Goal: Answer question/provide support: Share knowledge or assist other users

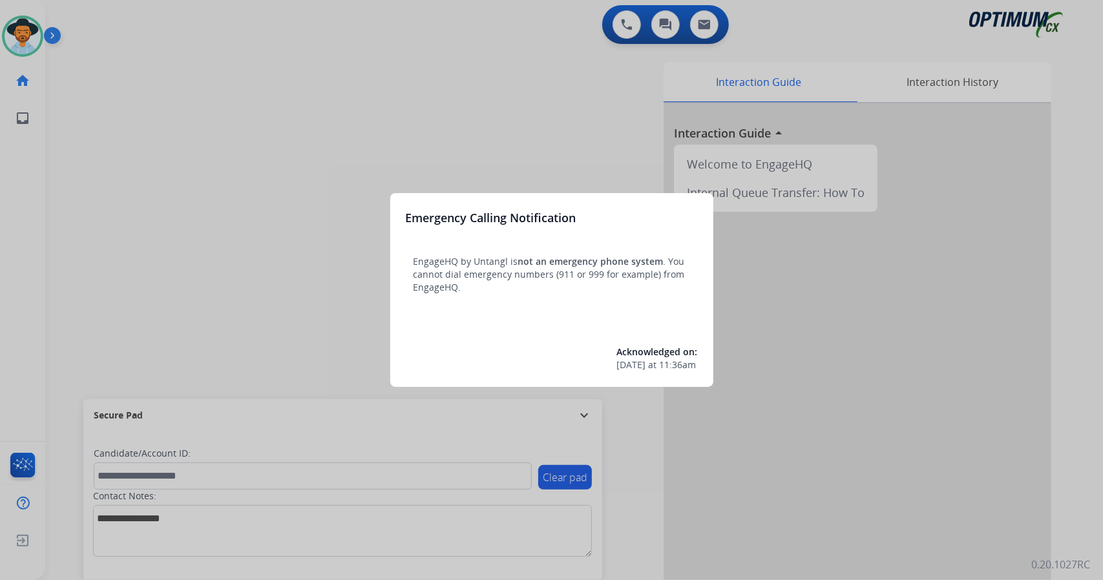
click at [192, 123] on div at bounding box center [551, 290] width 1103 height 580
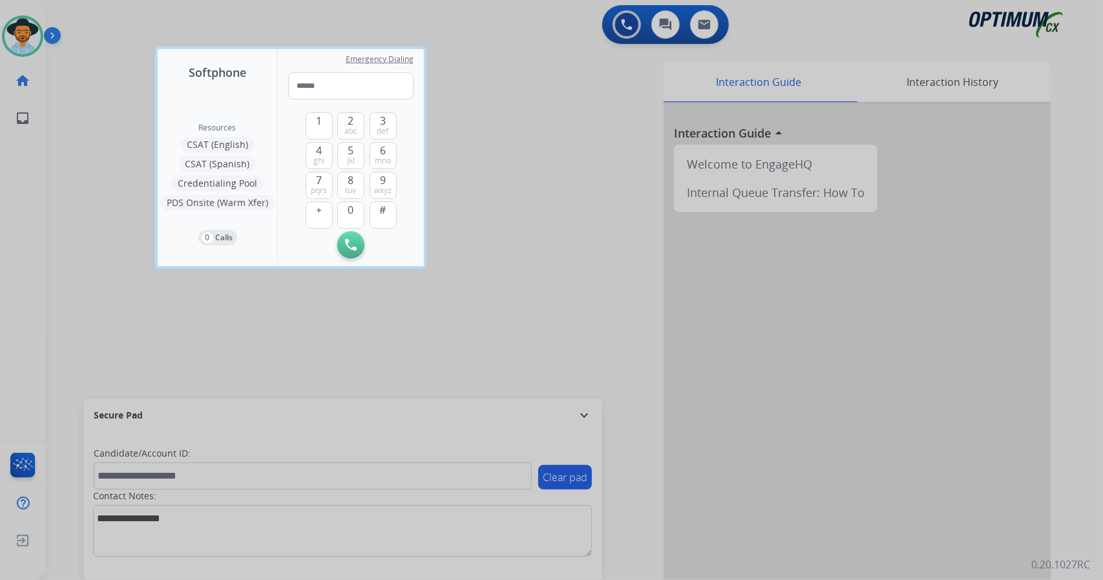
click at [93, 190] on div at bounding box center [551, 290] width 1103 height 580
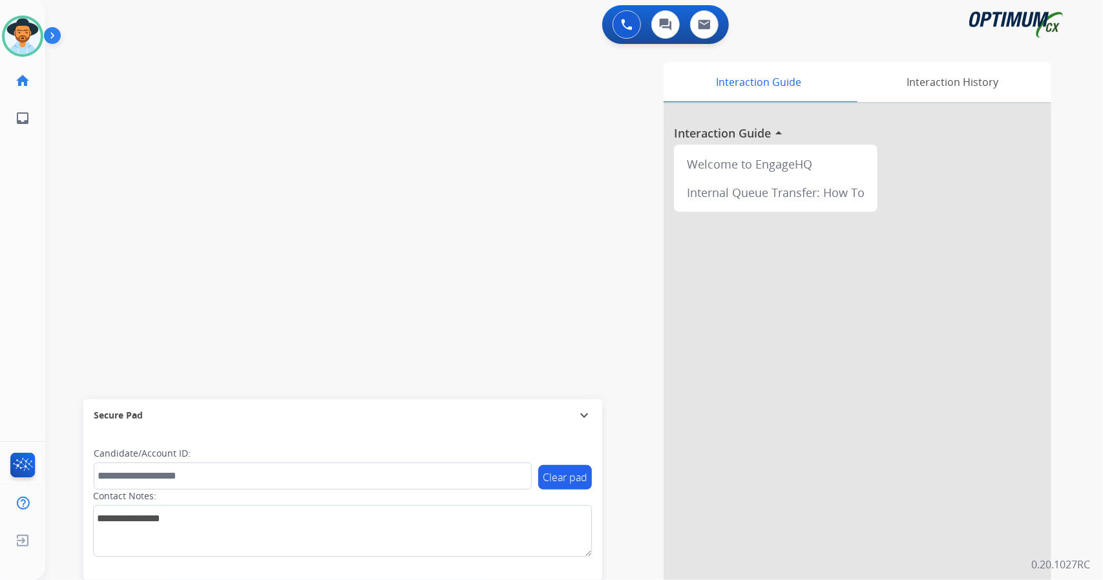
click at [418, 293] on div "Interaction Guide Interaction History Interaction Guide arrow_drop_up Welcome t…" at bounding box center [732, 324] width 640 height 524
click at [446, 224] on div "Interaction Guide Interaction History Interaction Guide arrow_drop_up Welcome t…" at bounding box center [732, 324] width 640 height 524
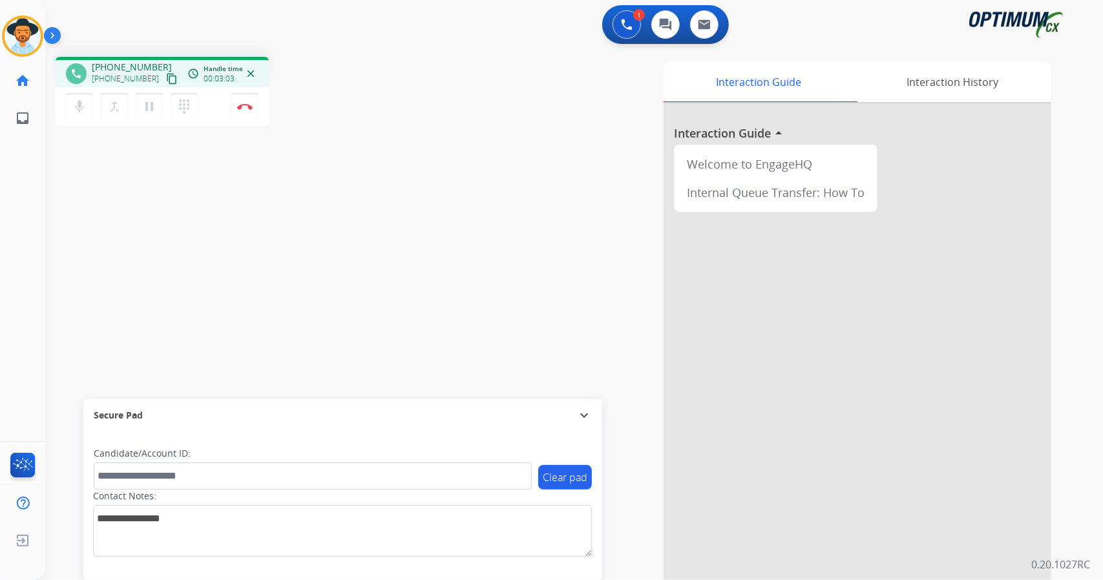
click at [49, 162] on div "phone [PHONE_NUMBER] [PHONE_NUMBER] content_copy access_time Call metrics Queue…" at bounding box center [558, 316] width 1027 height 539
click at [94, 281] on div "phone [PHONE_NUMBER] [PHONE_NUMBER] content_copy access_time Call metrics Queue…" at bounding box center [558, 316] width 1027 height 539
click at [246, 111] on button "Disconnect" at bounding box center [244, 106] width 27 height 27
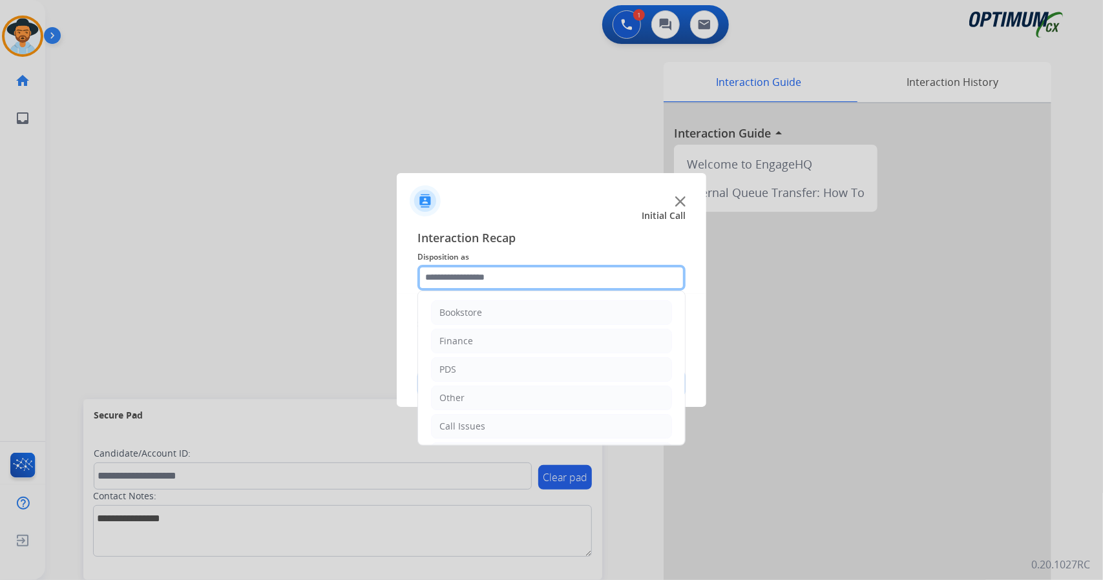
click at [546, 289] on input "text" at bounding box center [552, 278] width 268 height 26
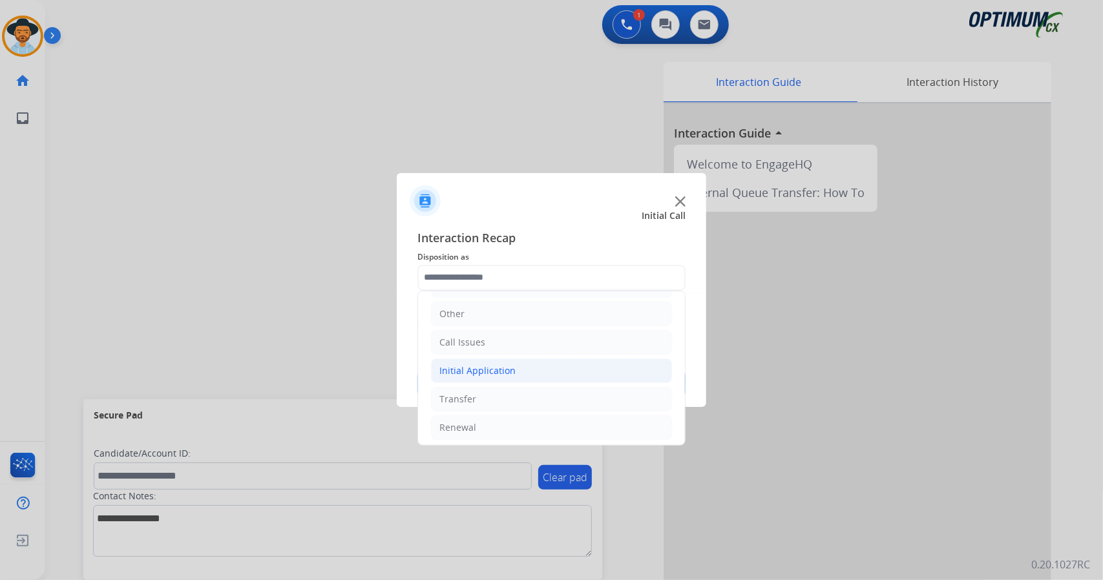
click at [547, 366] on li "Initial Application" at bounding box center [551, 371] width 241 height 25
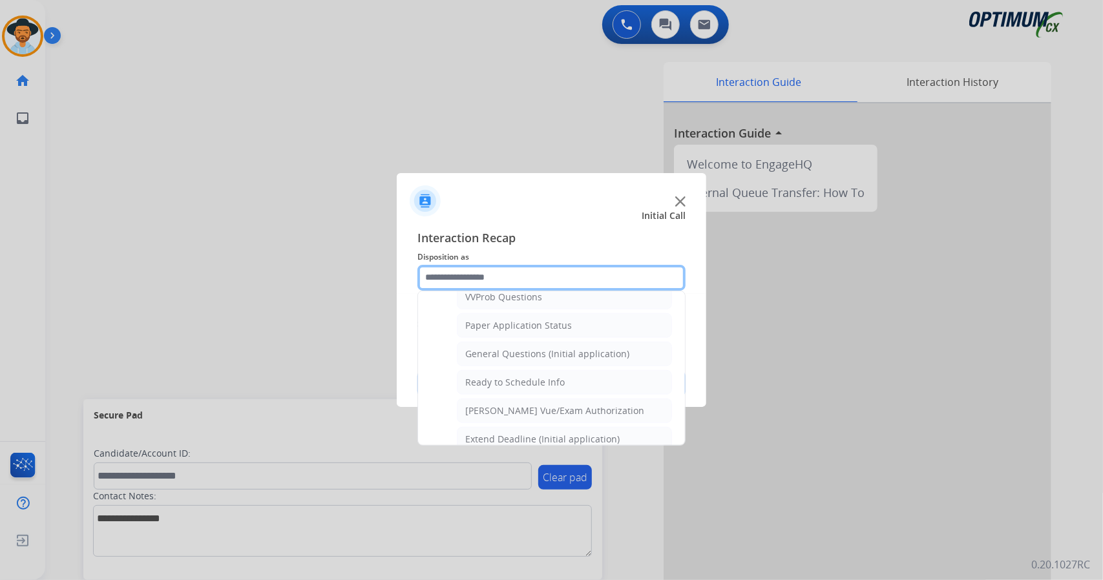
scroll to position [712, 0]
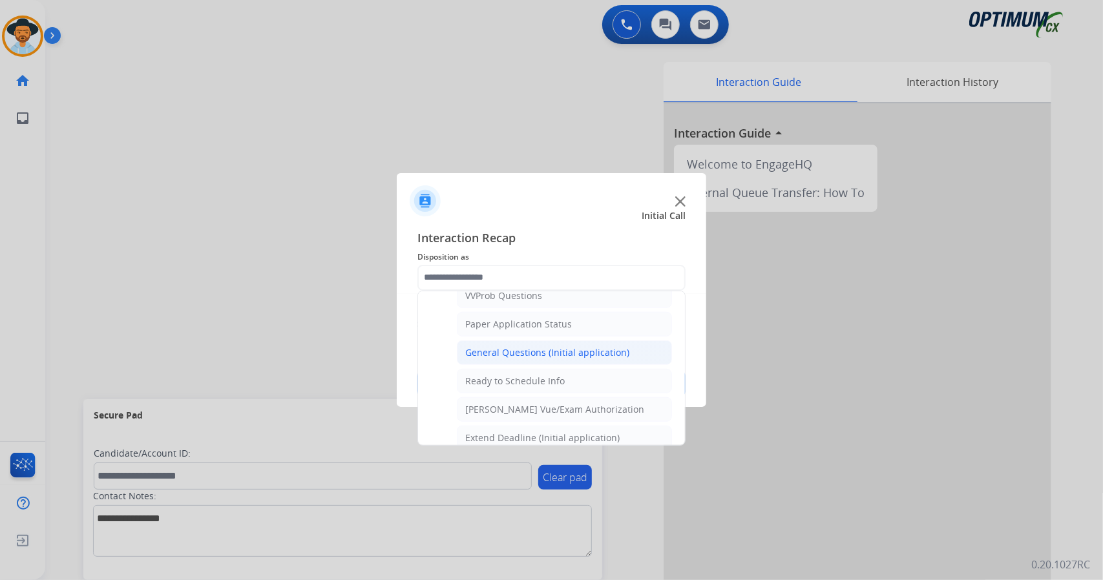
click at [542, 350] on li "General Questions (Initial application)" at bounding box center [564, 353] width 215 height 25
type input "**********"
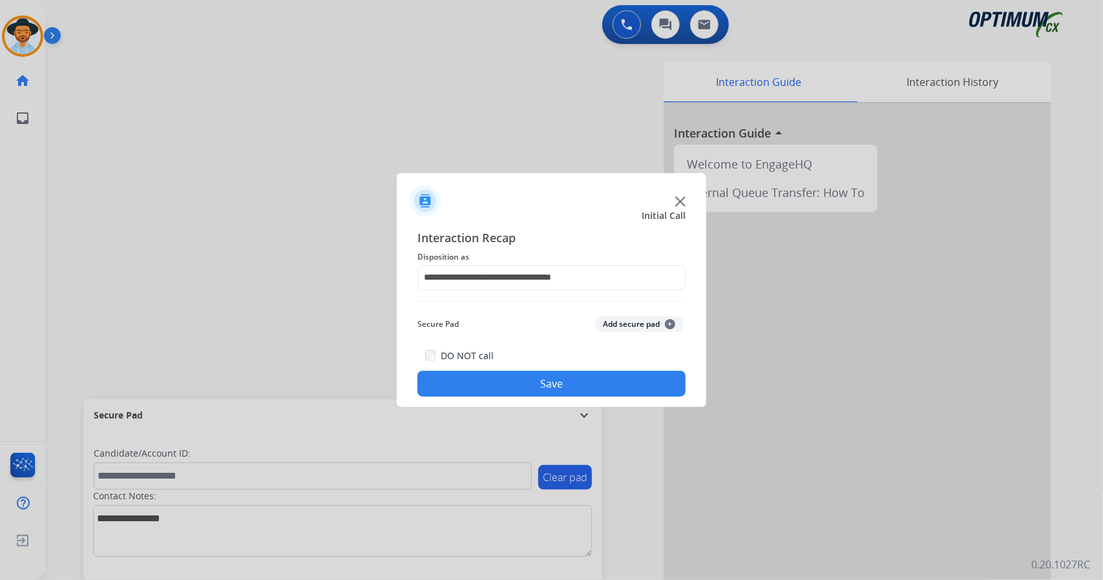
click at [547, 381] on button "Save" at bounding box center [552, 384] width 268 height 26
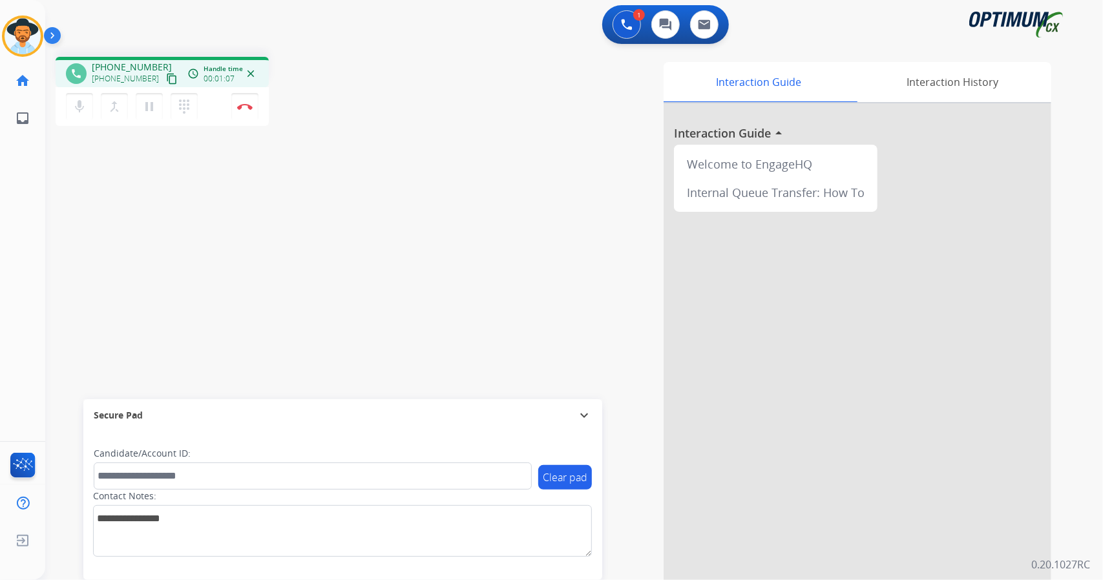
click at [90, 195] on div "phone [PHONE_NUMBER] [PHONE_NUMBER] content_copy access_time Call metrics Queue…" at bounding box center [558, 316] width 1027 height 539
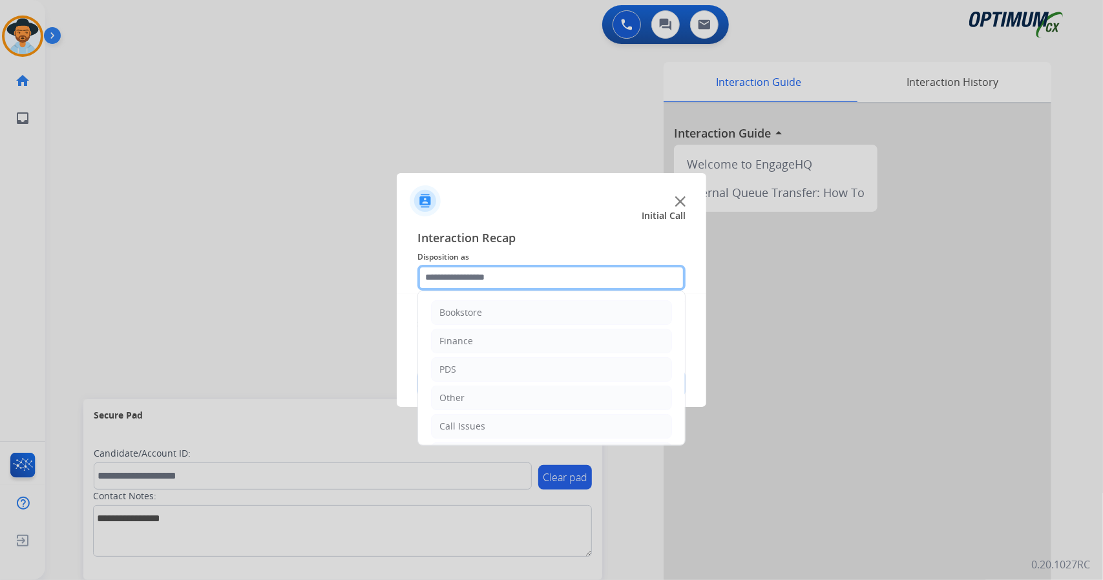
click at [578, 288] on input "text" at bounding box center [552, 278] width 268 height 26
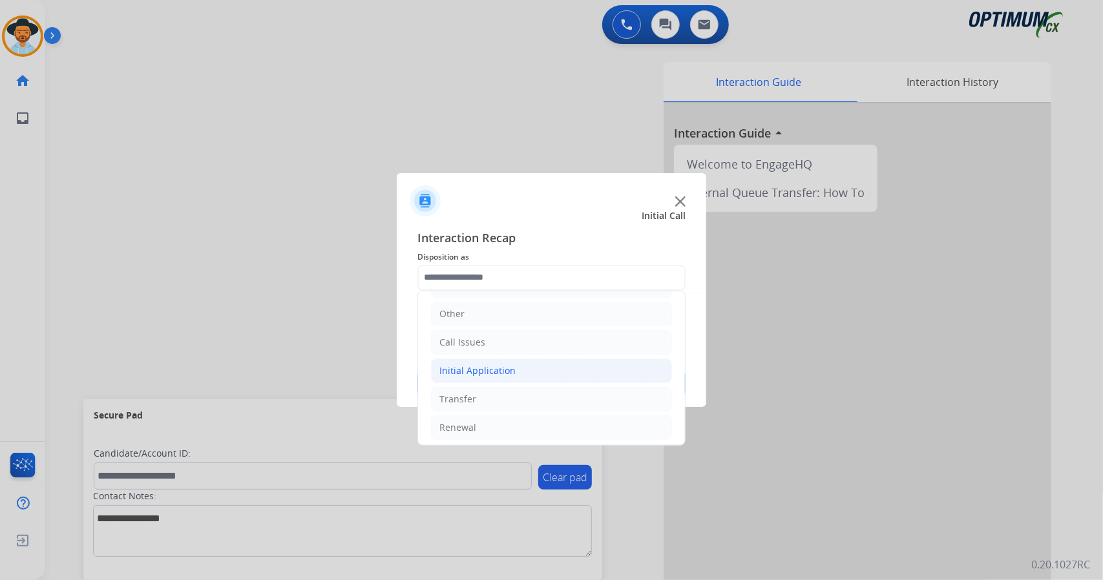
click at [513, 368] on li "Initial Application" at bounding box center [551, 371] width 241 height 25
click at [522, 397] on div "Credential Resend (Initial application)" at bounding box center [547, 399] width 164 height 13
type input "**********"
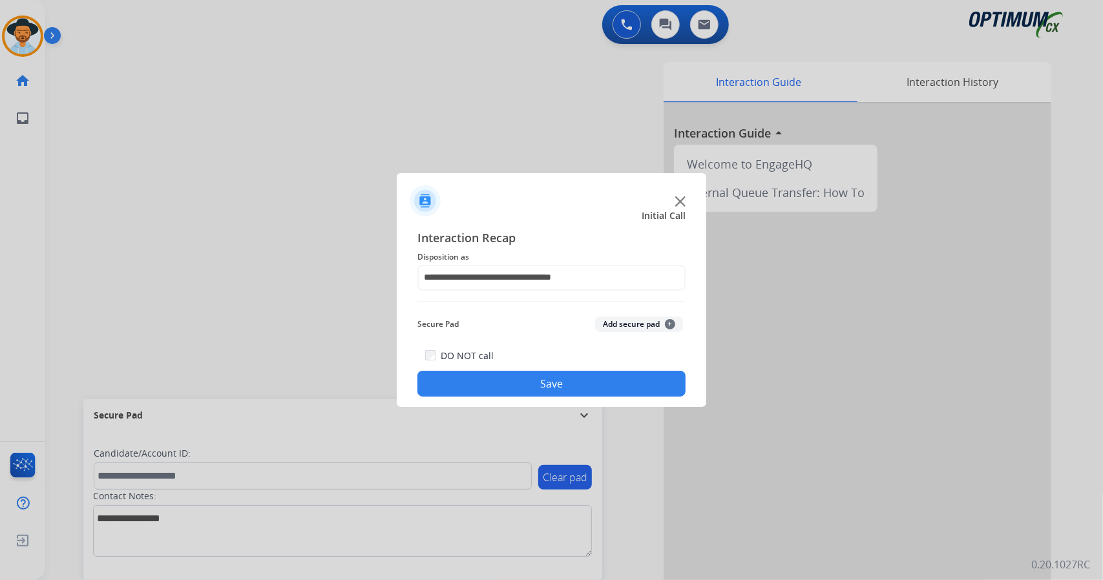
click at [508, 384] on button "Save" at bounding box center [552, 384] width 268 height 26
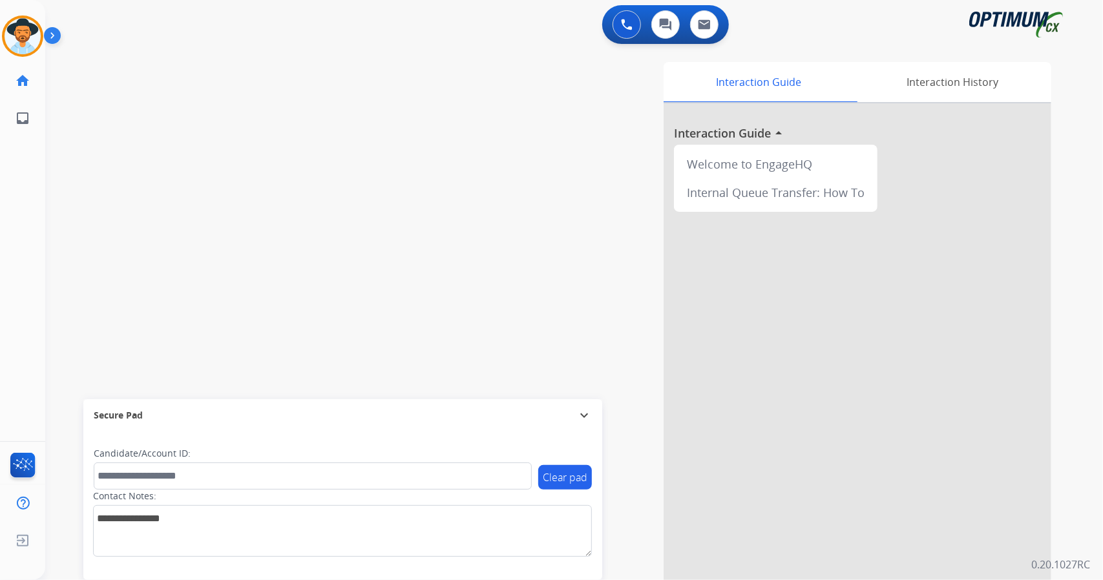
click at [84, 151] on div "swap_horiz Break voice bridge close_fullscreen Connect 3-Way Call merge_type Se…" at bounding box center [558, 316] width 1027 height 539
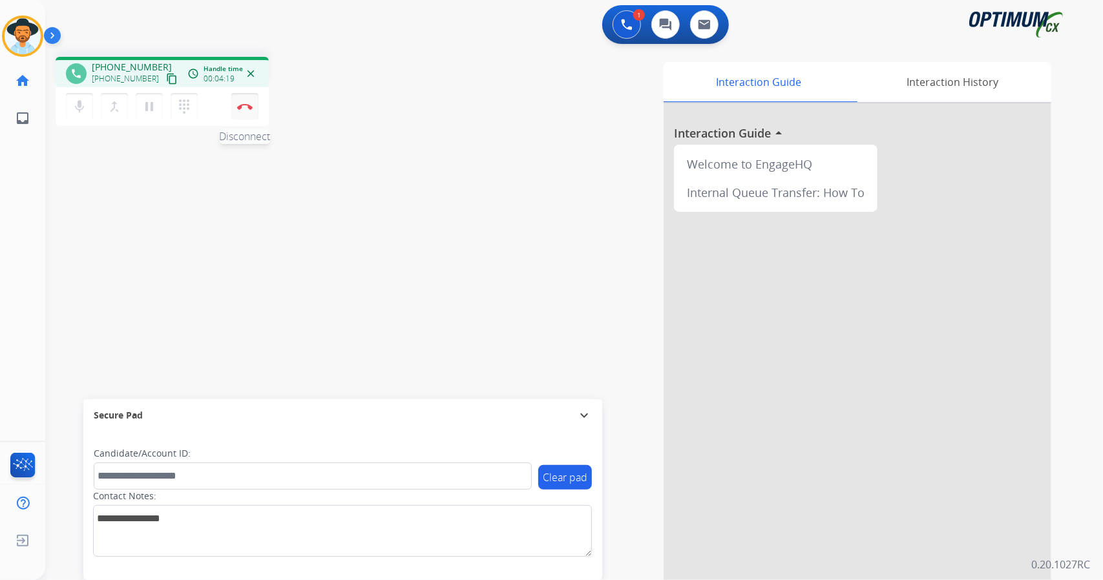
click at [252, 109] on img at bounding box center [245, 106] width 16 height 6
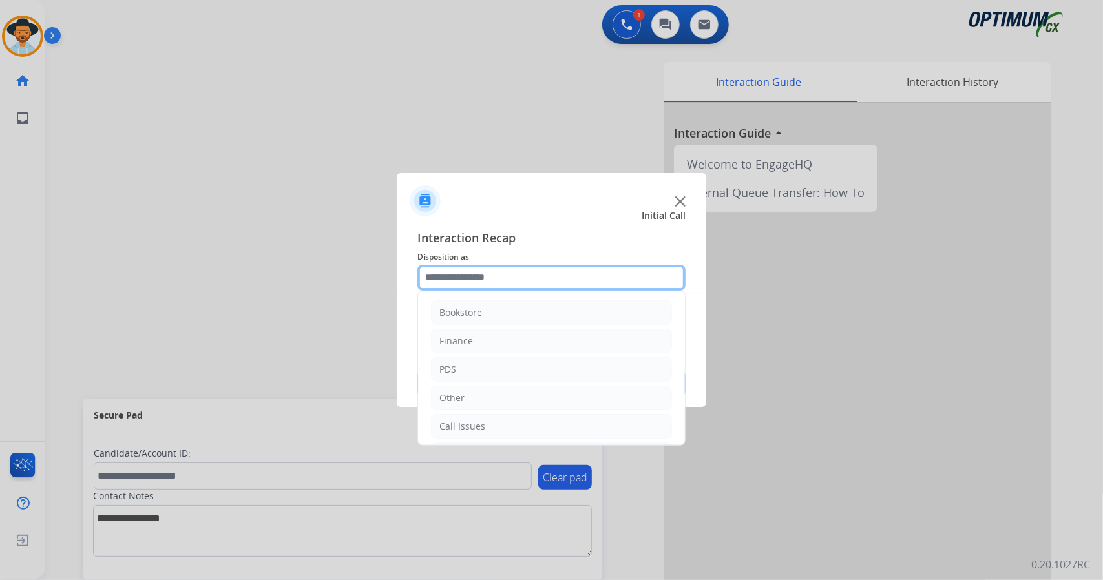
click at [587, 276] on input "text" at bounding box center [552, 278] width 268 height 26
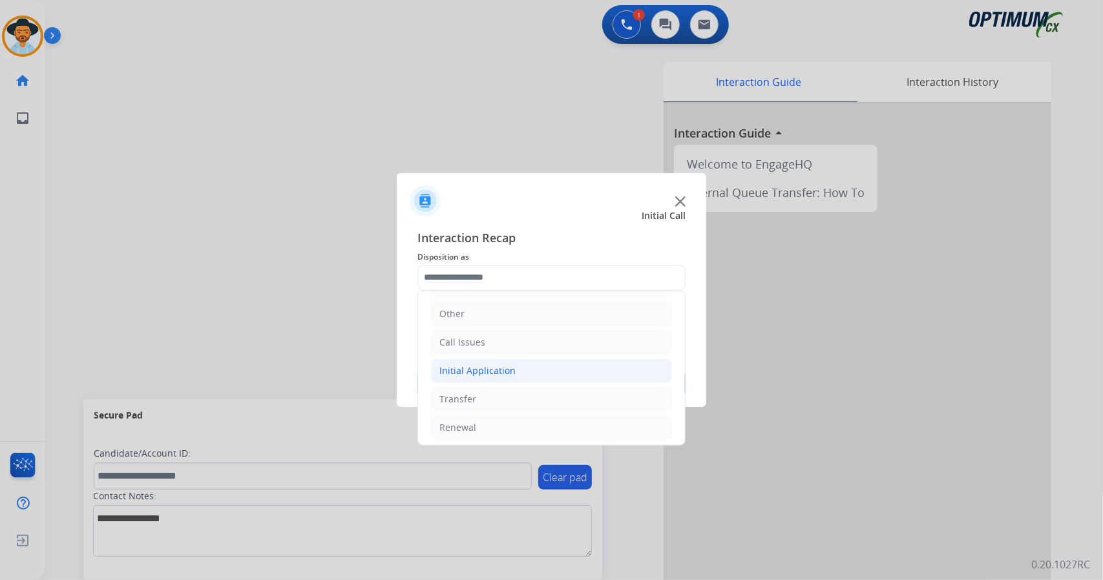
click at [539, 364] on li "Initial Application" at bounding box center [551, 371] width 241 height 25
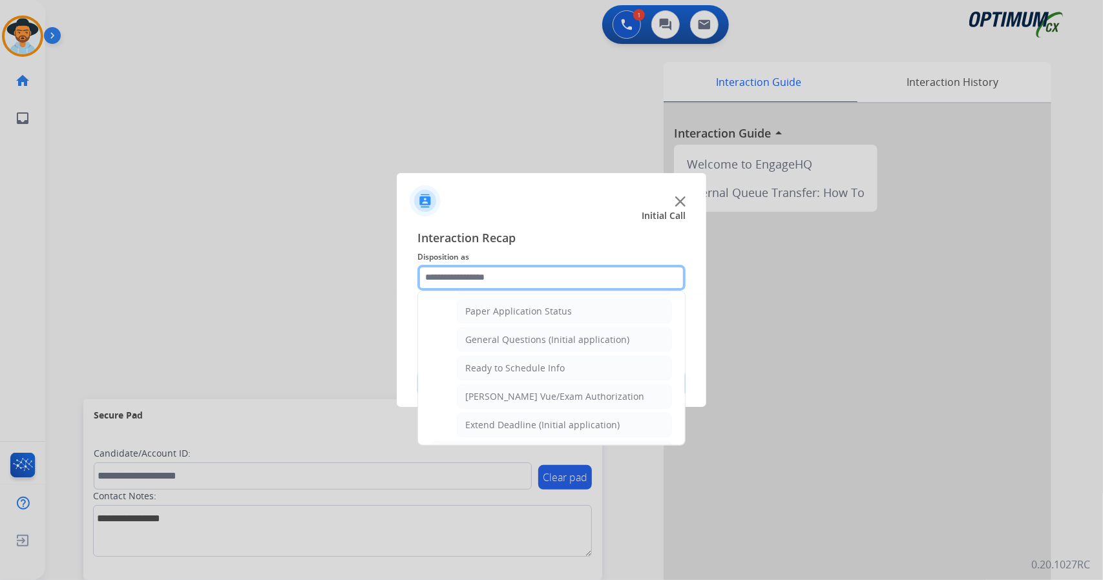
scroll to position [726, 0]
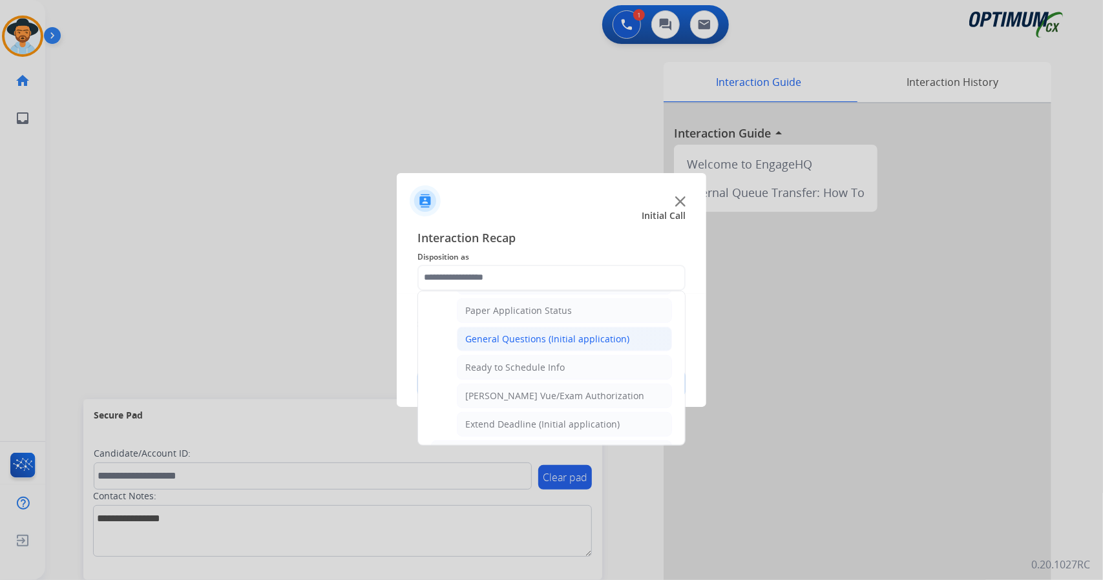
click at [556, 333] on div "General Questions (Initial application)" at bounding box center [547, 339] width 164 height 13
type input "**********"
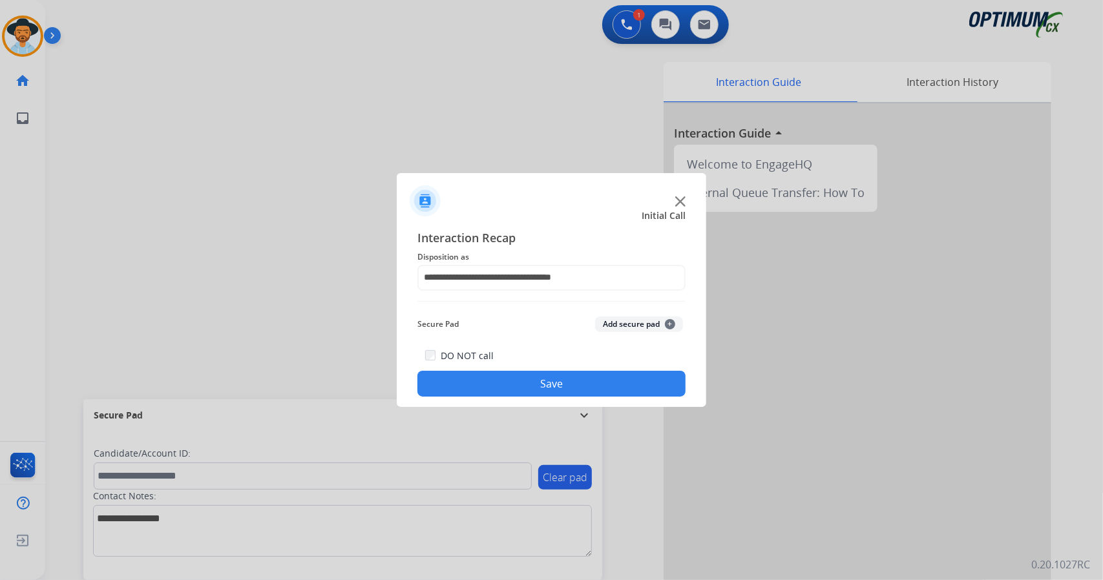
click at [580, 382] on button "Save" at bounding box center [552, 384] width 268 height 26
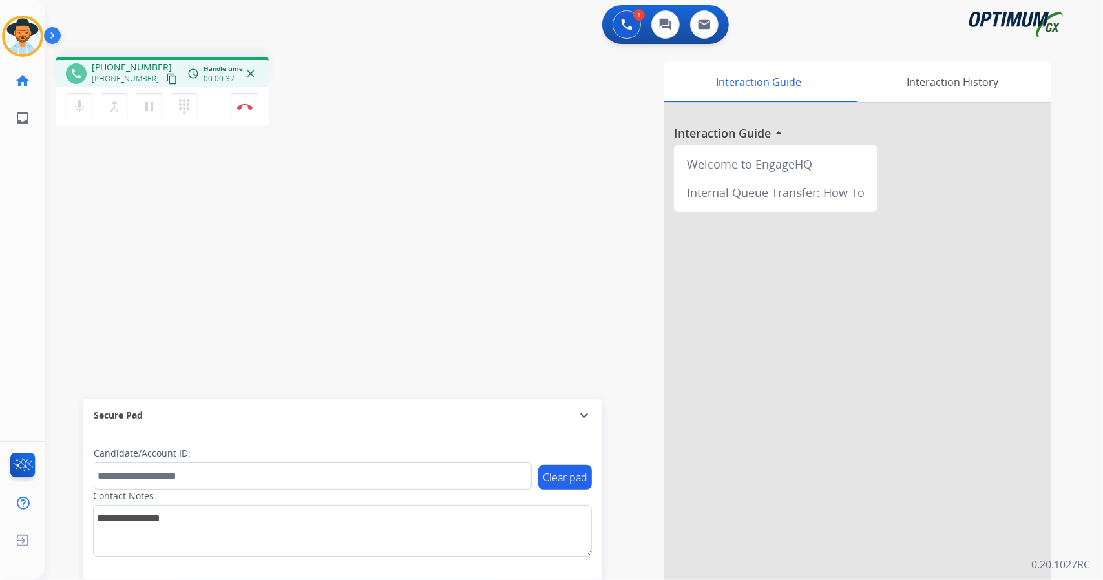
click at [83, 215] on div "phone [PHONE_NUMBER] [PHONE_NUMBER] content_copy access_time Call metrics Queue…" at bounding box center [558, 316] width 1027 height 539
click at [248, 115] on button "Disconnect" at bounding box center [244, 106] width 27 height 27
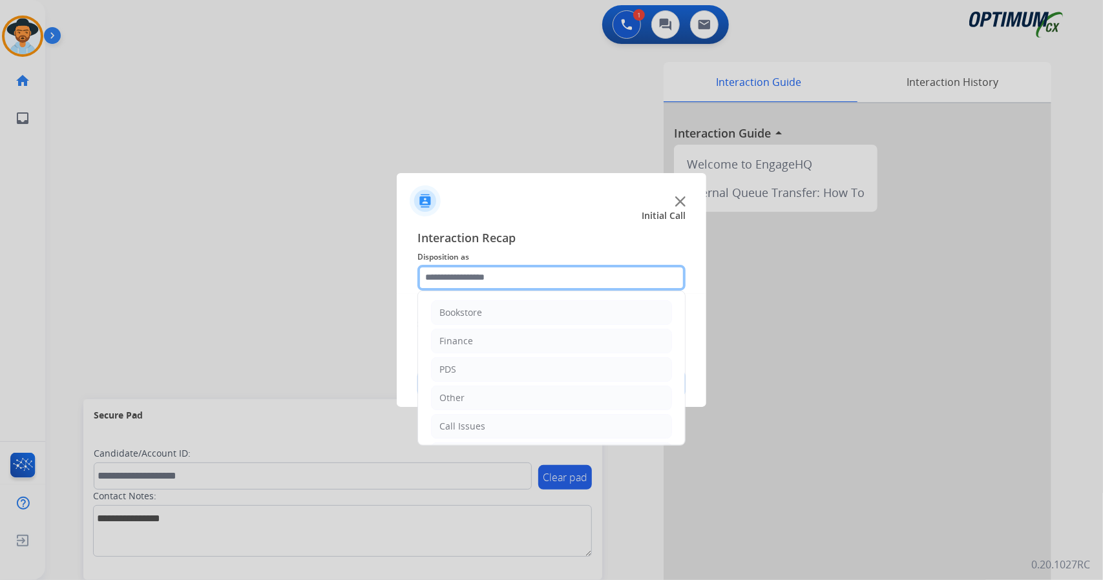
click at [468, 280] on input "text" at bounding box center [552, 278] width 268 height 26
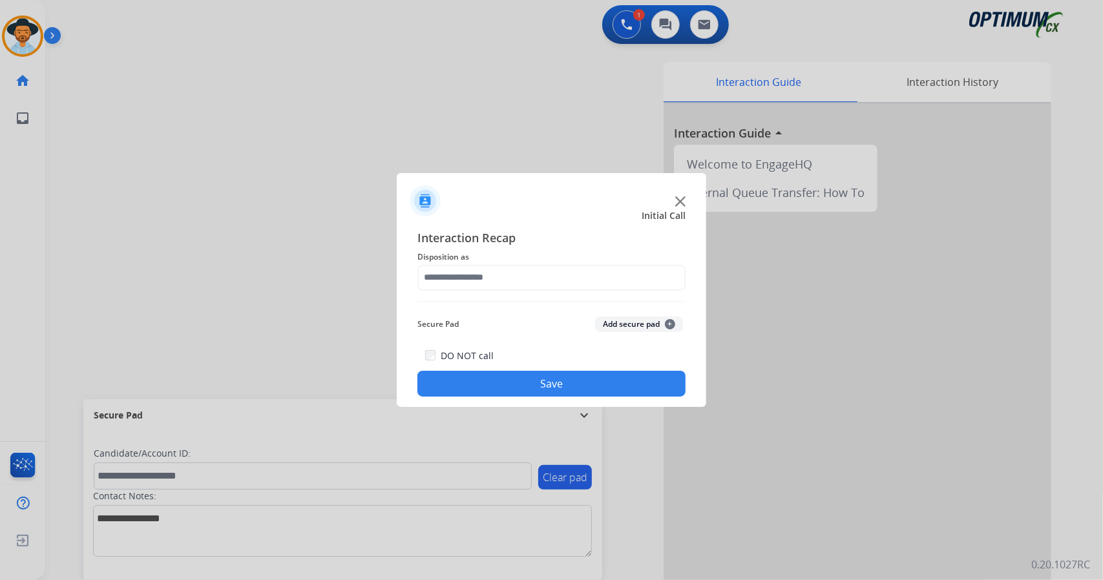
click at [620, 484] on div at bounding box center [551, 290] width 1103 height 580
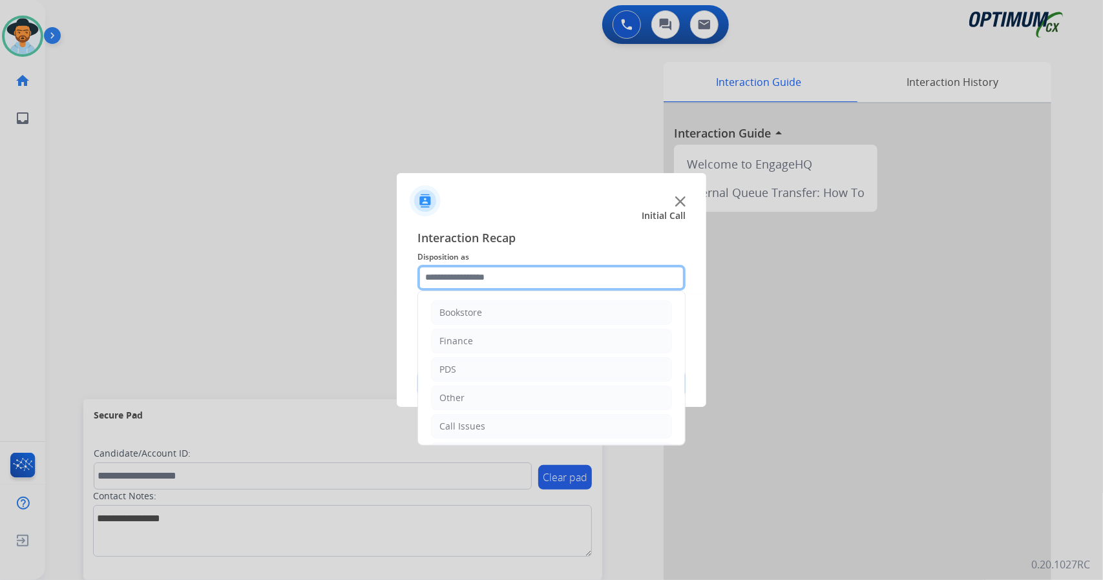
click at [503, 287] on input "text" at bounding box center [552, 278] width 268 height 26
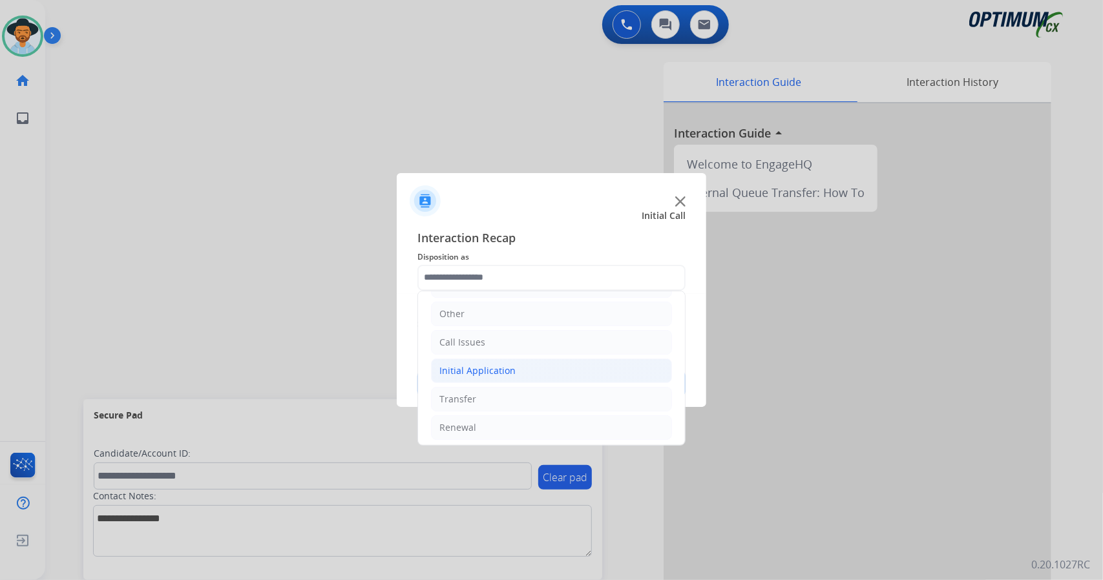
click at [512, 363] on li "Initial Application" at bounding box center [551, 371] width 241 height 25
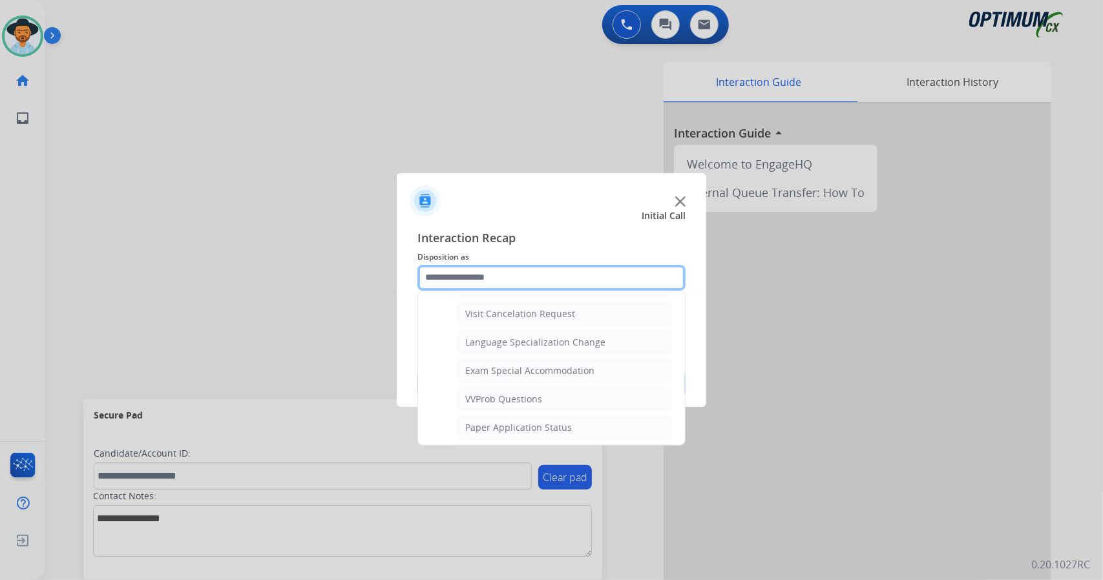
scroll to position [611, 0]
click at [574, 442] on li "General Questions (Initial application)" at bounding box center [564, 454] width 215 height 25
type input "**********"
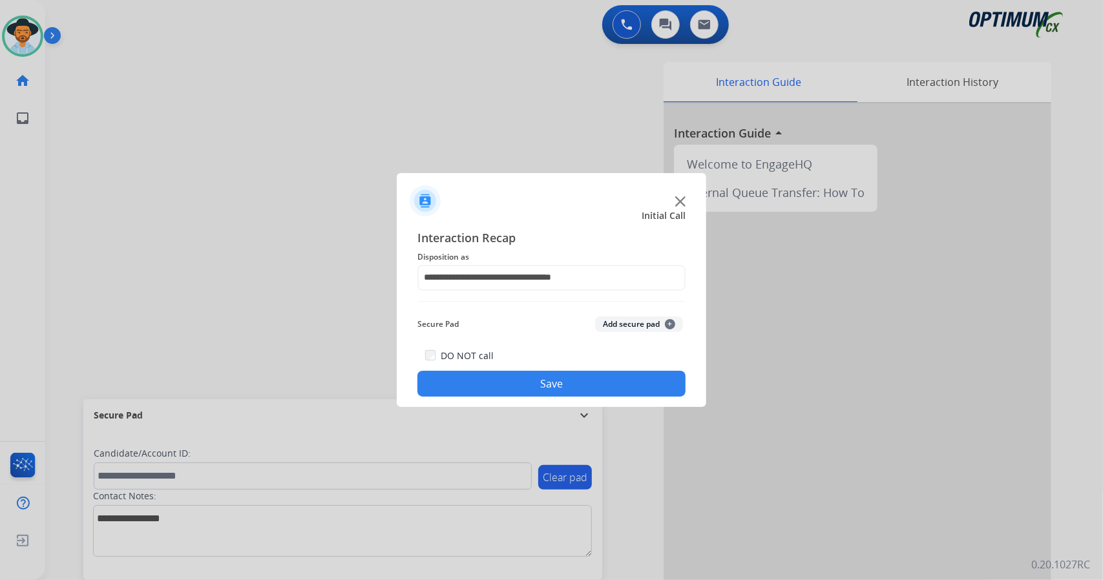
click at [587, 378] on button "Save" at bounding box center [552, 384] width 268 height 26
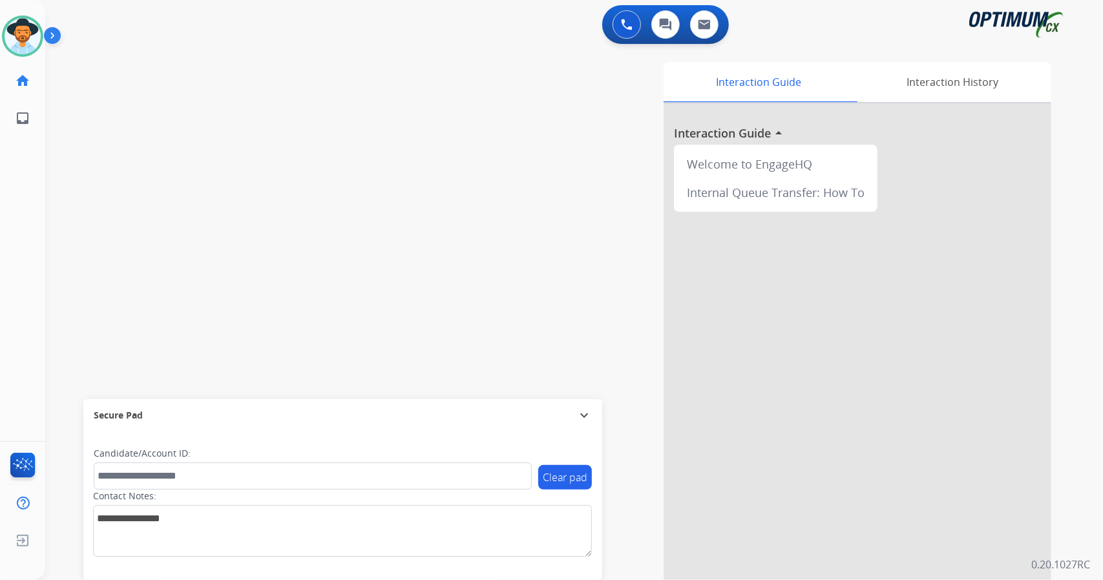
click at [348, 122] on div "swap_horiz Break voice bridge close_fullscreen Connect 3-Way Call merge_type Se…" at bounding box center [558, 316] width 1027 height 539
click at [70, 217] on div "swap_horiz Break voice bridge close_fullscreen Connect 3-Way Call merge_type Se…" at bounding box center [558, 316] width 1027 height 539
click at [32, 50] on img at bounding box center [23, 36] width 36 height 36
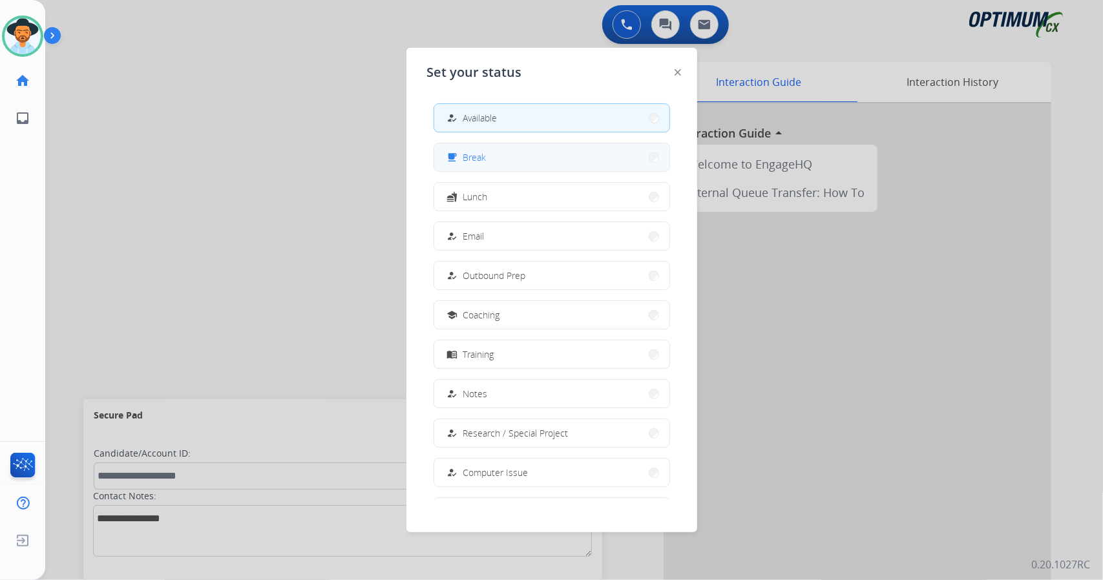
click at [556, 171] on div "free_breakfast Break" at bounding box center [552, 157] width 237 height 29
click at [539, 156] on button "free_breakfast Break" at bounding box center [551, 157] width 235 height 28
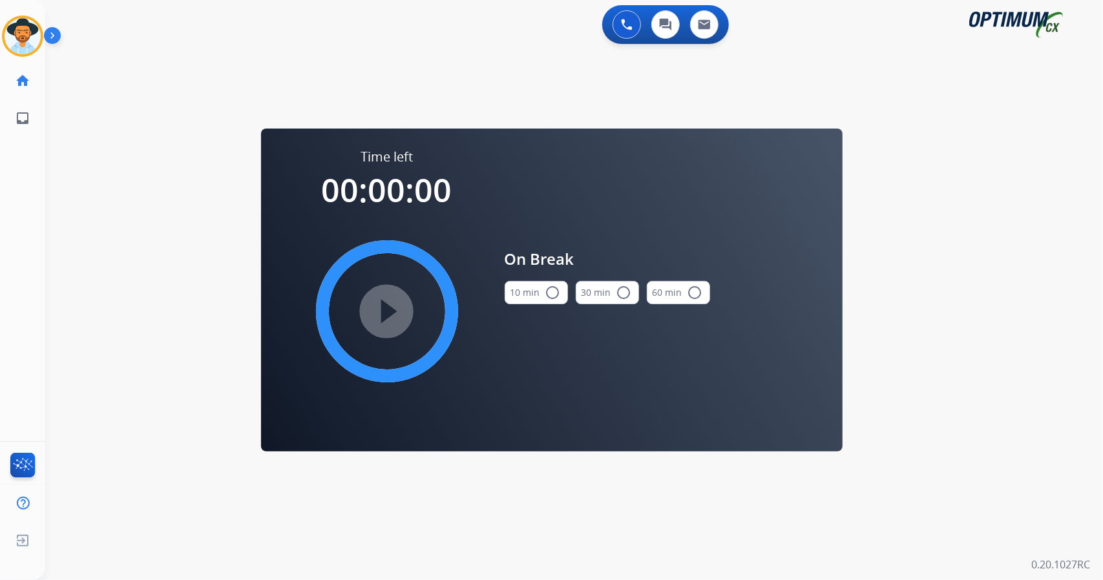
click at [1013, 210] on div "0 Voice Interactions 0 Chat Interactions 0 Email Interactions swap_horiz Break …" at bounding box center [574, 290] width 1058 height 580
click at [530, 288] on button "10 min radio_button_unchecked" at bounding box center [536, 292] width 63 height 23
click at [380, 304] on mat-icon "play_circle_filled" at bounding box center [387, 312] width 16 height 16
click at [19, 26] on icon at bounding box center [23, 37] width 42 height 42
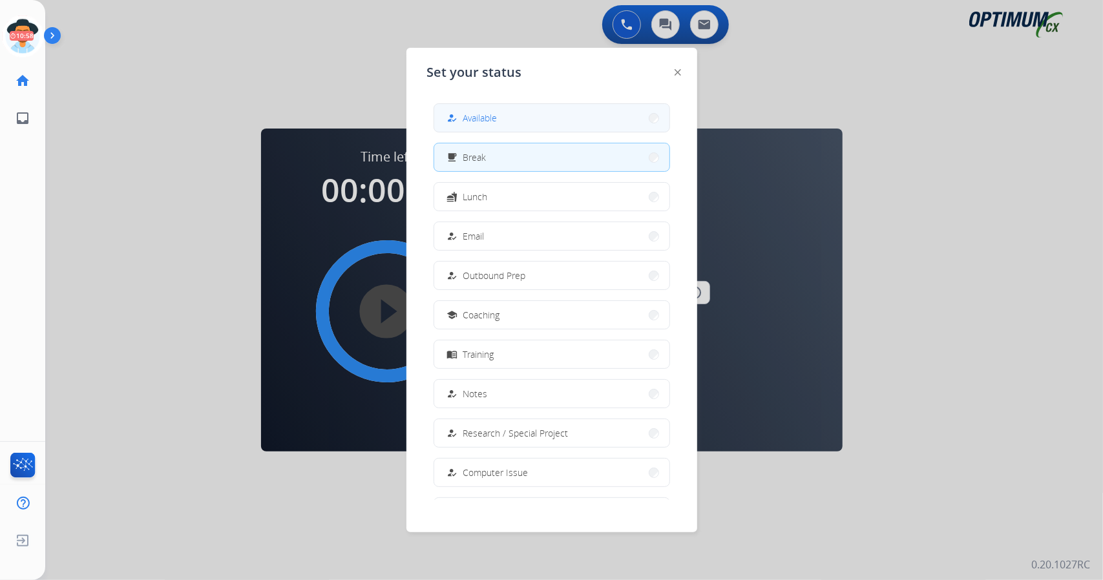
click at [460, 125] on div "how_to_reg" at bounding box center [454, 119] width 19 height 16
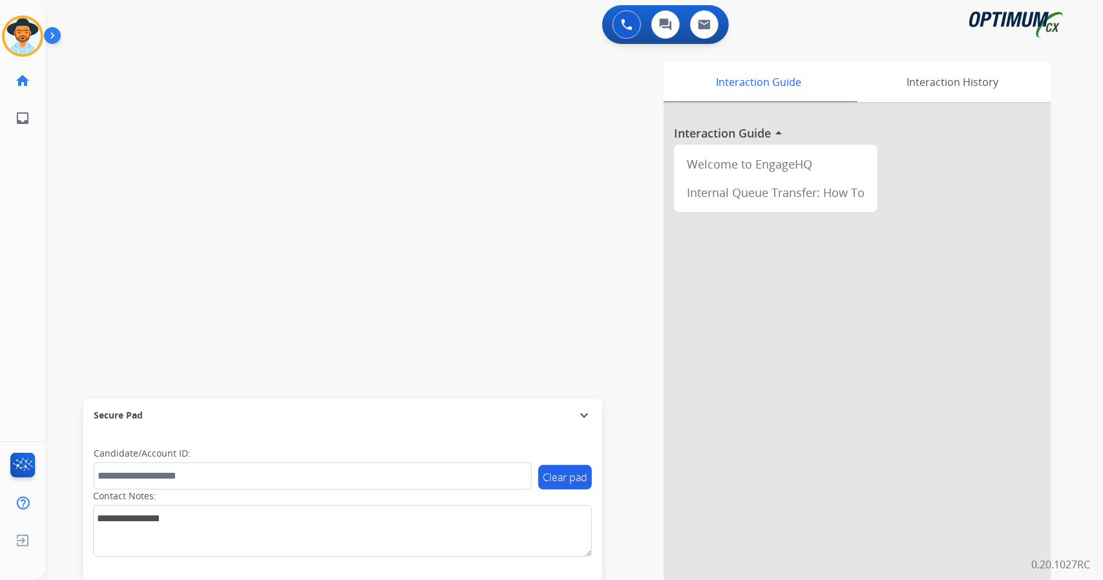
click at [460, 125] on div "Interaction Guide Interaction History Interaction Guide arrow_drop_up Welcome t…" at bounding box center [732, 324] width 640 height 524
click at [28, 23] on img at bounding box center [23, 36] width 36 height 36
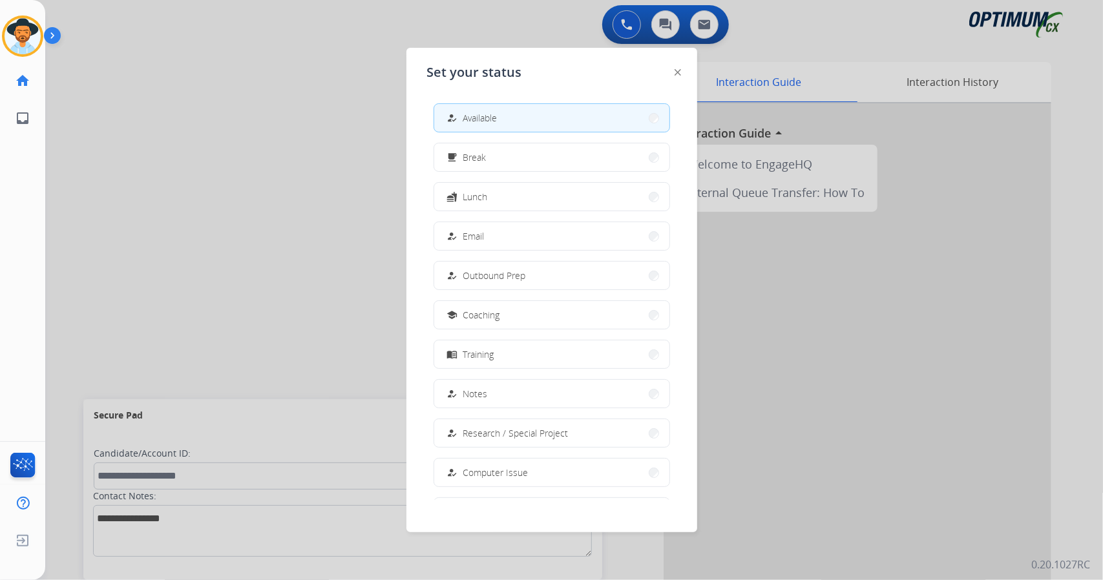
click at [147, 67] on div at bounding box center [551, 290] width 1103 height 580
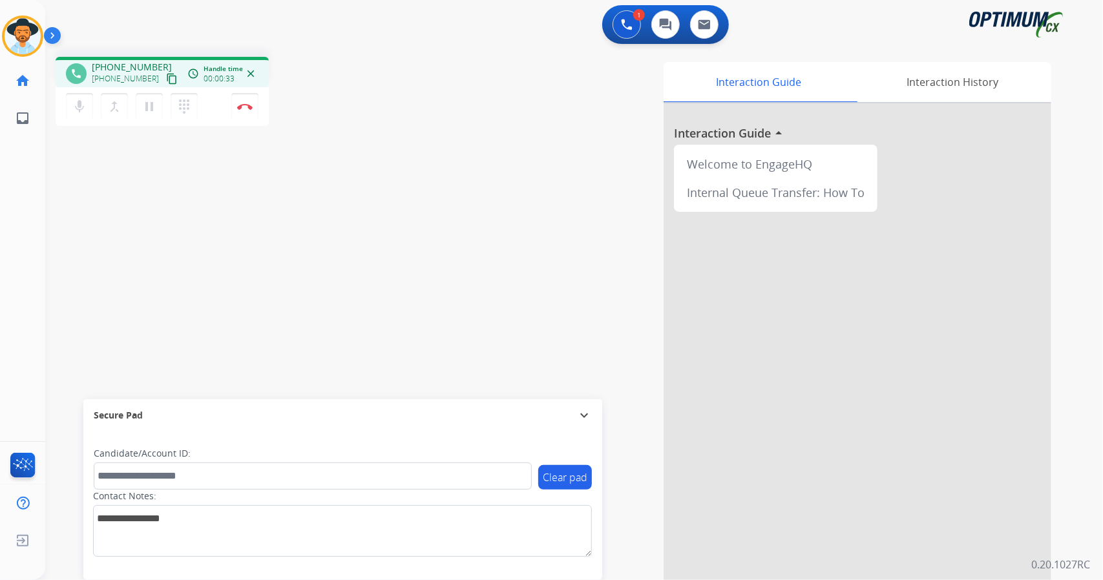
click at [54, 264] on div "phone [PHONE_NUMBER] [PHONE_NUMBER] content_copy access_time Call metrics Queue…" at bounding box center [558, 316] width 1027 height 539
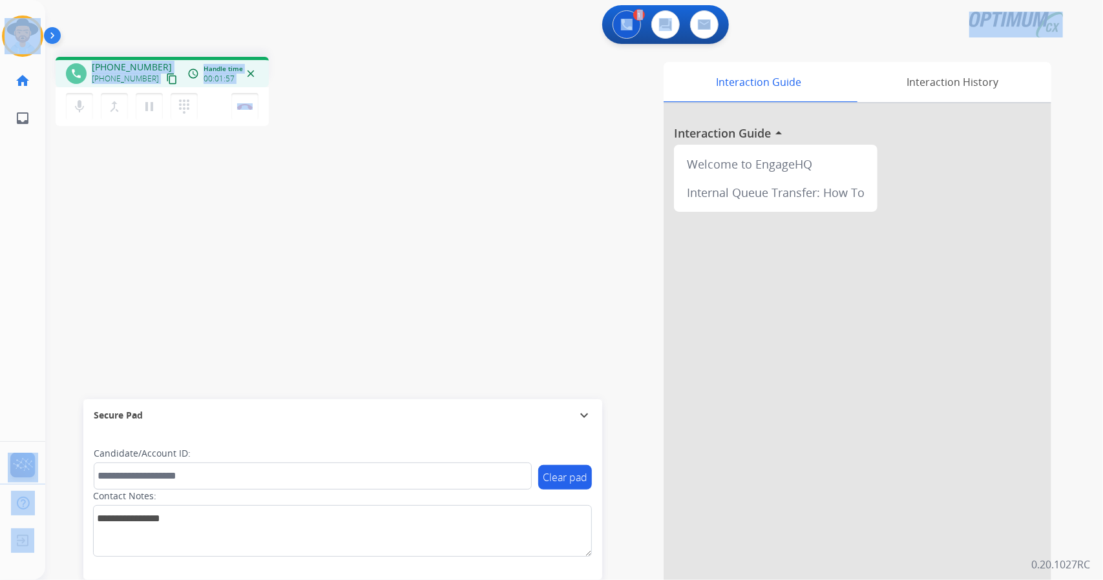
drag, startPoint x: 304, startPoint y: 102, endPoint x: 0, endPoint y: -9, distance: 324.1
click at [0, 0] on html "Outbound call Quit Outbound call Quit Schedule interaction + Add to my list Cus…" at bounding box center [551, 290] width 1103 height 580
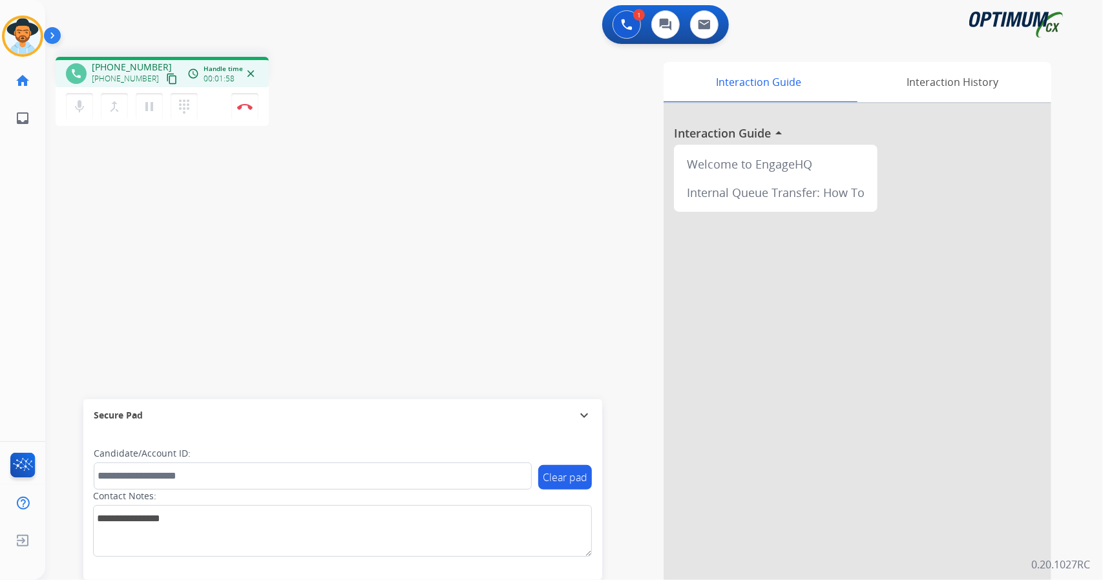
click at [460, 118] on div "Interaction Guide Interaction History Interaction Guide arrow_drop_up Welcome t…" at bounding box center [732, 324] width 640 height 524
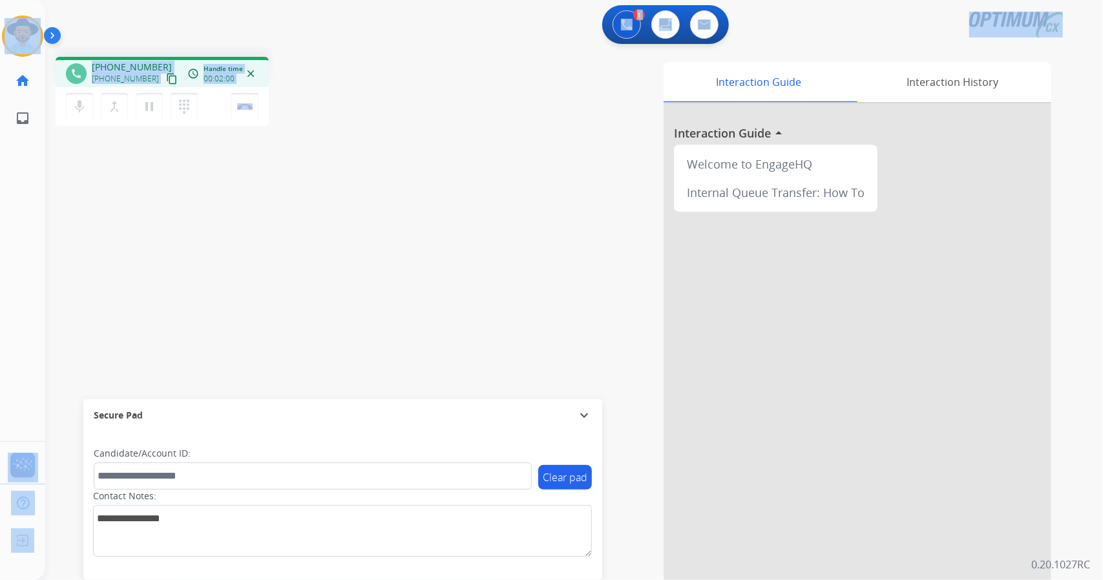
drag, startPoint x: 303, startPoint y: 118, endPoint x: 1, endPoint y: -19, distance: 331.5
click at [1, 0] on html "Outbound call Quit Outbound call Quit Schedule interaction + Add to my list Cus…" at bounding box center [551, 290] width 1103 height 580
click at [253, 105] on button "Disconnect" at bounding box center [244, 106] width 27 height 27
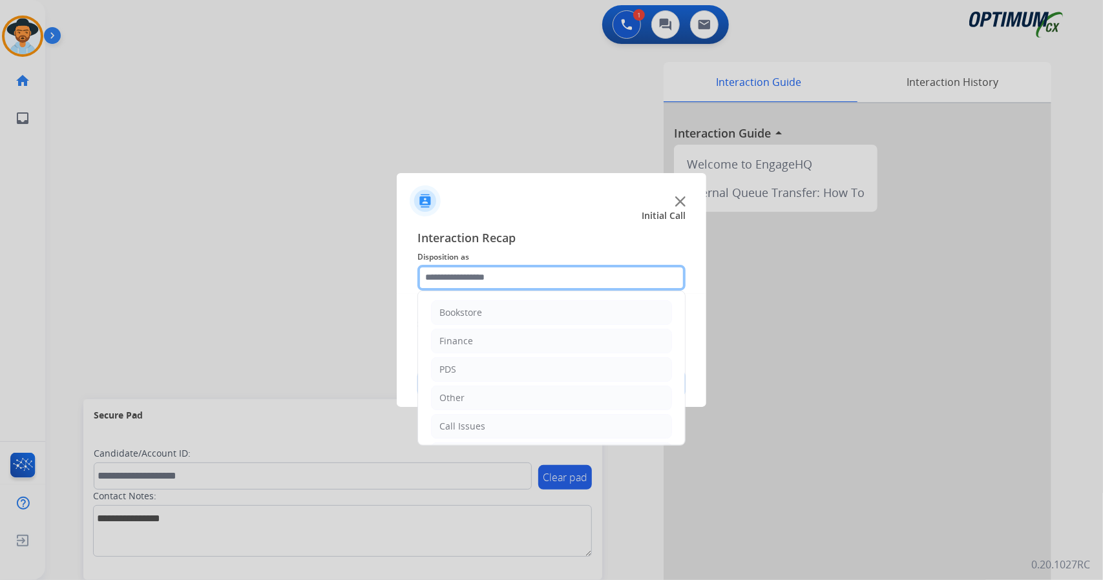
click at [514, 283] on input "text" at bounding box center [552, 278] width 268 height 26
click at [503, 420] on li "Call Issues" at bounding box center [551, 426] width 241 height 25
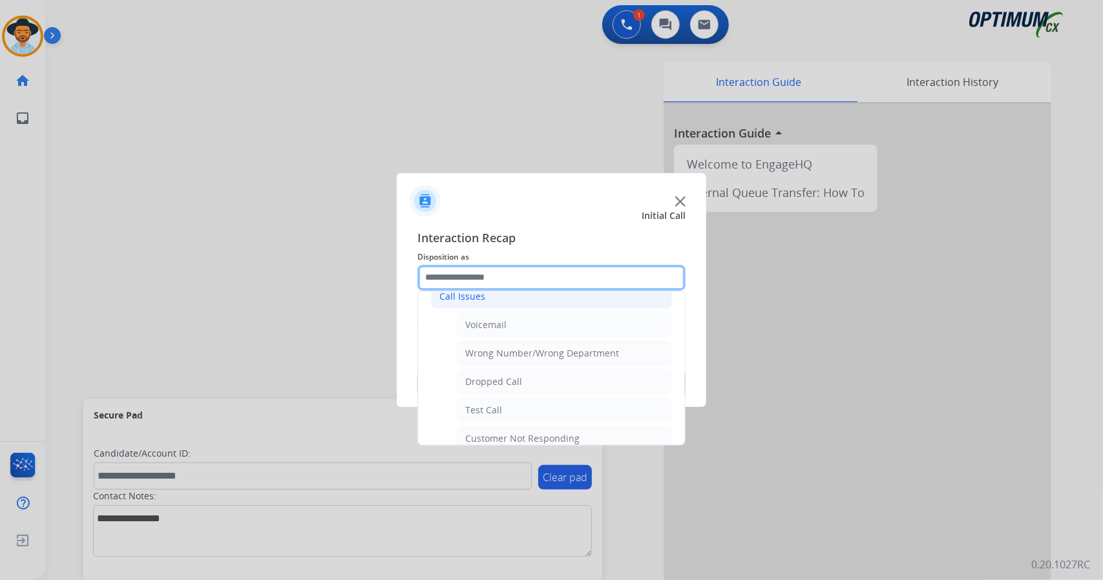
scroll to position [151, 0]
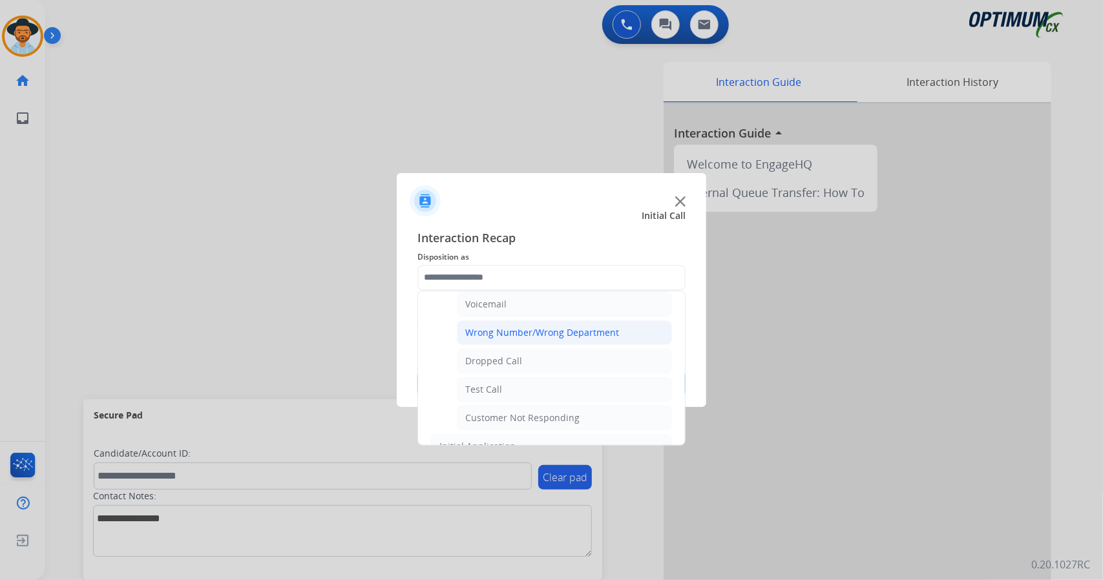
click at [495, 328] on div "Wrong Number/Wrong Department" at bounding box center [542, 332] width 154 height 13
type input "**********"
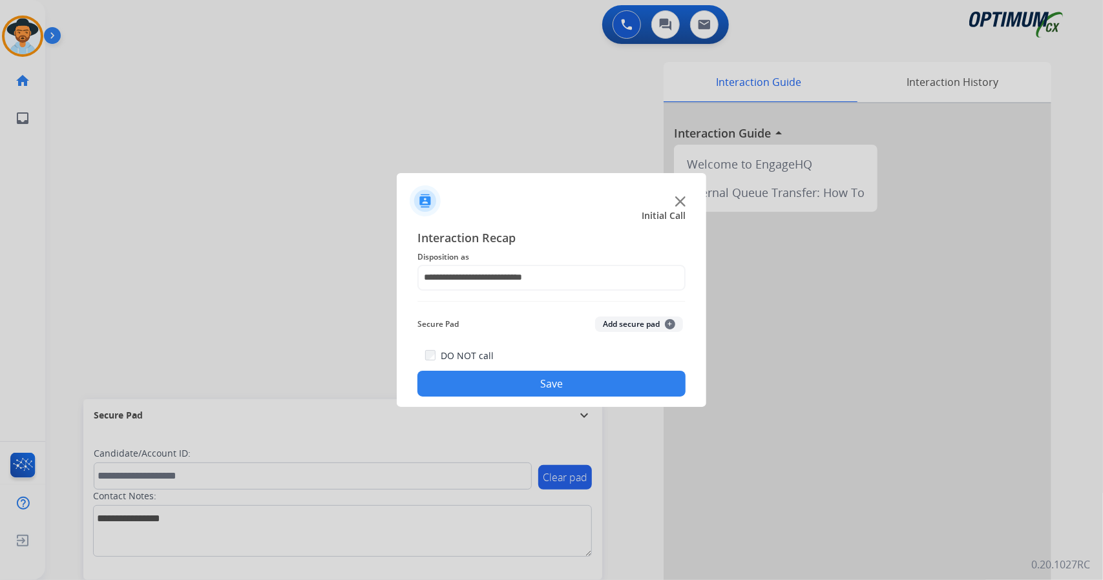
click at [522, 378] on button "Save" at bounding box center [552, 384] width 268 height 26
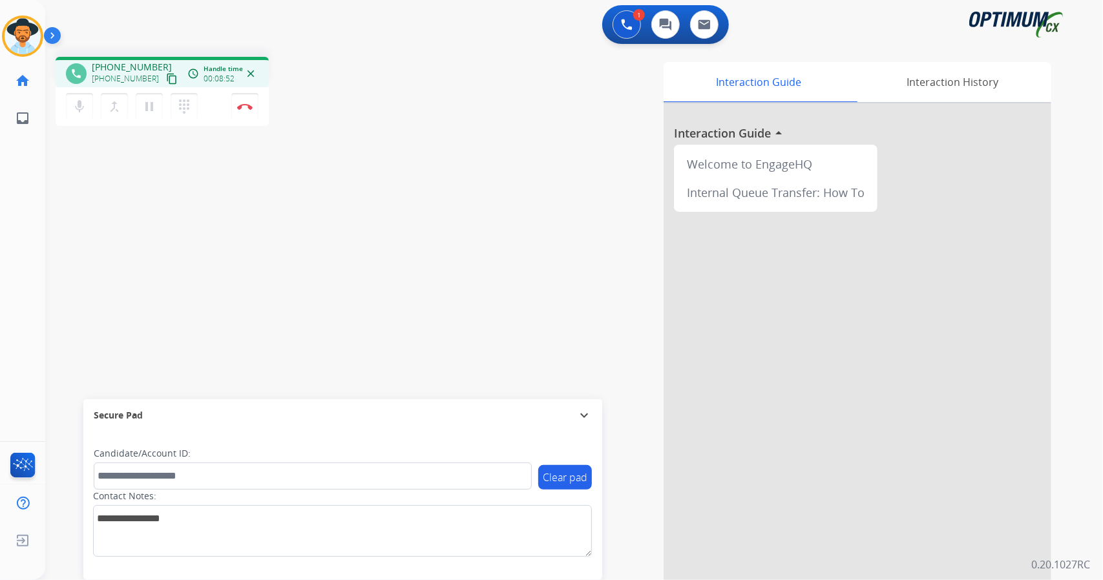
click at [85, 188] on div "phone [PHONE_NUMBER] [PHONE_NUMBER] content_copy access_time Call metrics Queue…" at bounding box center [558, 316] width 1027 height 539
click at [301, 126] on div "phone [PHONE_NUMBER] [PHONE_NUMBER] content_copy access_time Call metrics Queue…" at bounding box center [231, 93] width 351 height 73
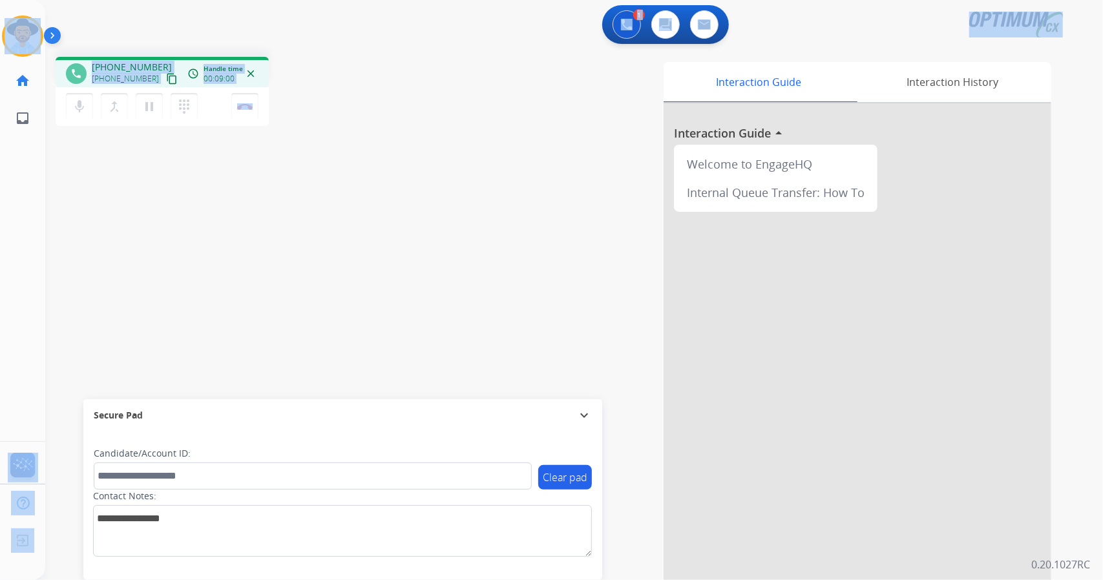
drag, startPoint x: 306, startPoint y: 104, endPoint x: 0, endPoint y: 19, distance: 318.0
click at [0, 19] on div "Outbound call Quit Outbound call Quit Schedule interaction + Add to my list Cus…" at bounding box center [551, 290] width 1103 height 580
click at [125, 39] on div "1 Voice Interactions 0 Chat Interactions 0 Email Interactions" at bounding box center [566, 25] width 1011 height 41
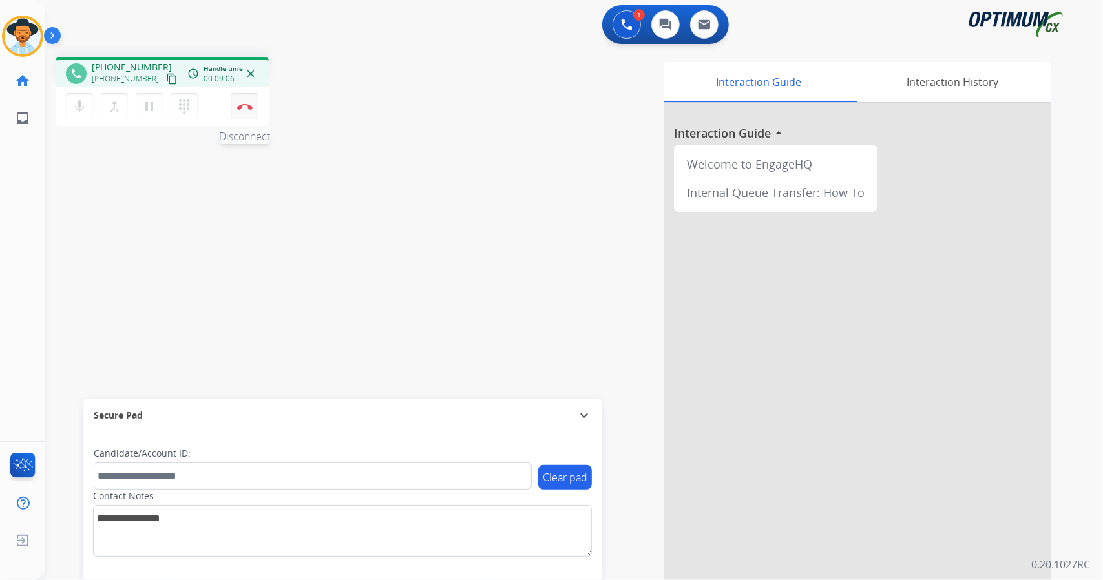
click at [241, 108] on img at bounding box center [245, 106] width 16 height 6
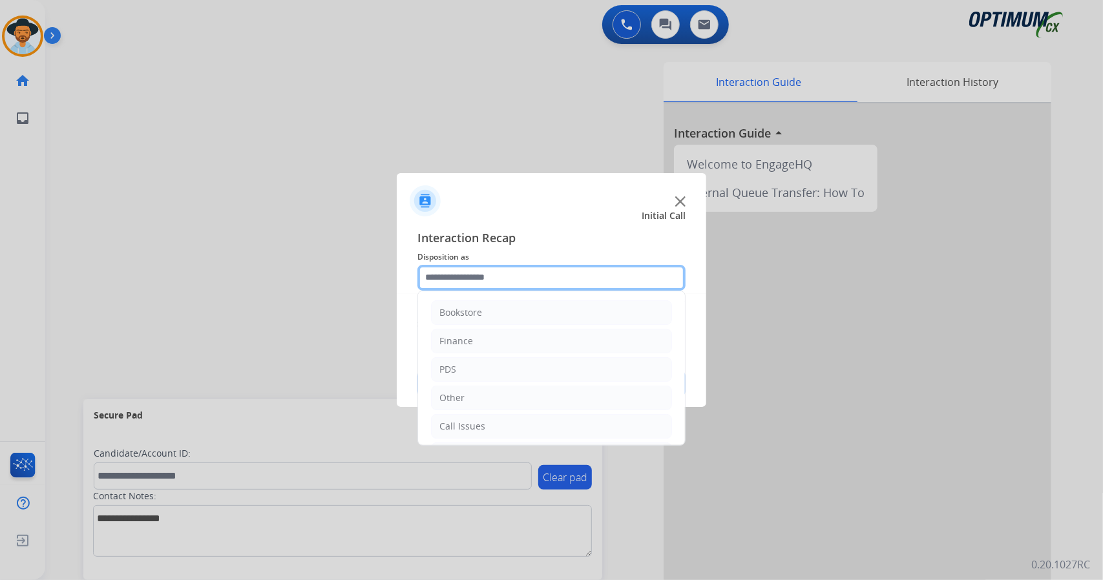
click at [525, 279] on input "text" at bounding box center [552, 278] width 268 height 26
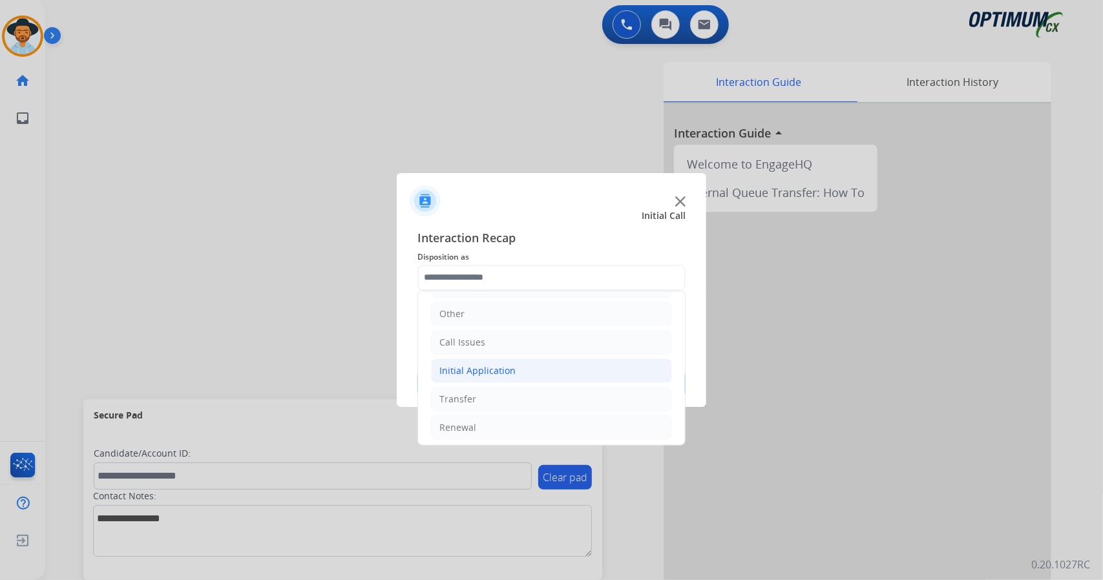
click at [524, 360] on li "Initial Application" at bounding box center [551, 371] width 241 height 25
click at [557, 393] on div "Credential Resend (Initial application)" at bounding box center [547, 399] width 164 height 13
type input "**********"
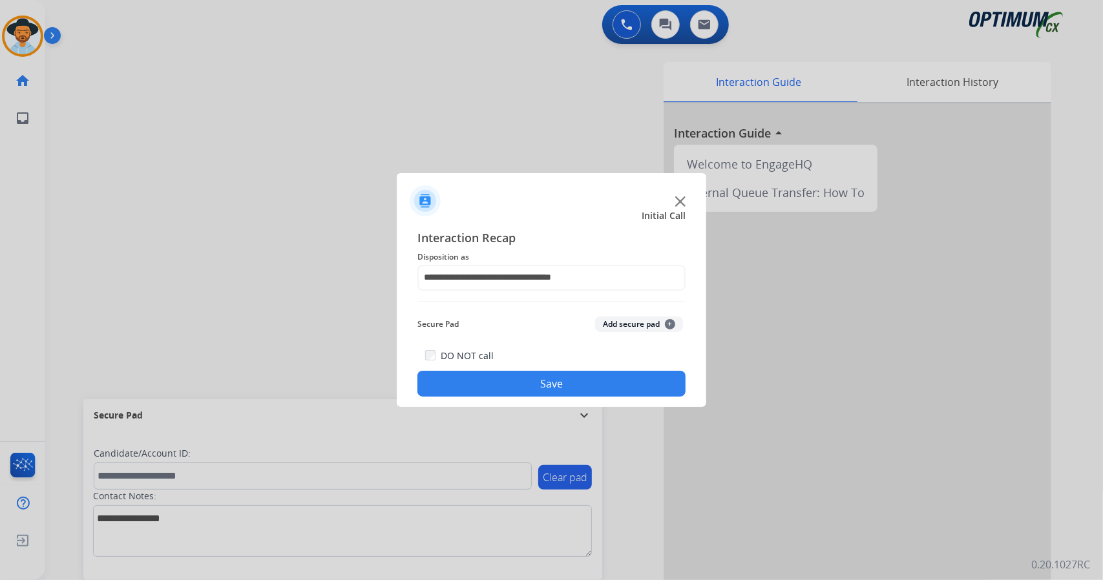
click at [557, 391] on button "Save" at bounding box center [552, 384] width 268 height 26
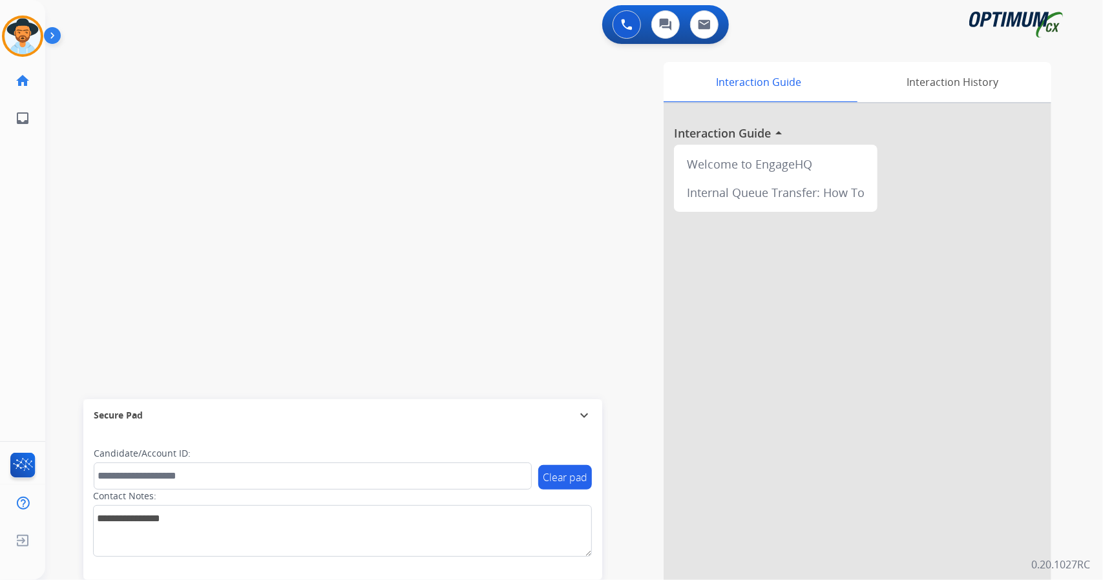
click at [302, 258] on div "swap_horiz Break voice bridge close_fullscreen Connect 3-Way Call merge_type Se…" at bounding box center [558, 316] width 1027 height 539
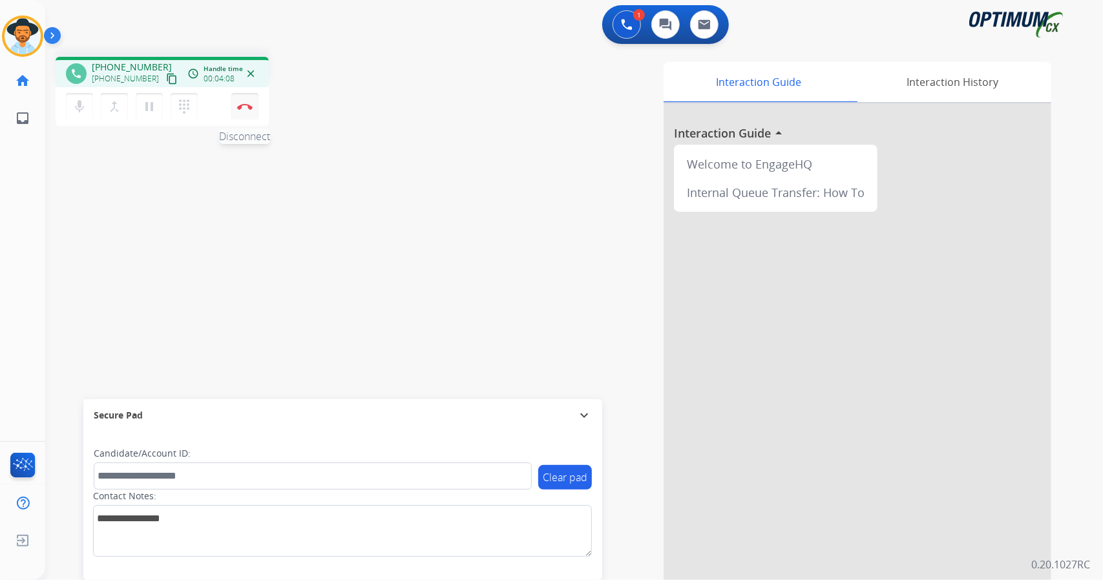
click at [252, 104] on img at bounding box center [245, 106] width 16 height 6
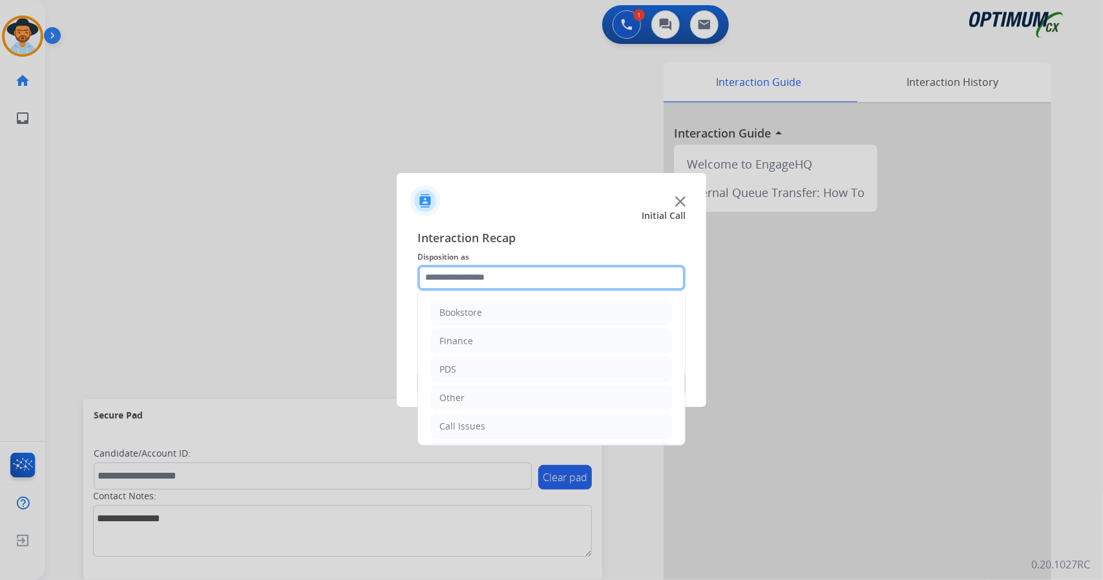
click at [481, 286] on input "text" at bounding box center [552, 278] width 268 height 26
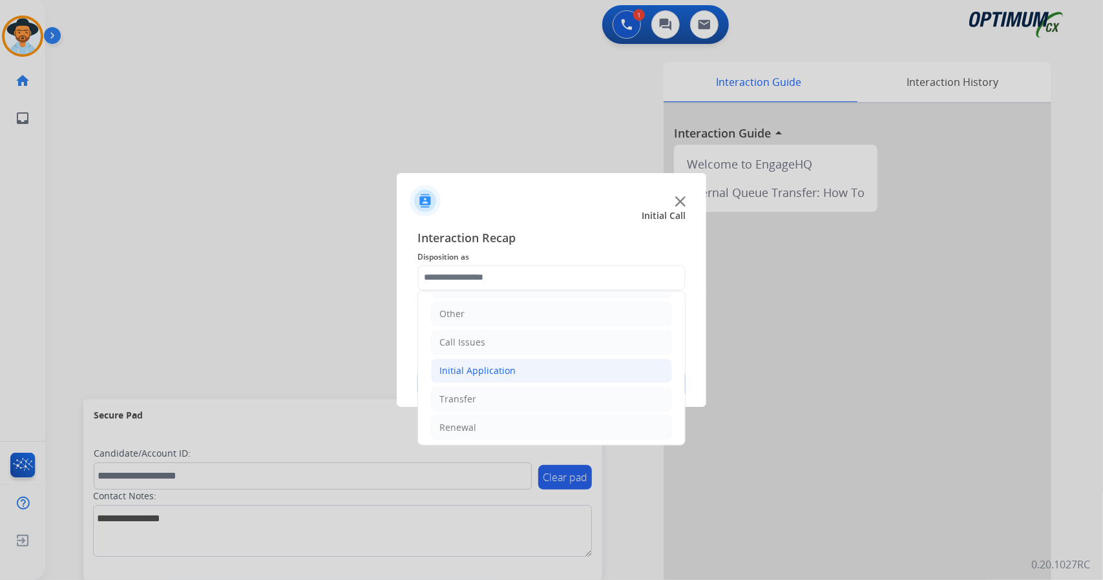
click at [532, 366] on li "Initial Application" at bounding box center [551, 371] width 241 height 25
drag, startPoint x: 527, startPoint y: 397, endPoint x: 518, endPoint y: 372, distance: 27.6
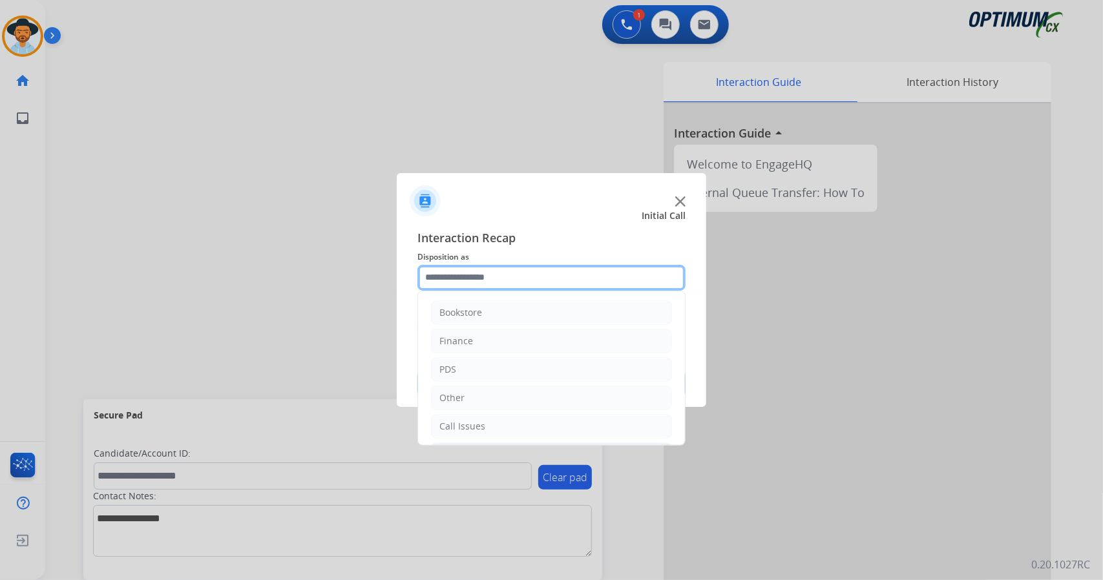
click at [479, 276] on input "text" at bounding box center [552, 278] width 268 height 26
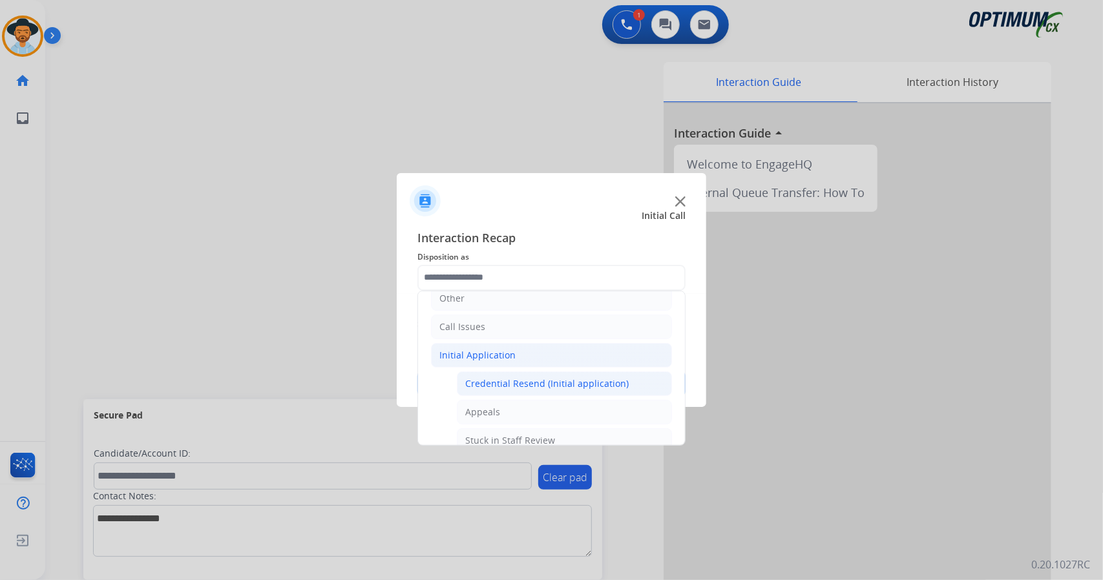
click at [530, 381] on div "Credential Resend (Initial application)" at bounding box center [547, 383] width 164 height 13
type input "**********"
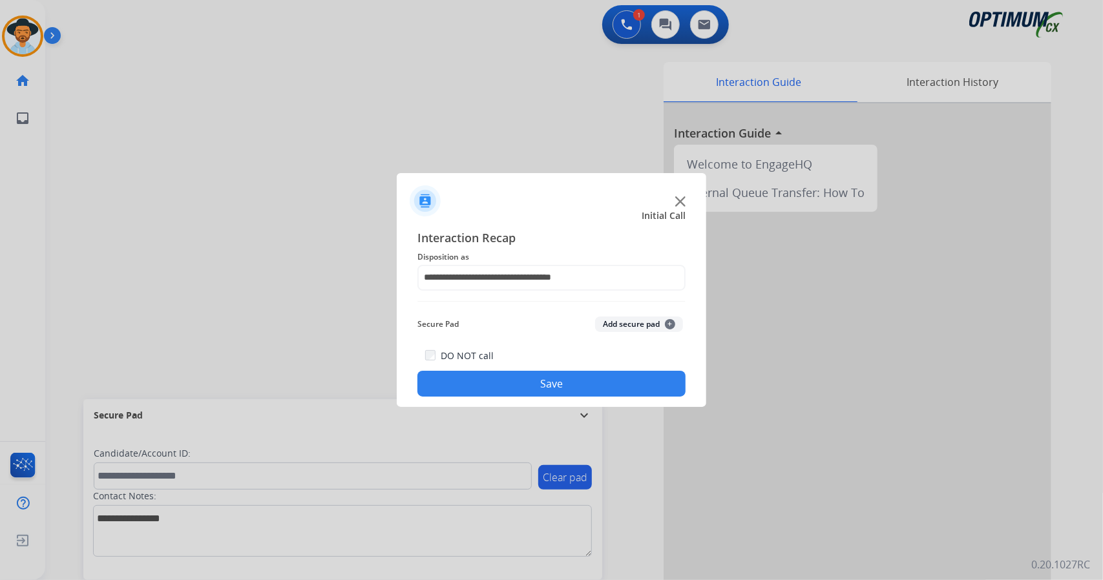
click at [530, 381] on button "Save" at bounding box center [552, 384] width 268 height 26
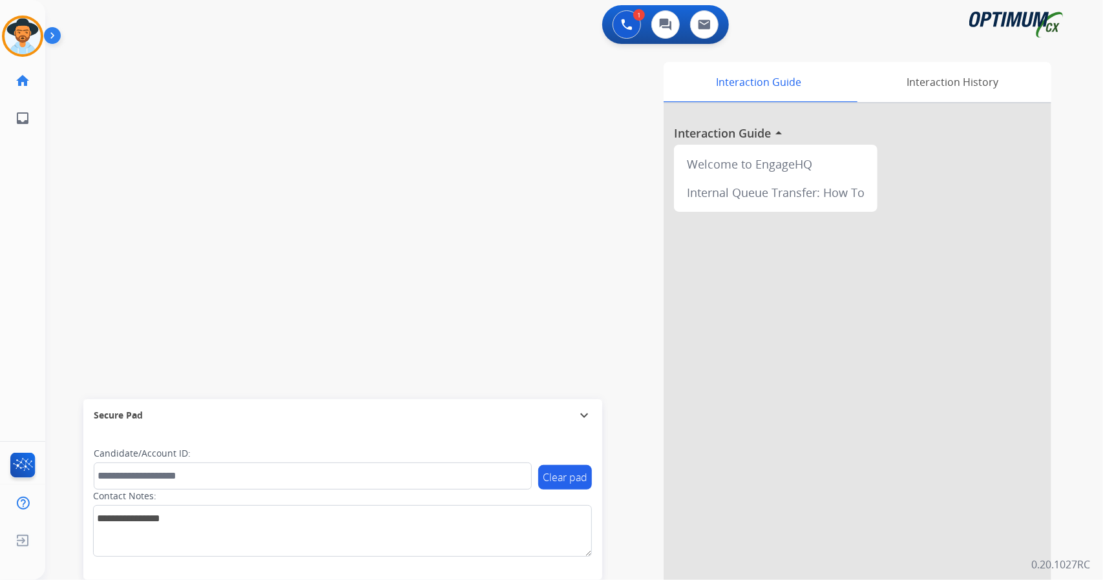
drag, startPoint x: 94, startPoint y: 277, endPoint x: 128, endPoint y: 123, distance: 156.8
click at [94, 277] on div "swap_horiz Break voice bridge close_fullscreen Connect 3-Way Call merge_type Se…" at bounding box center [558, 316] width 1027 height 539
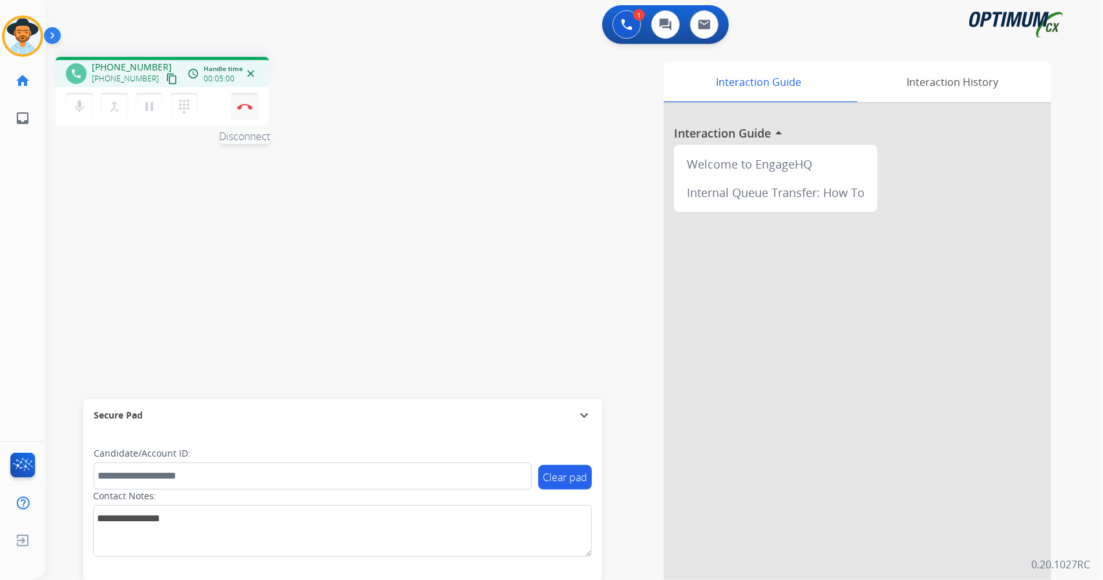
click at [244, 105] on img at bounding box center [245, 106] width 16 height 6
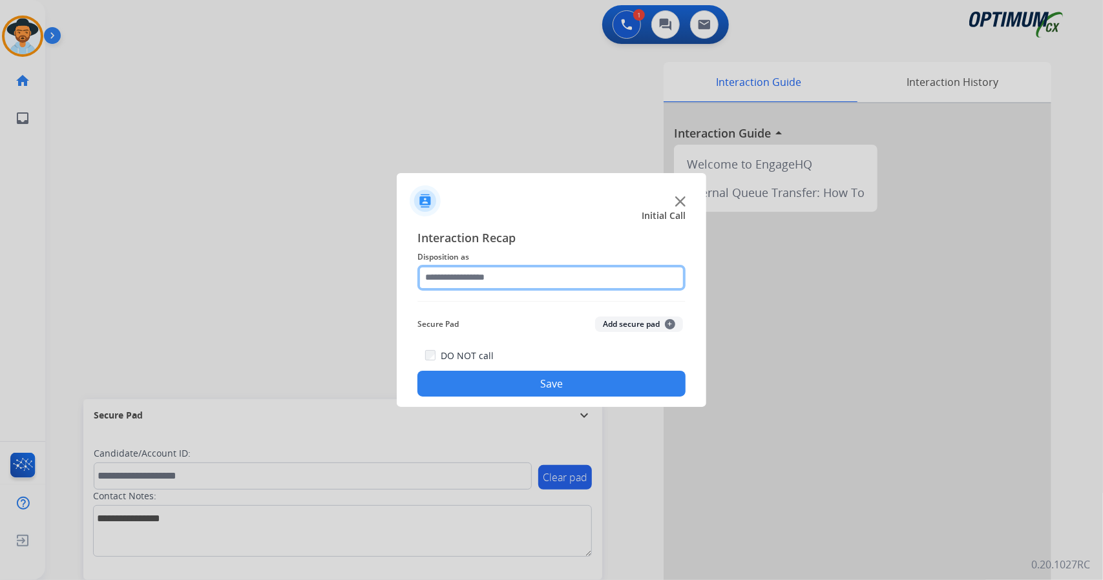
click at [540, 272] on input "text" at bounding box center [552, 278] width 268 height 26
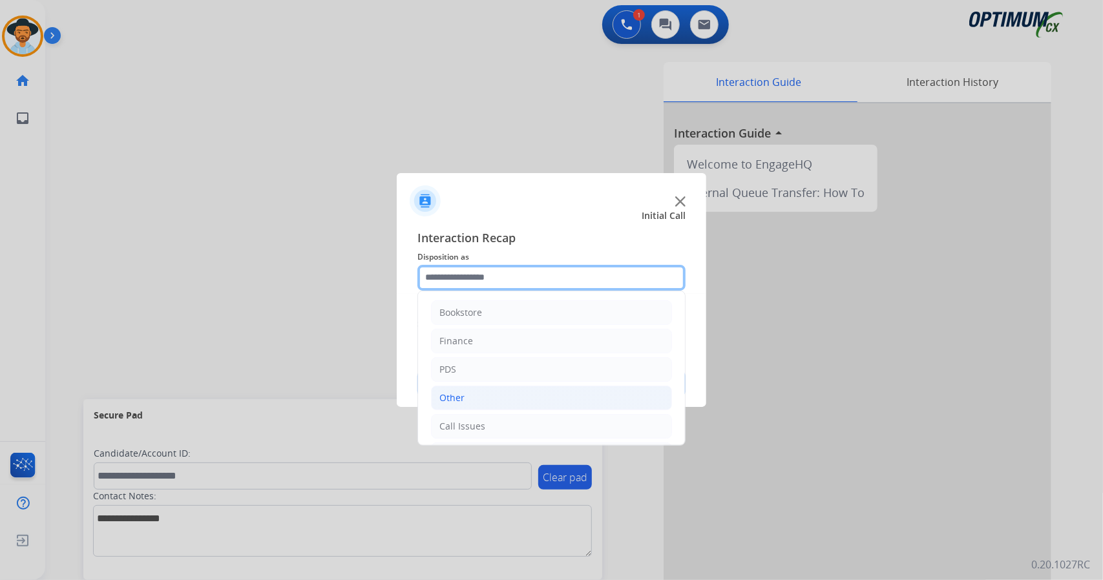
scroll to position [84, 0]
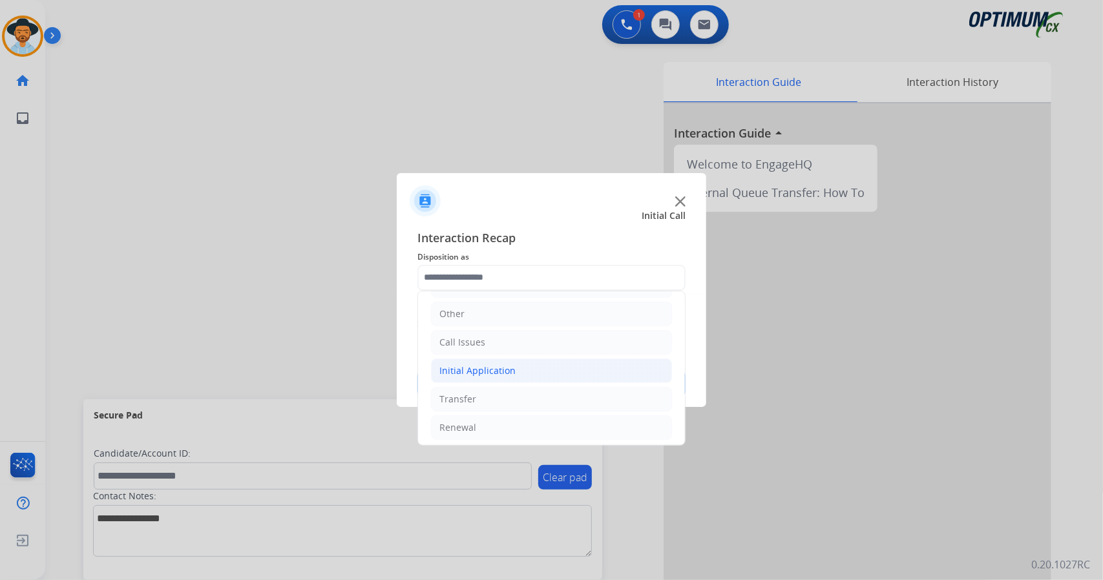
click at [551, 370] on li "Initial Application" at bounding box center [551, 371] width 241 height 25
click at [571, 416] on li "Appeals" at bounding box center [564, 428] width 215 height 25
type input "*******"
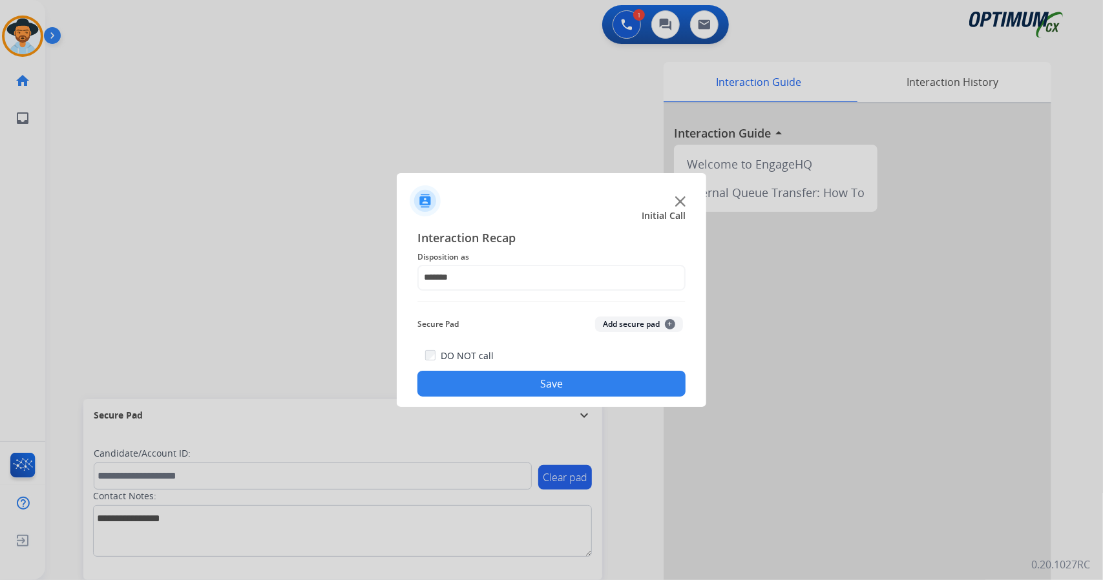
click at [557, 394] on button "Save" at bounding box center [552, 384] width 268 height 26
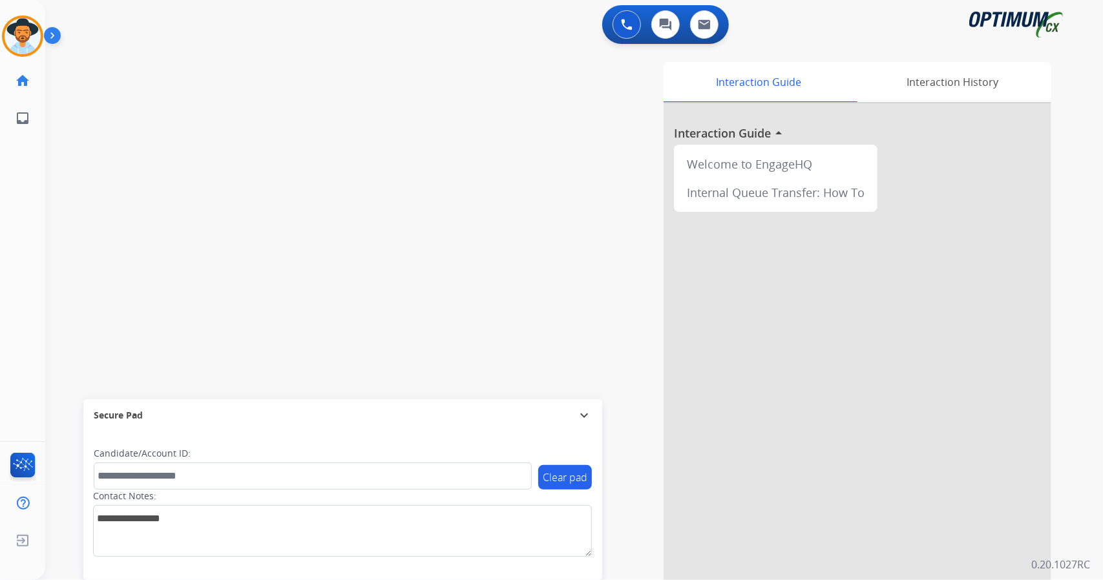
click at [322, 51] on div "swap_horiz Break voice bridge close_fullscreen Connect 3-Way Call merge_type Se…" at bounding box center [558, 316] width 1027 height 539
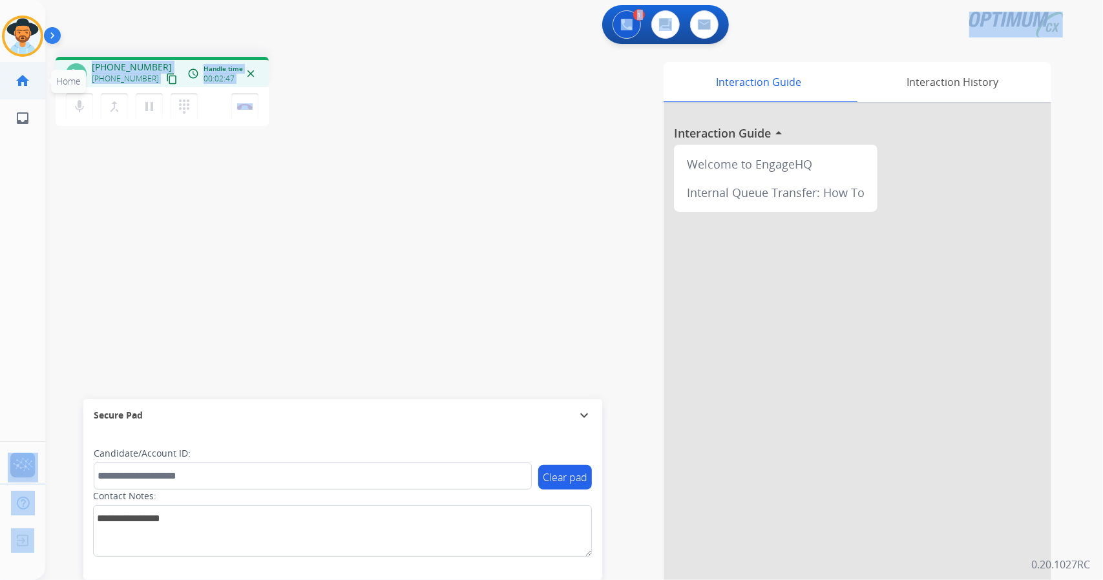
scroll to position [0, 0]
drag, startPoint x: 304, startPoint y: 122, endPoint x: 0, endPoint y: 89, distance: 306.2
click at [0, 89] on div "Outbound call Quit Outbound call Quit Schedule interaction + Add to my list Cus…" at bounding box center [551, 290] width 1103 height 580
click at [348, 156] on div "phone [PHONE_NUMBER] [PHONE_NUMBER] content_copy access_time Call metrics Queue…" at bounding box center [558, 316] width 1027 height 539
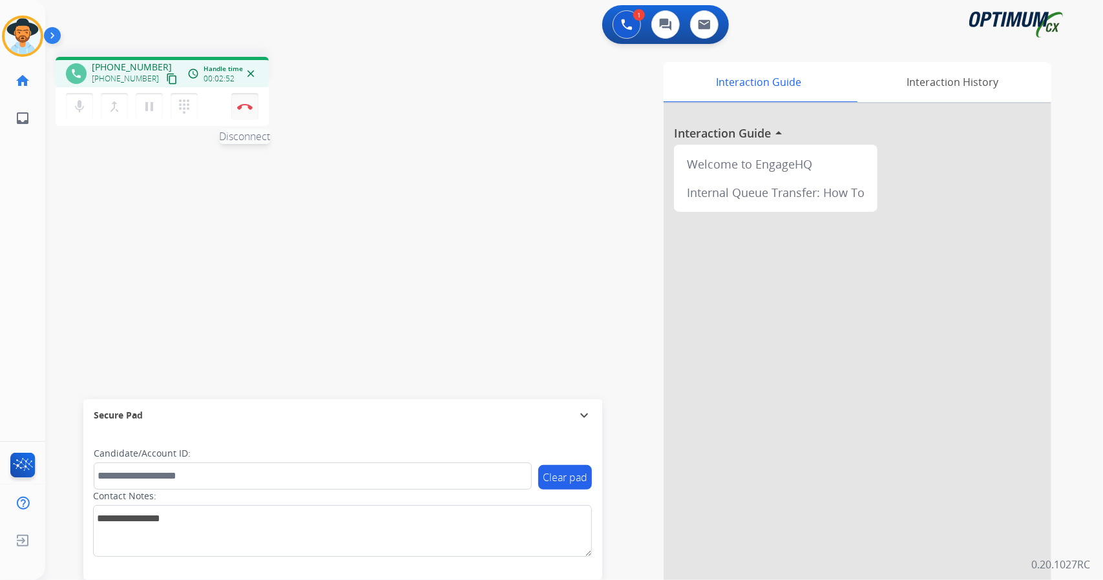
click at [248, 116] on button "Disconnect" at bounding box center [244, 106] width 27 height 27
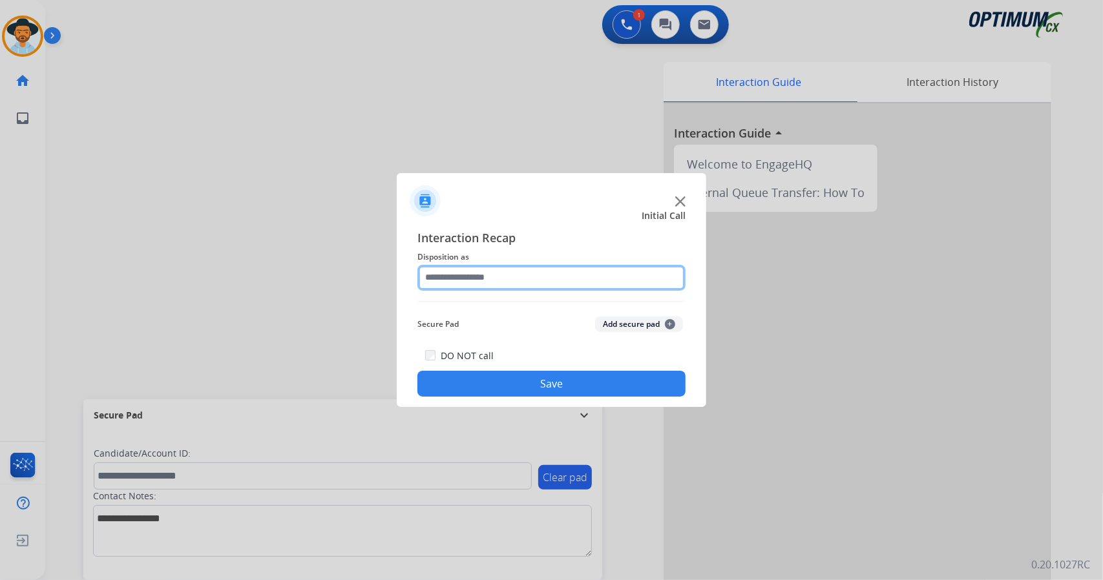
click at [500, 265] on input "text" at bounding box center [552, 278] width 268 height 26
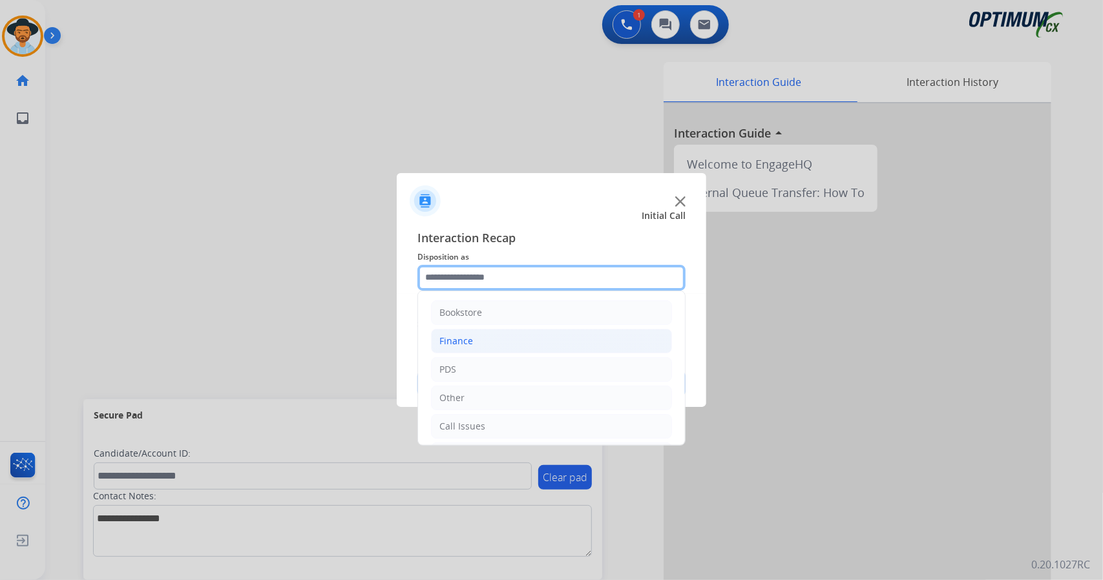
scroll to position [84, 0]
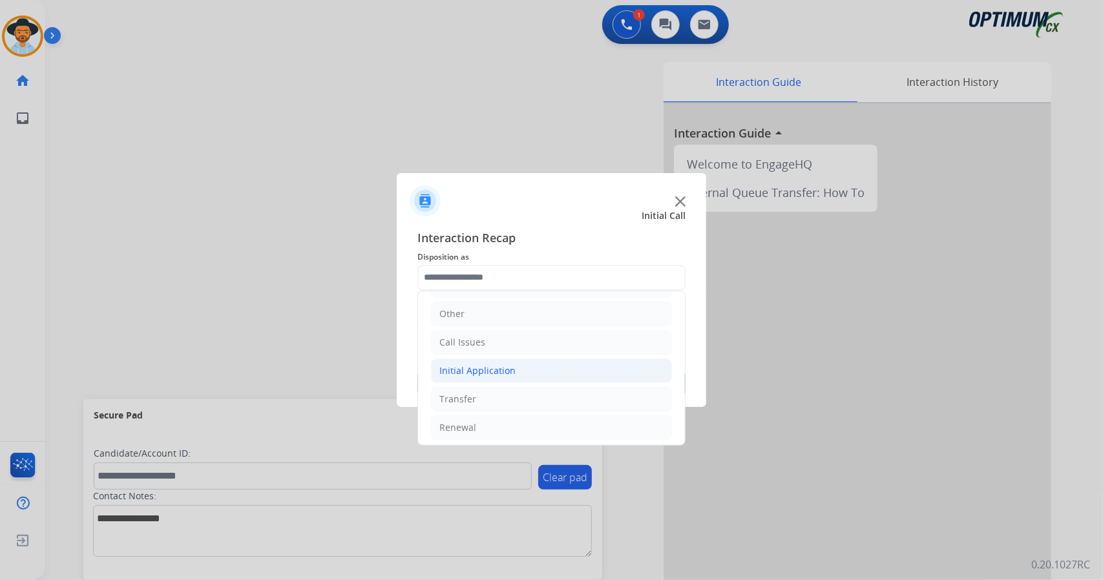
click at [472, 371] on div "Initial Application" at bounding box center [477, 371] width 76 height 13
click at [503, 422] on li "Appeals" at bounding box center [564, 428] width 215 height 25
type input "*******"
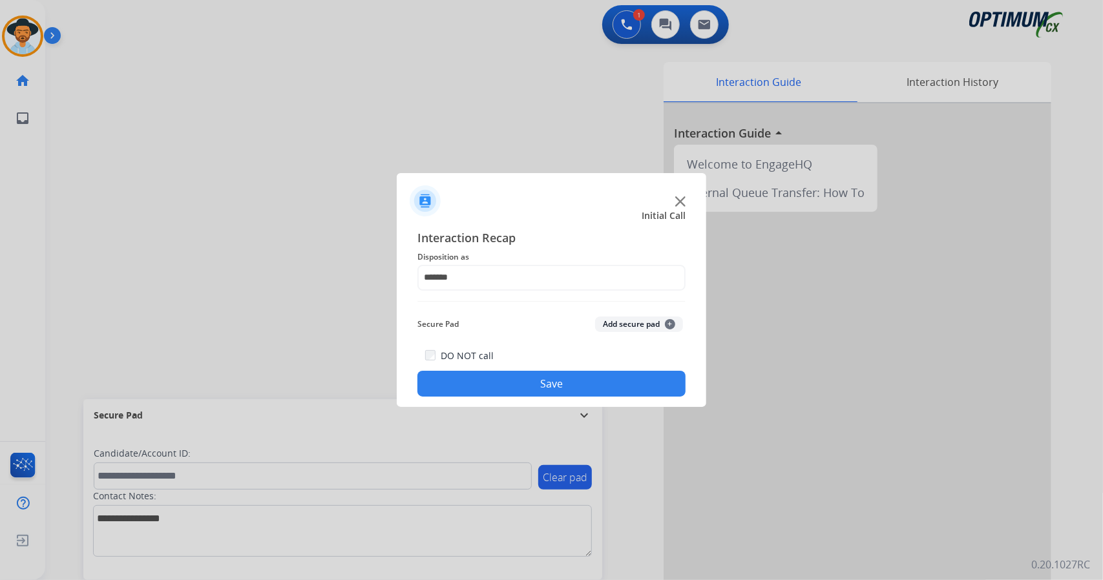
click at [495, 379] on button "Save" at bounding box center [552, 384] width 268 height 26
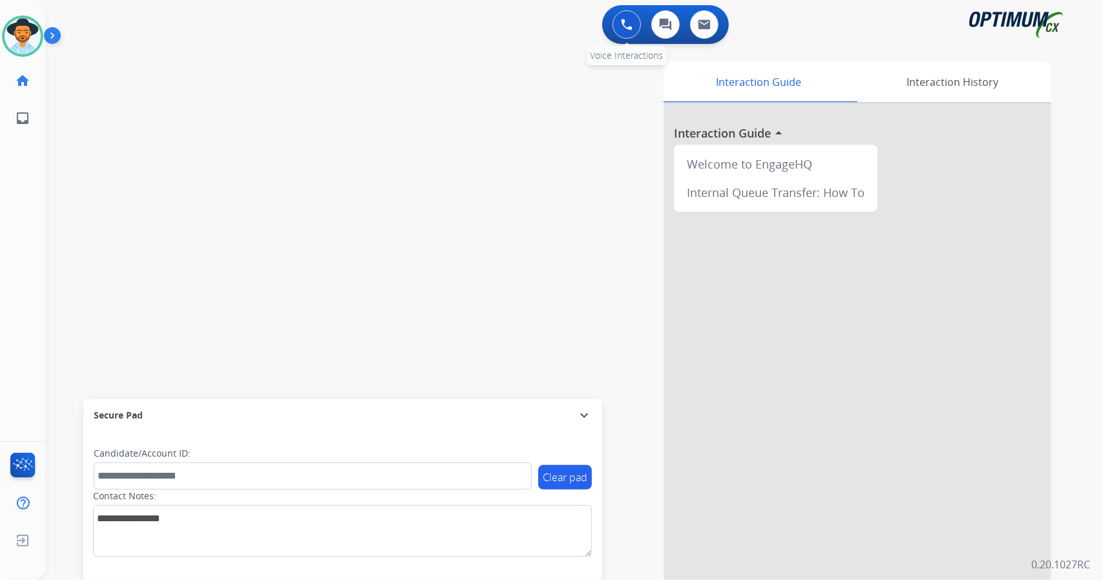
click at [615, 30] on button at bounding box center [627, 24] width 28 height 28
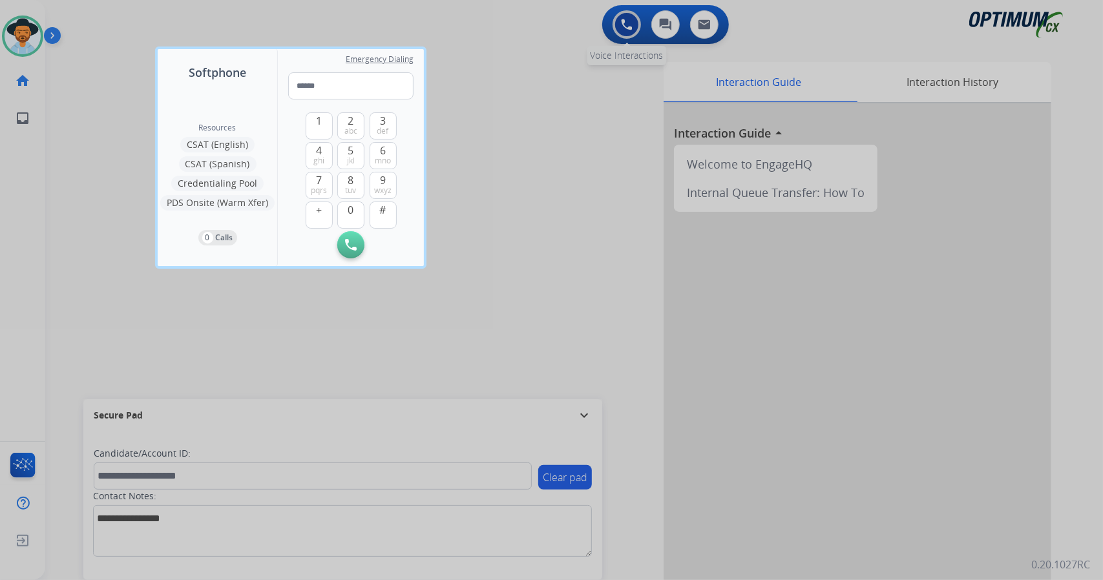
type input "**********"
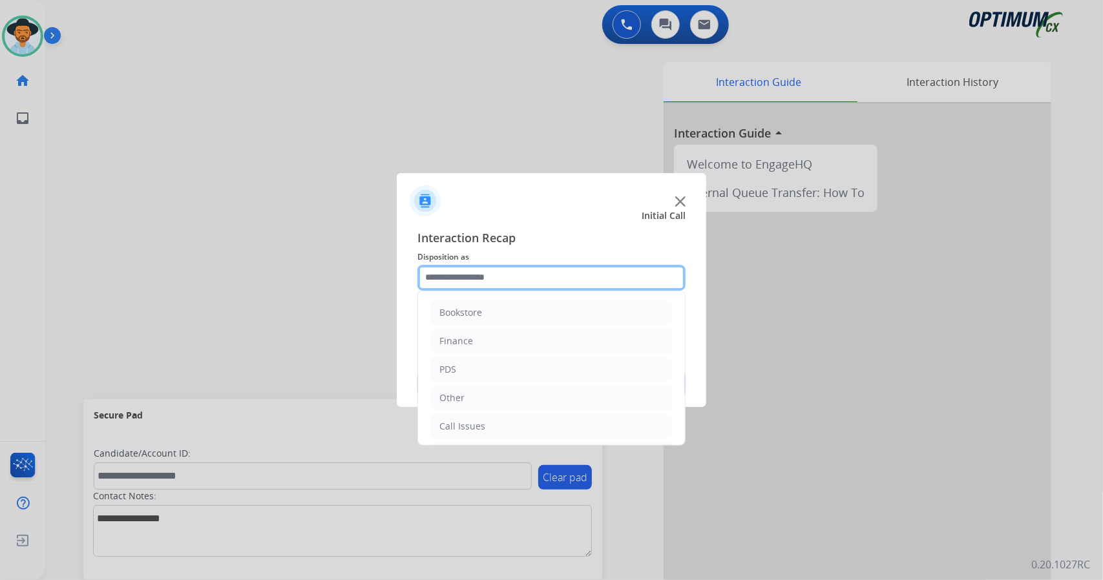
click at [562, 273] on input "text" at bounding box center [552, 278] width 268 height 26
click at [524, 425] on li "Call Issues" at bounding box center [551, 426] width 241 height 25
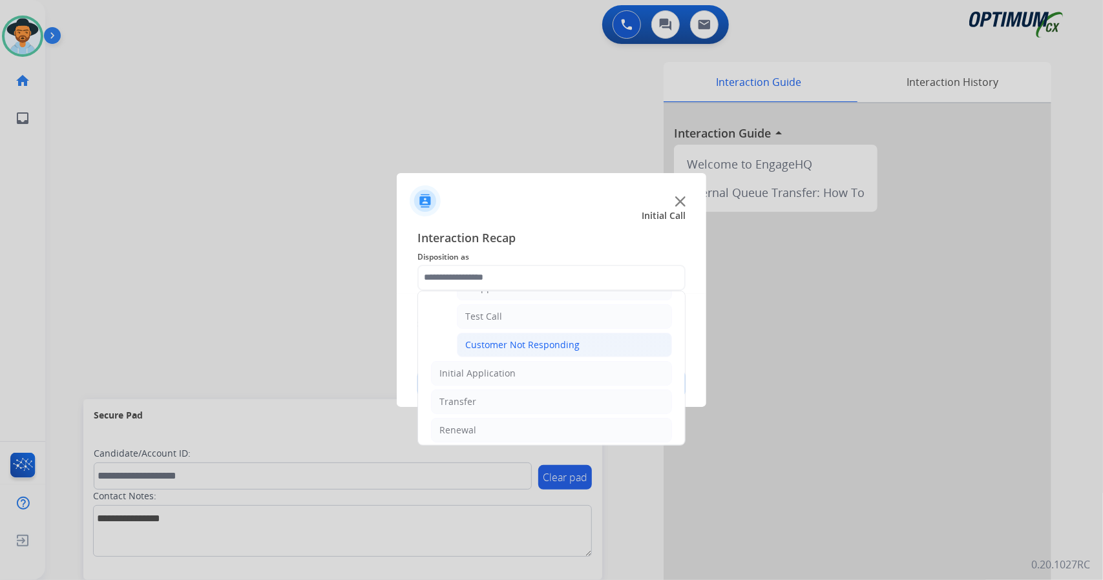
click at [516, 339] on div "Customer Not Responding" at bounding box center [522, 345] width 114 height 13
type input "**********"
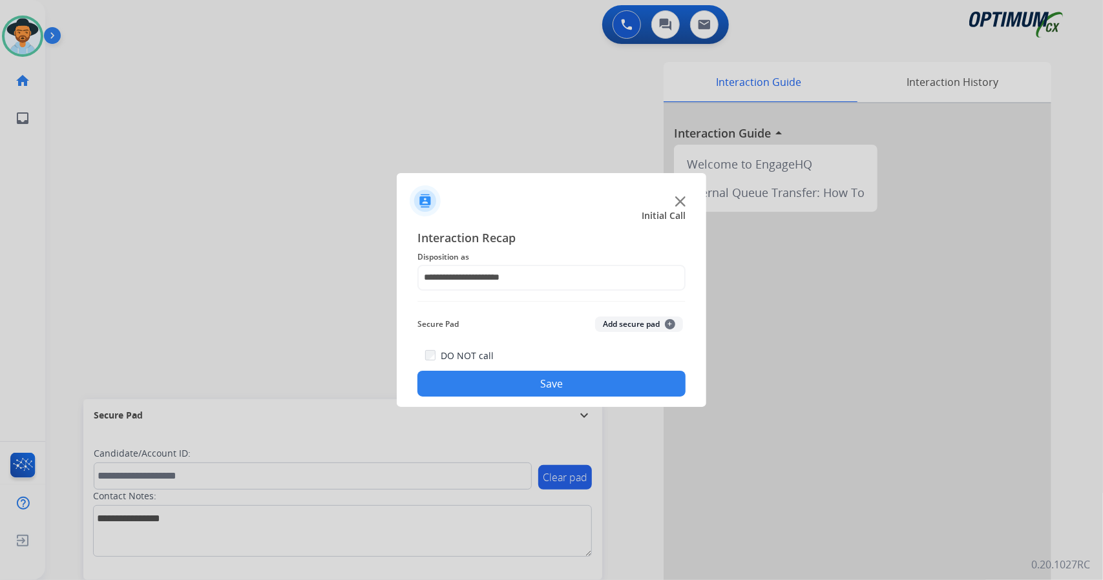
click at [529, 383] on button "Save" at bounding box center [552, 384] width 268 height 26
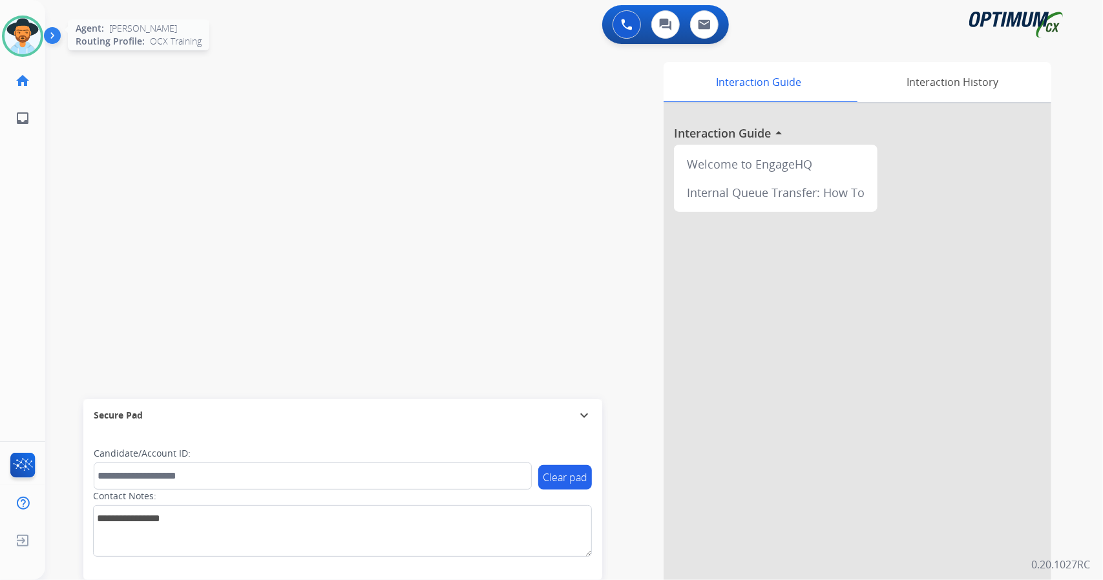
click at [12, 33] on img at bounding box center [23, 36] width 36 height 36
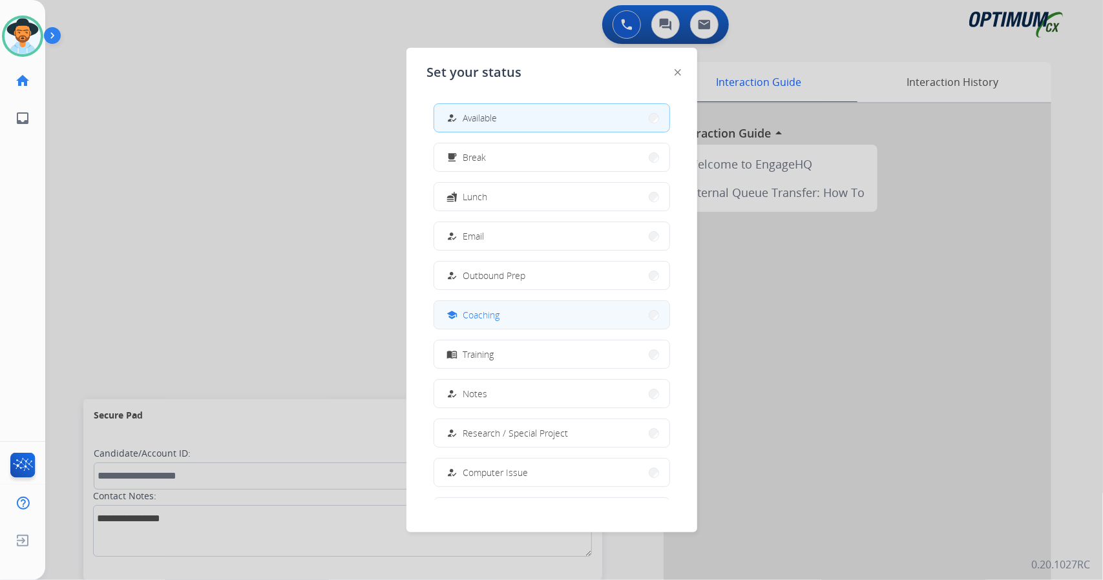
click at [513, 305] on button "school Coaching" at bounding box center [551, 315] width 235 height 28
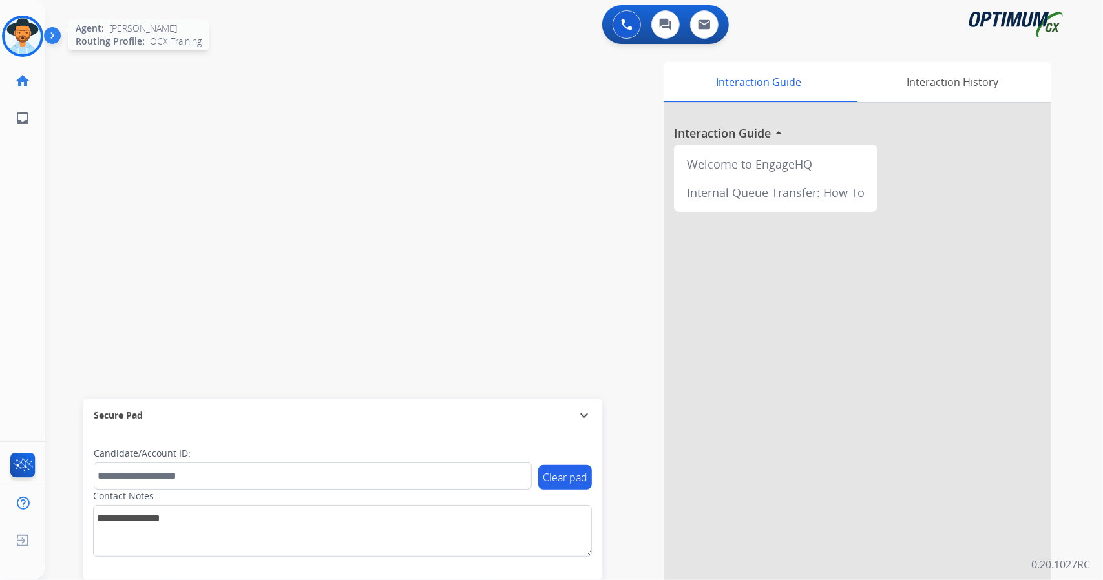
click at [10, 38] on img at bounding box center [23, 36] width 36 height 36
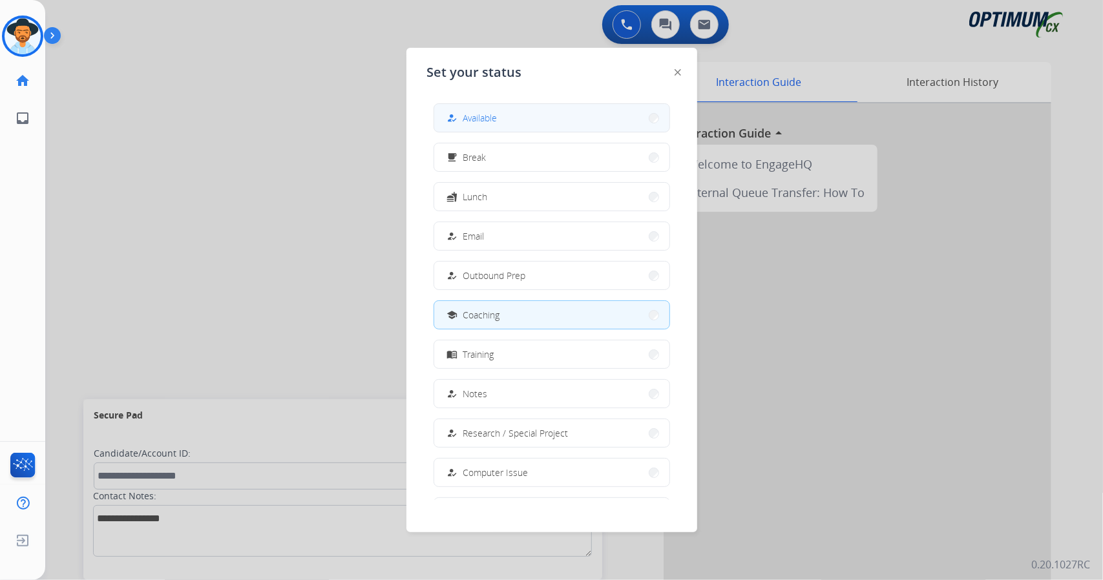
click at [514, 113] on button "how_to_reg Available" at bounding box center [551, 118] width 235 height 28
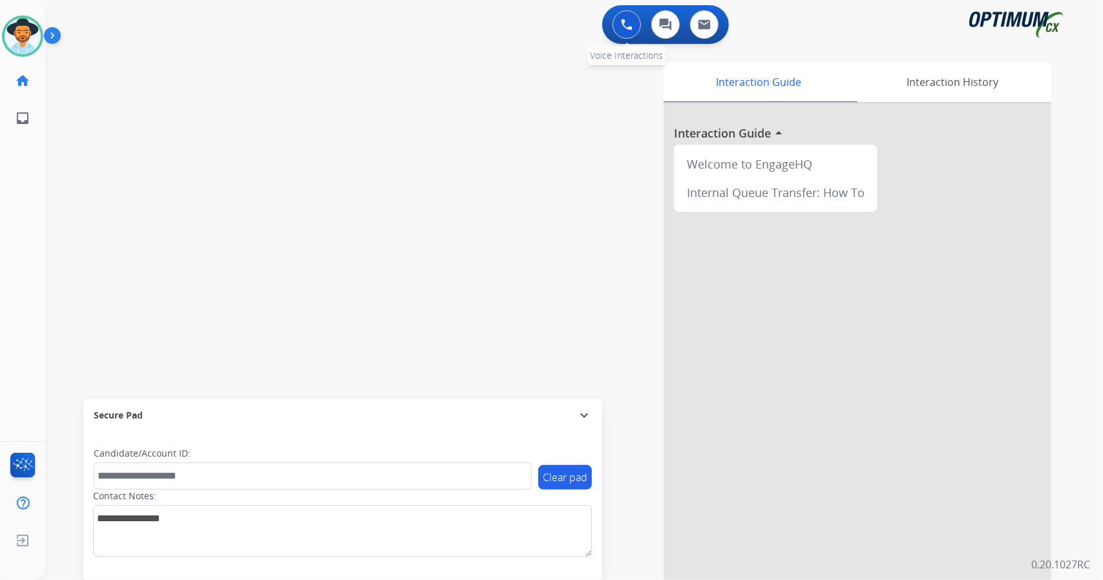
click at [618, 17] on button at bounding box center [627, 24] width 28 height 28
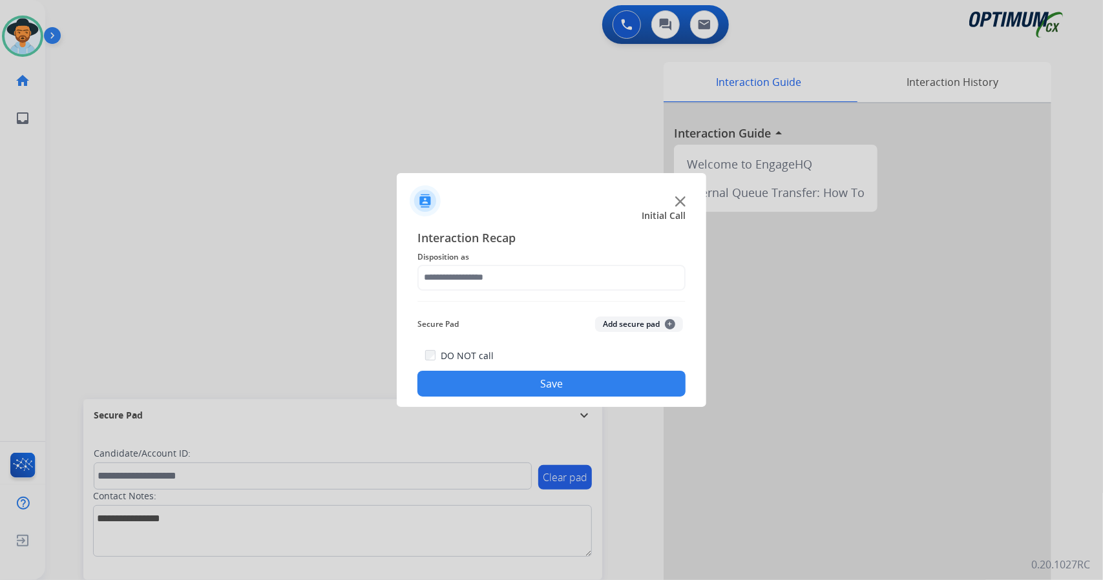
drag, startPoint x: 515, startPoint y: 260, endPoint x: 515, endPoint y: 279, distance: 18.1
click at [515, 279] on div "Interaction Recap Disposition as Secure Pad Add secure pad + DO NOT call Save" at bounding box center [552, 313] width 268 height 169
click at [515, 279] on input "text" at bounding box center [552, 278] width 268 height 26
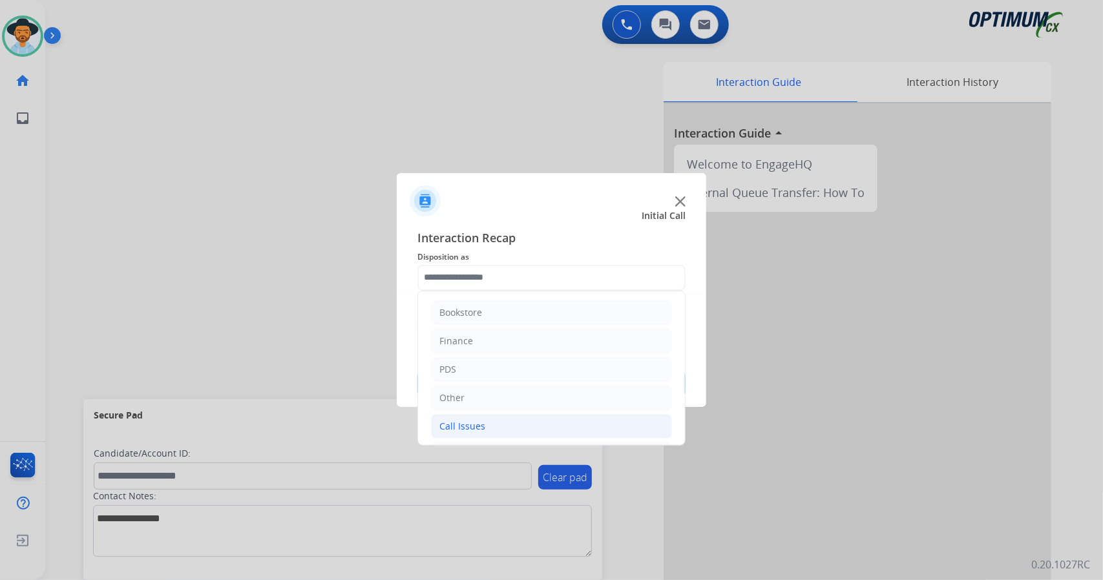
click at [473, 420] on div "Call Issues" at bounding box center [462, 426] width 46 height 13
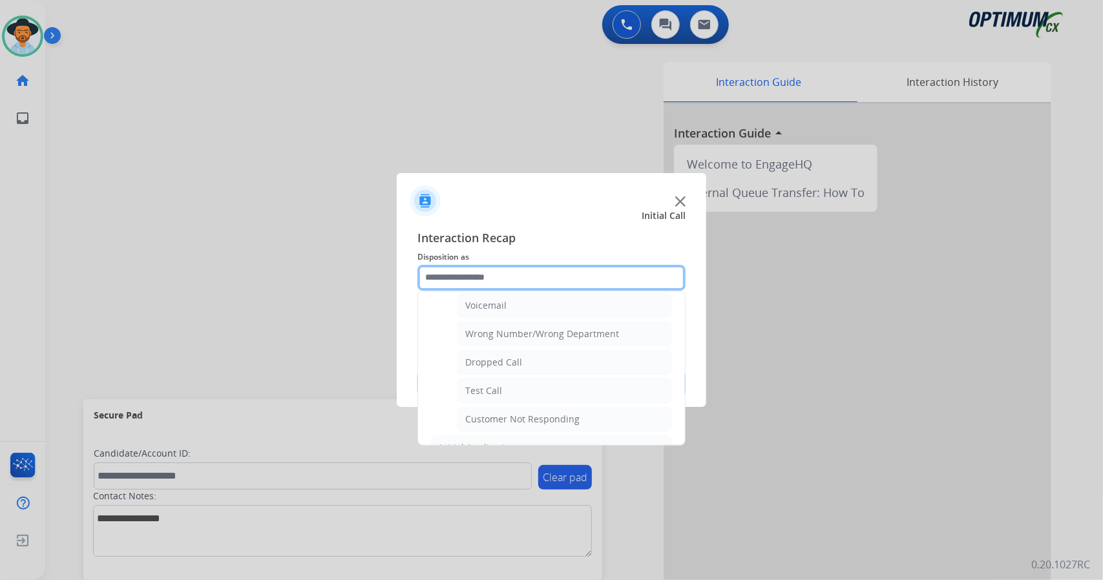
scroll to position [187, 0]
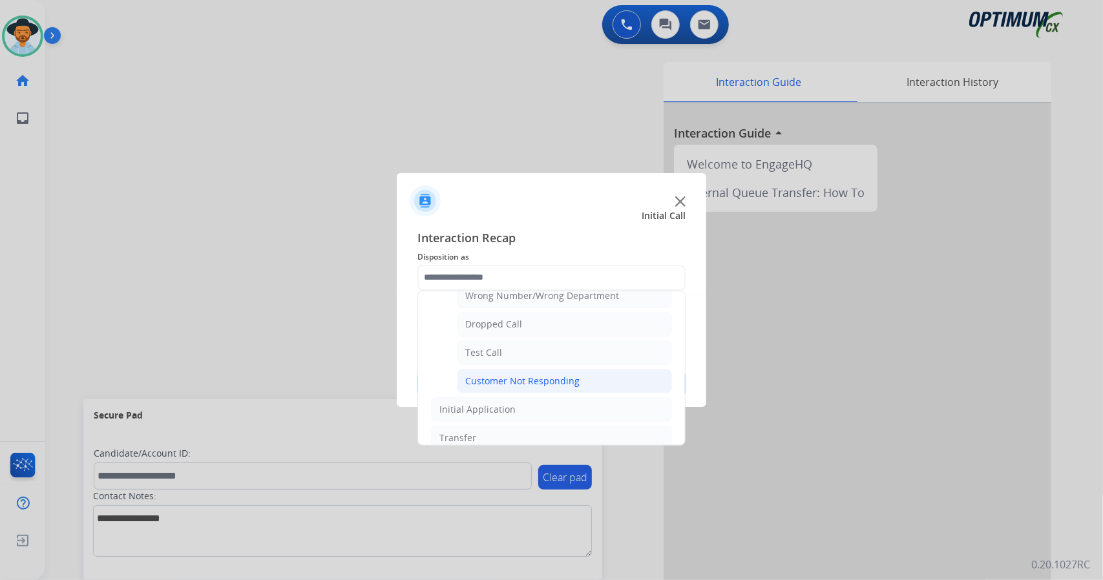
click at [493, 375] on div "Customer Not Responding" at bounding box center [522, 381] width 114 height 13
type input "**********"
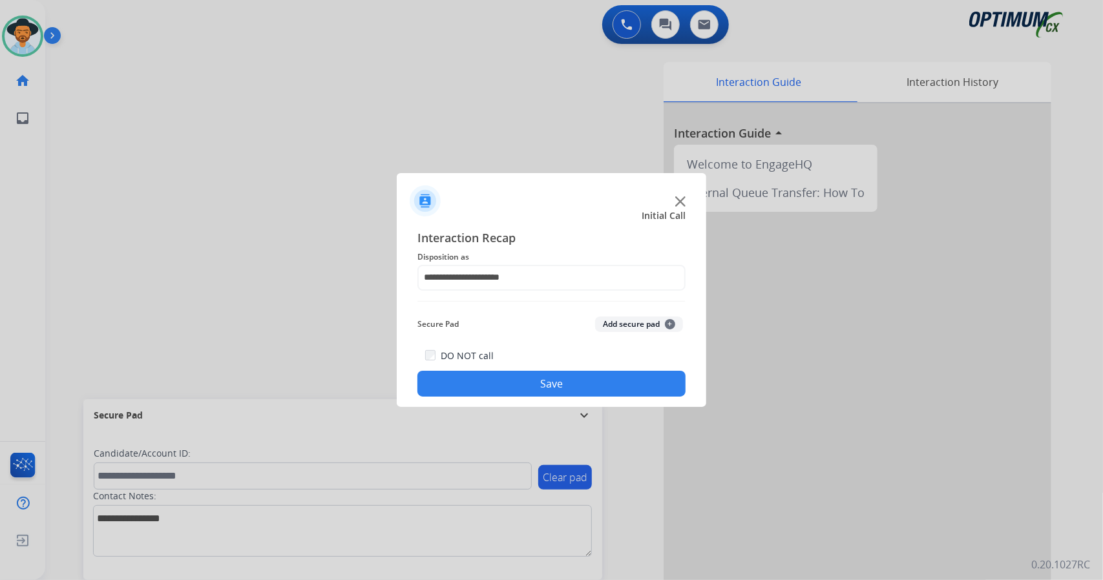
click at [498, 385] on button "Save" at bounding box center [552, 384] width 268 height 26
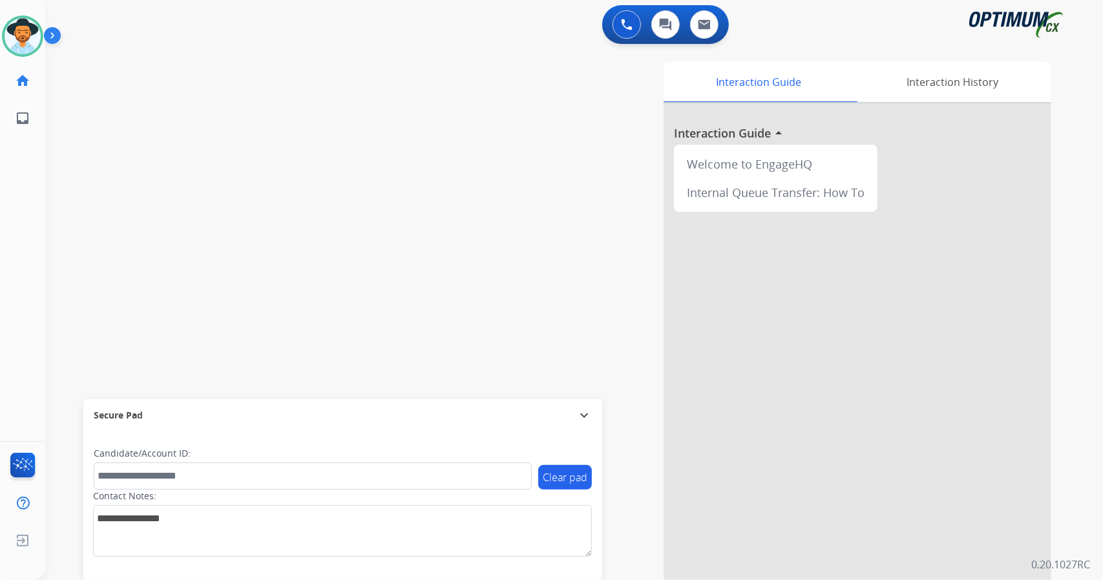
click at [100, 189] on div "swap_horiz Break voice bridge close_fullscreen Connect 3-Way Call merge_type Se…" at bounding box center [558, 316] width 1027 height 539
click at [20, 39] on img at bounding box center [23, 36] width 36 height 36
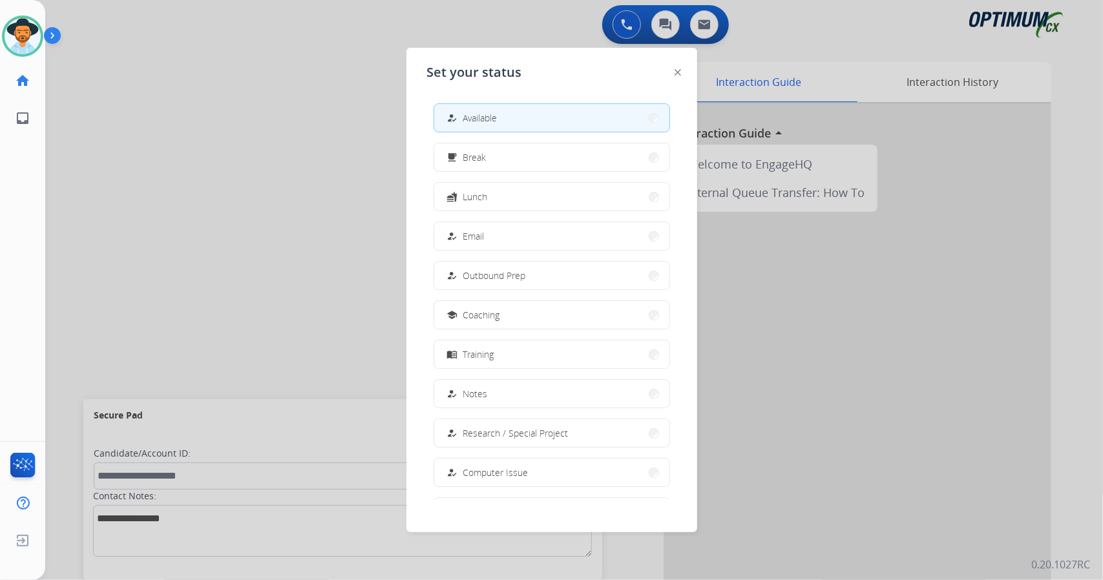
click at [206, 175] on div at bounding box center [551, 290] width 1103 height 580
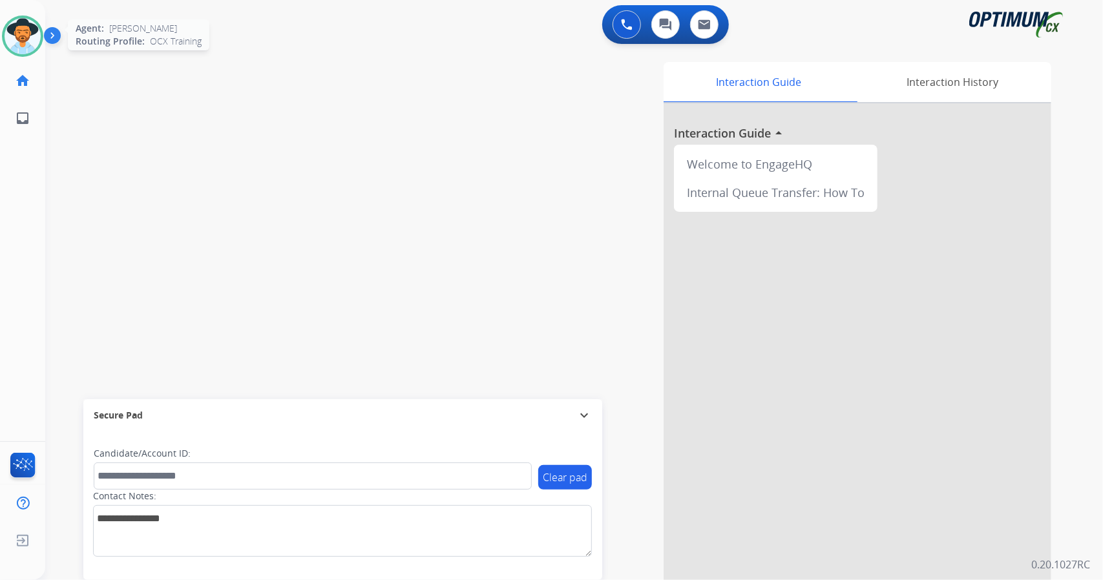
click at [26, 51] on img at bounding box center [23, 36] width 36 height 36
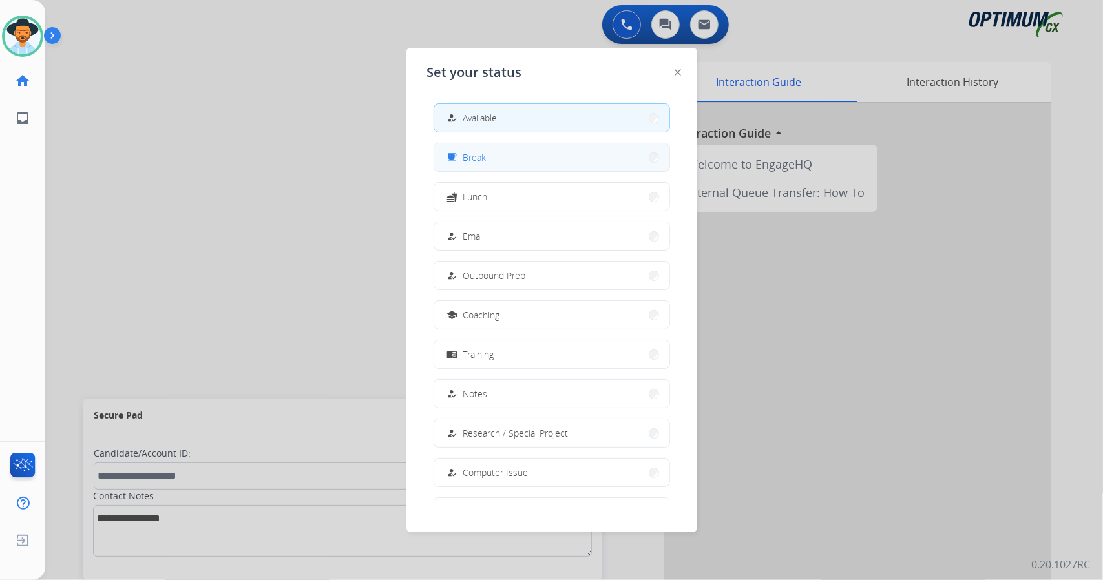
click at [454, 162] on mat-icon "free_breakfast" at bounding box center [452, 157] width 11 height 11
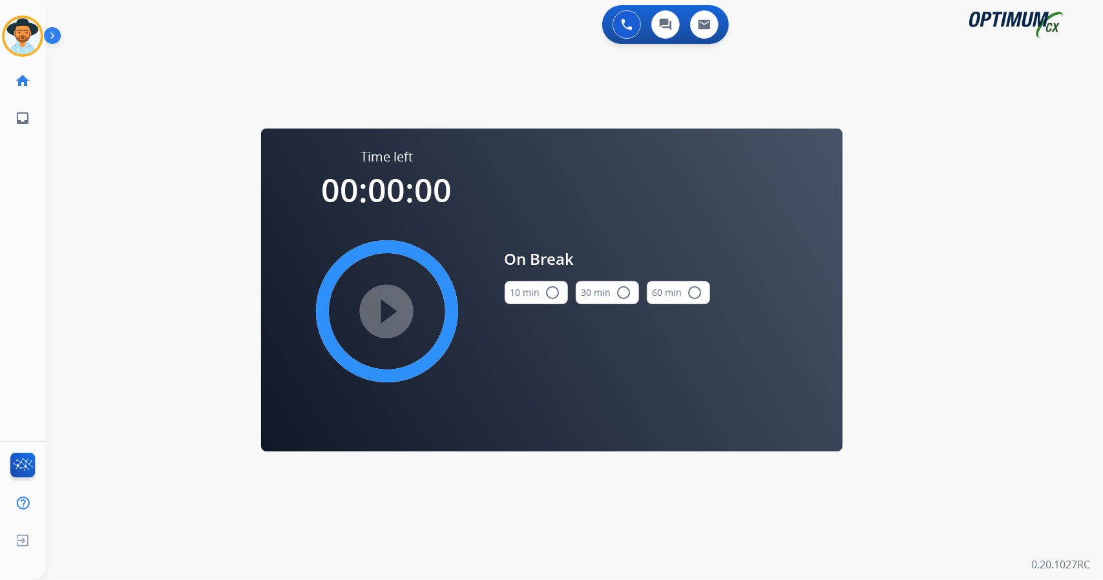
click at [1068, 359] on div "0 Voice Interactions 0 Chat Interactions 0 Email Interactions swap_horiz Break …" at bounding box center [574, 290] width 1058 height 580
click at [16, 38] on img at bounding box center [23, 36] width 36 height 36
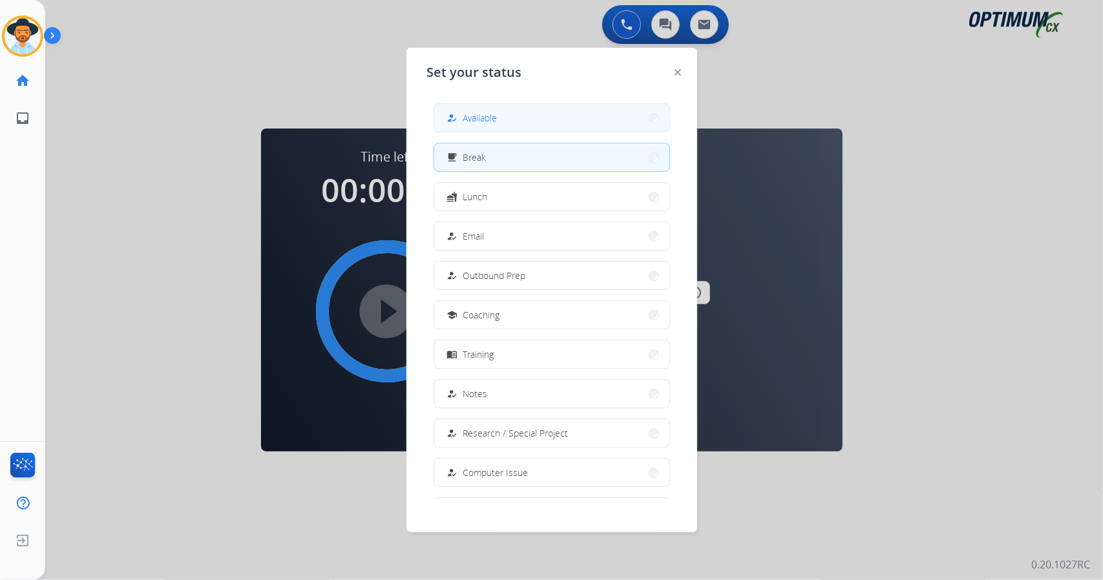
click at [471, 117] on span "Available" at bounding box center [480, 118] width 34 height 14
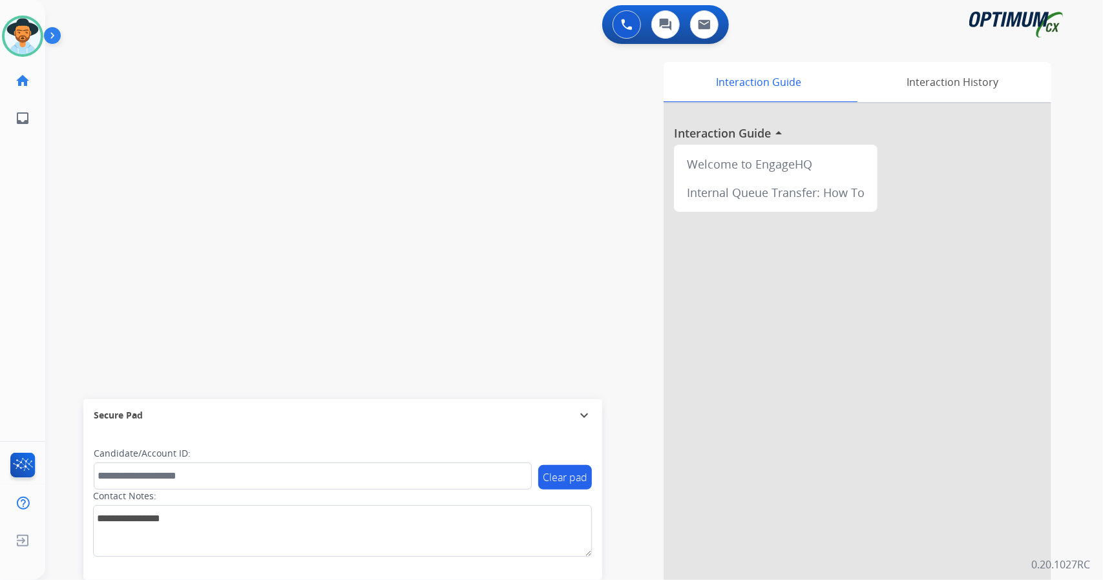
click at [85, 328] on div "swap_horiz Break voice bridge close_fullscreen Connect 3-Way Call merge_type Se…" at bounding box center [558, 316] width 1027 height 539
click at [105, 224] on div "swap_horiz Break voice bridge close_fullscreen Connect 3-Way Call merge_type Se…" at bounding box center [558, 316] width 1027 height 539
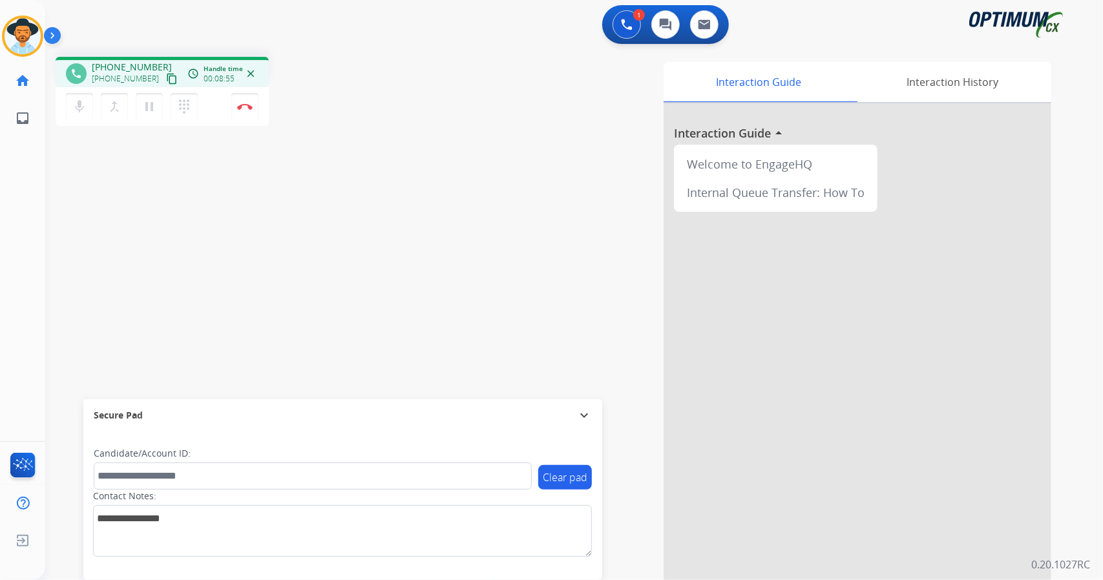
click at [332, 110] on div "phone [PHONE_NUMBER] [PHONE_NUMBER] content_copy access_time Call metrics Queue…" at bounding box center [231, 93] width 351 height 73
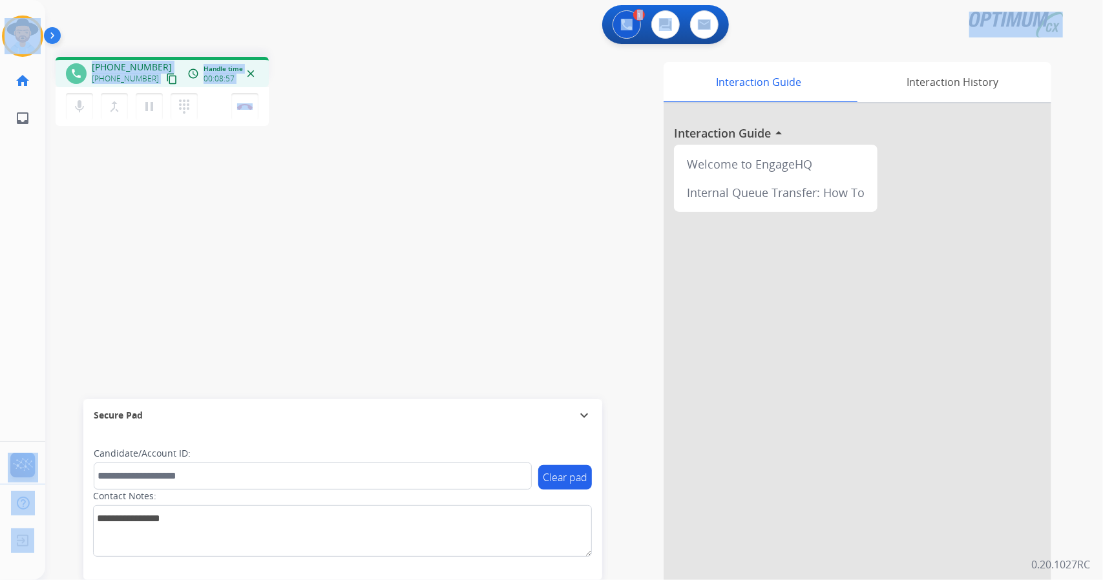
drag, startPoint x: 280, startPoint y: 105, endPoint x: 0, endPoint y: 34, distance: 289.4
click at [0, 34] on div "Outbound call Quit Outbound call Quit Schedule interaction + Add to my list Cus…" at bounding box center [551, 290] width 1103 height 580
click at [150, 23] on div "1 Voice Interactions 0 Chat Interactions 0 Email Interactions" at bounding box center [566, 25] width 1011 height 41
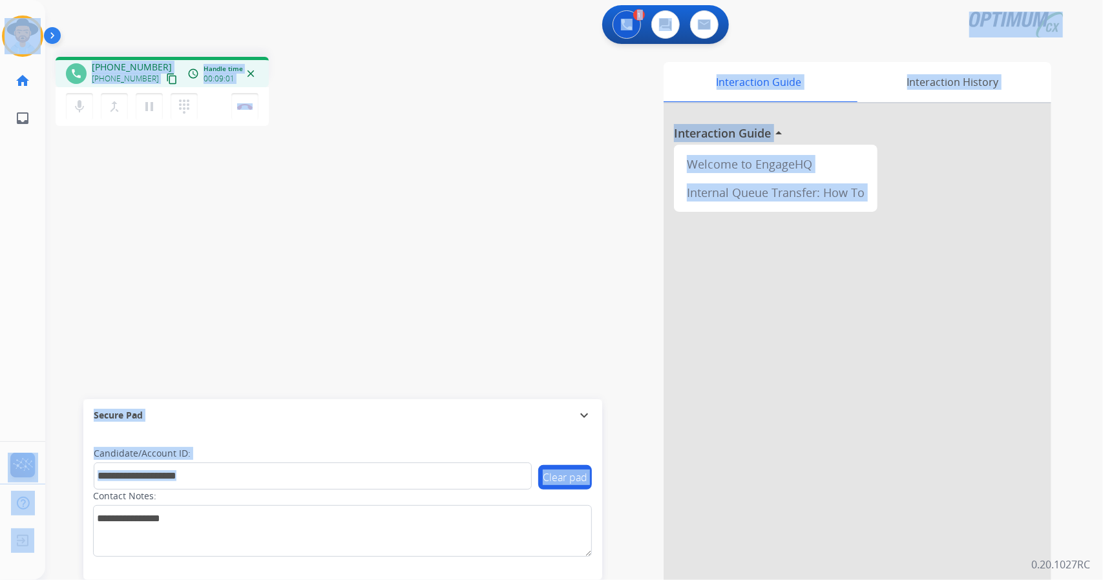
drag, startPoint x: 0, startPoint y: 3, endPoint x: 278, endPoint y: 516, distance: 584.2
click at [278, 516] on div "Outbound call Quit Outbound call Quit Schedule interaction + Add to my list Cus…" at bounding box center [551, 290] width 1103 height 580
click at [434, 57] on div "Interaction Guide Interaction History Interaction Guide arrow_drop_up Welcome t…" at bounding box center [742, 321] width 661 height 529
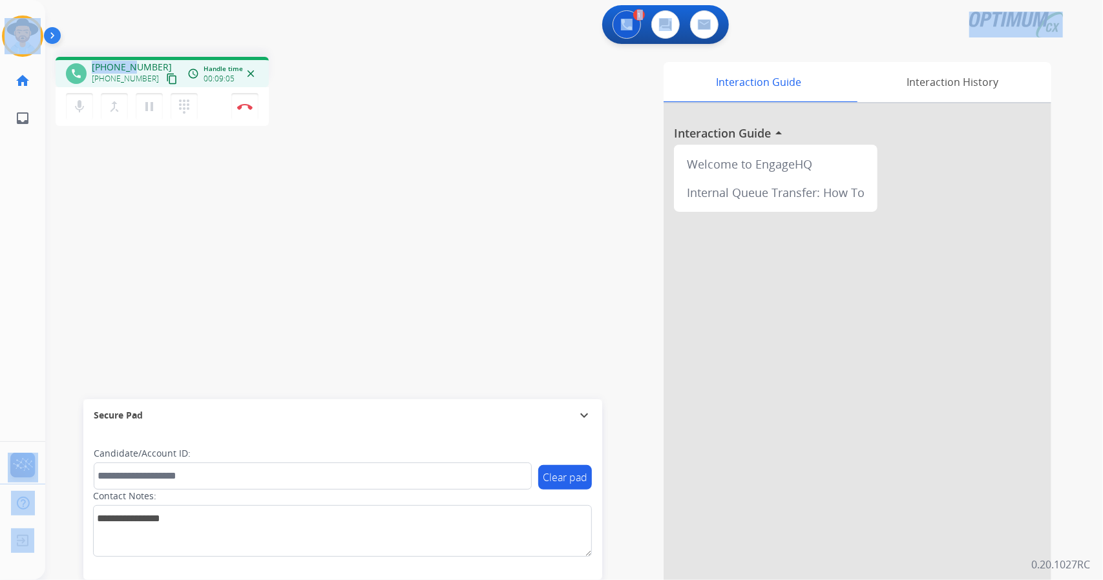
scroll to position [0, 3]
drag, startPoint x: 3, startPoint y: 3, endPoint x: 312, endPoint y: 238, distance: 387.8
click at [312, 238] on div "Outbound call Quit Outbound call Quit Schedule interaction + Add to my list Cus…" at bounding box center [551, 290] width 1103 height 580
click at [312, 238] on div "phone [PHONE_NUMBER] [PHONE_NUMBER] content_copy access_time Call metrics Queue…" at bounding box center [558, 316] width 1027 height 539
drag, startPoint x: 4, startPoint y: 3, endPoint x: 323, endPoint y: 237, distance: 396.2
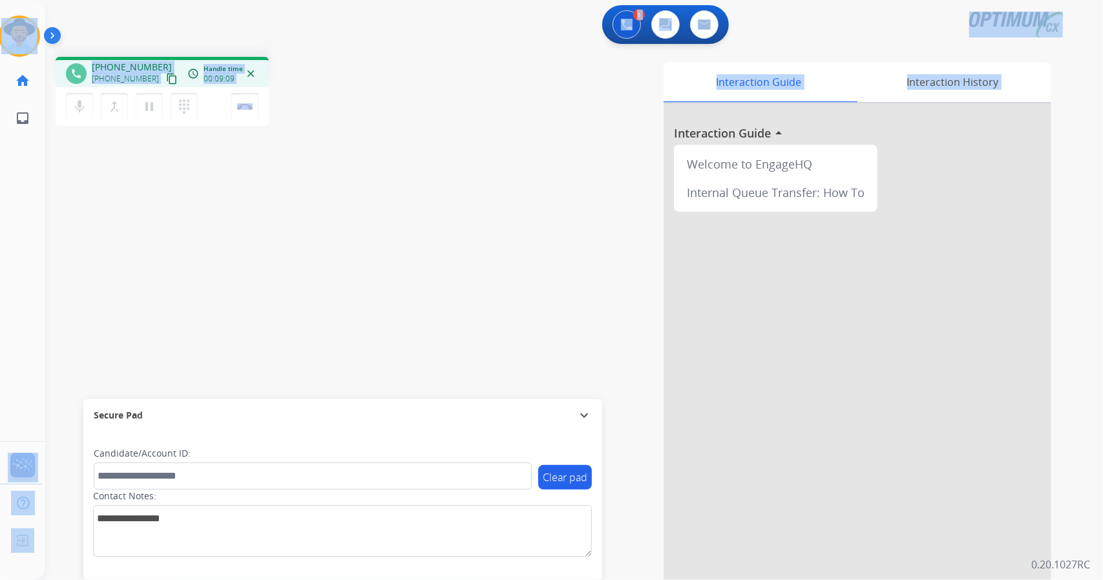
click at [323, 237] on div "Outbound call Quit Outbound call Quit Schedule interaction + Add to my list Cus…" at bounding box center [551, 290] width 1103 height 580
click at [323, 237] on div "phone [PHONE_NUMBER] [PHONE_NUMBER] content_copy access_time Call metrics Queue…" at bounding box center [558, 316] width 1027 height 539
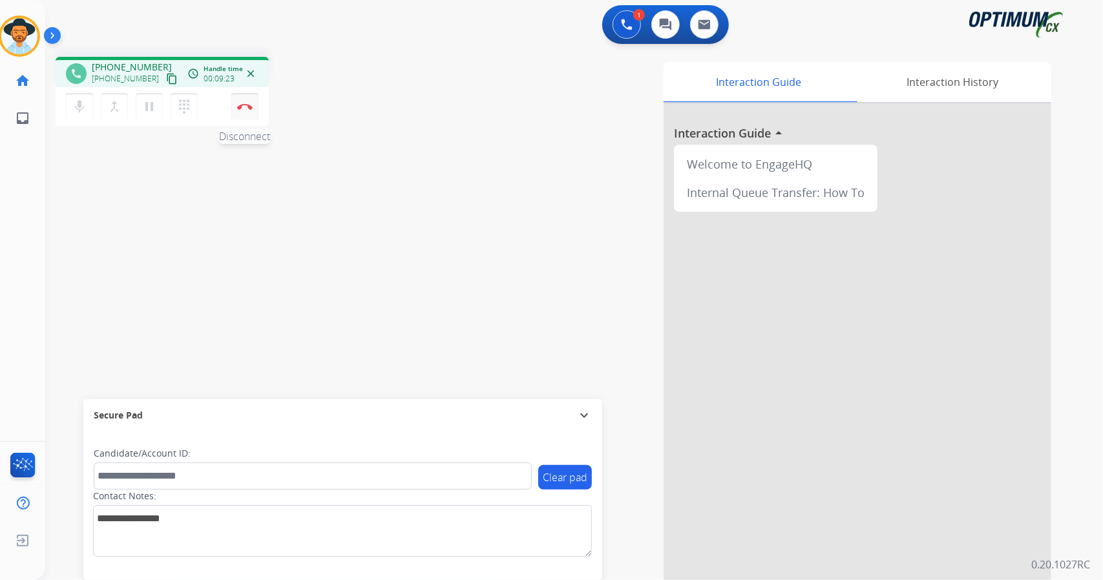
click at [246, 111] on button "Disconnect" at bounding box center [244, 106] width 27 height 27
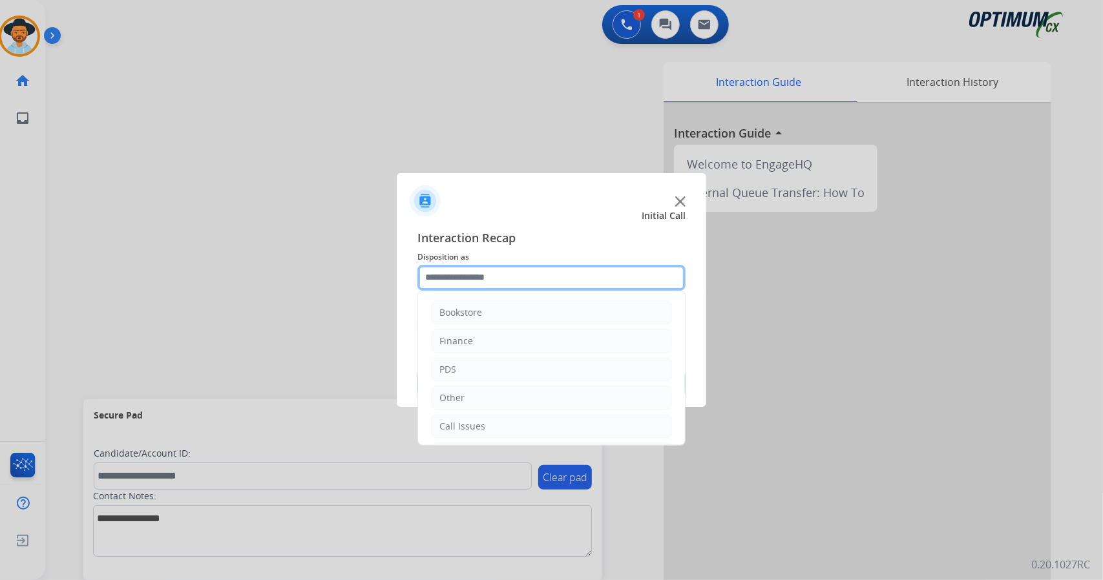
click at [490, 274] on input "text" at bounding box center [552, 278] width 268 height 26
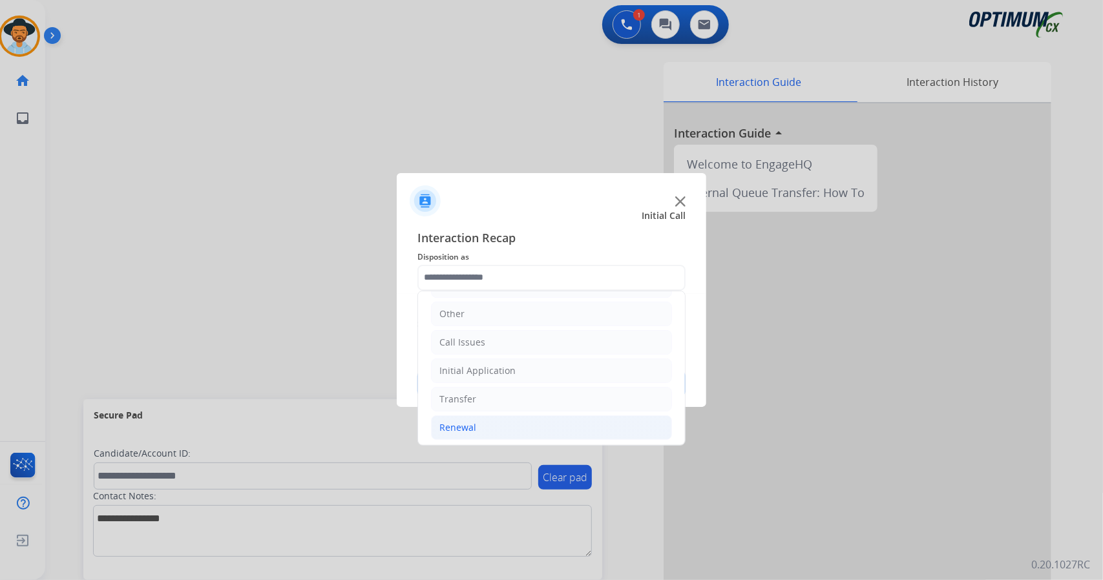
click at [535, 429] on li "Renewal" at bounding box center [551, 428] width 241 height 25
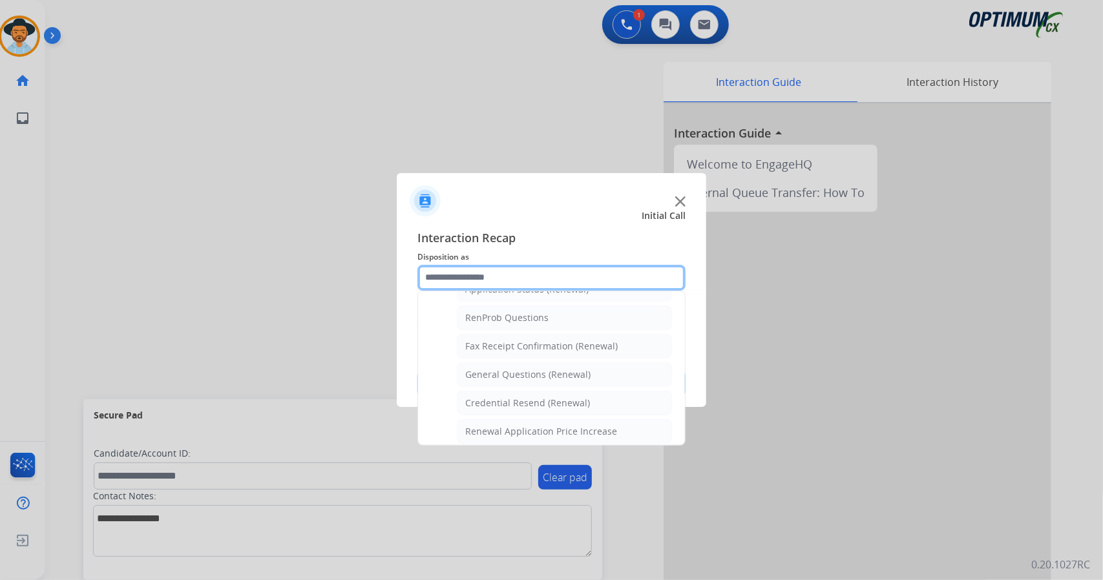
scroll to position [340, 0]
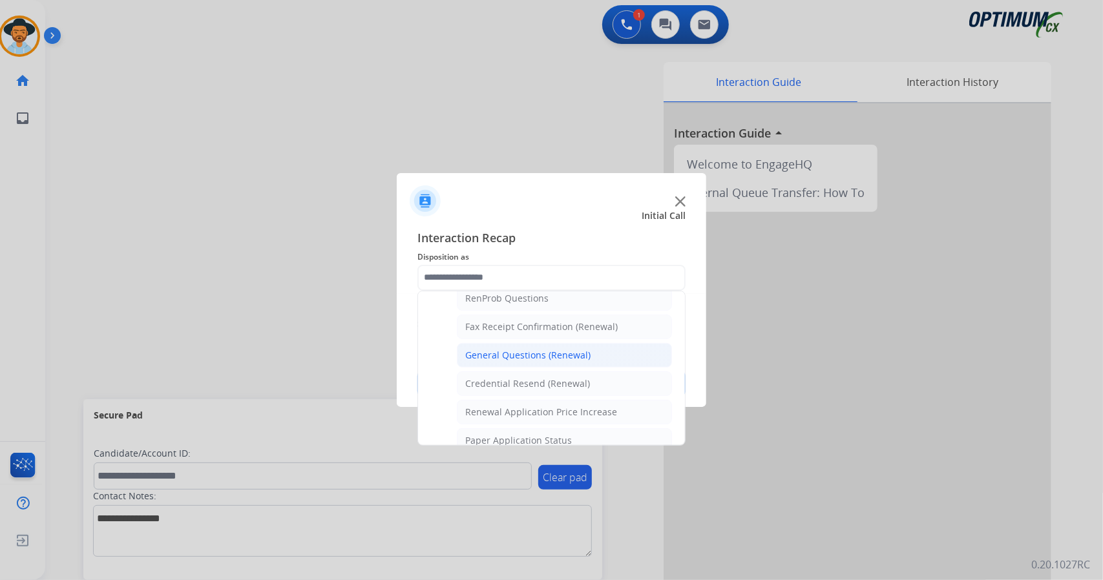
click at [548, 343] on li "General Questions (Renewal)" at bounding box center [564, 355] width 215 height 25
type input "**********"
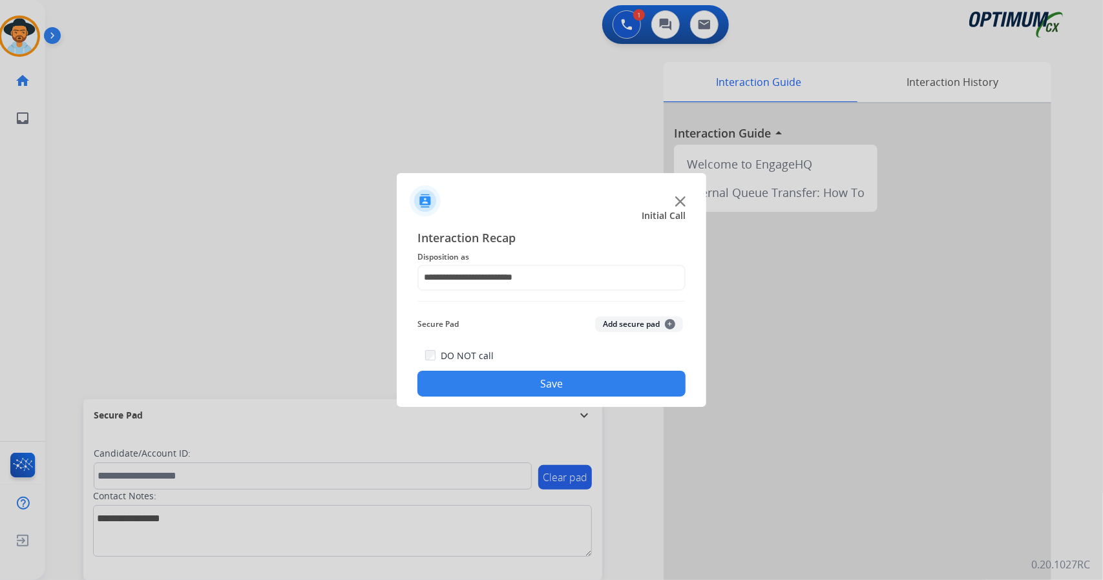
click at [564, 387] on button "Save" at bounding box center [552, 384] width 268 height 26
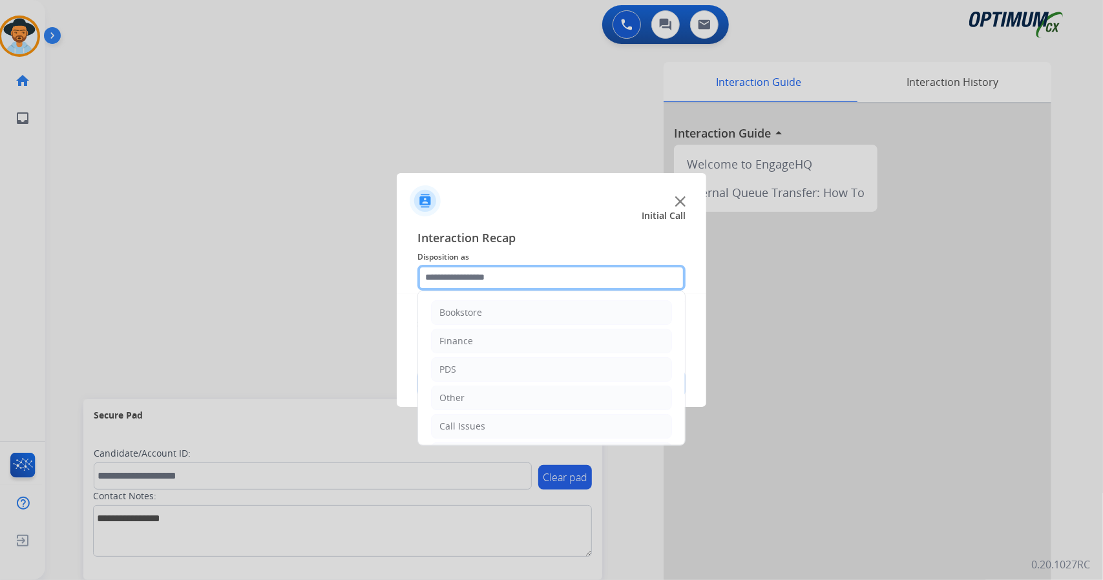
click at [519, 273] on input "text" at bounding box center [552, 278] width 268 height 26
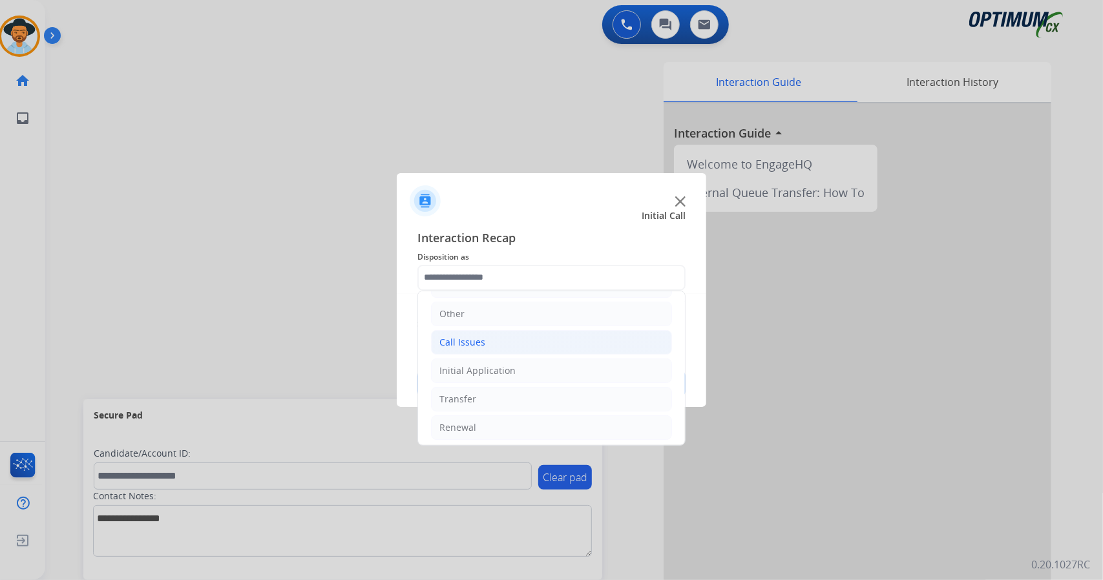
click at [498, 336] on li "Call Issues" at bounding box center [551, 342] width 241 height 25
click at [508, 416] on li "Dropped Call" at bounding box center [564, 428] width 215 height 25
type input "**********"
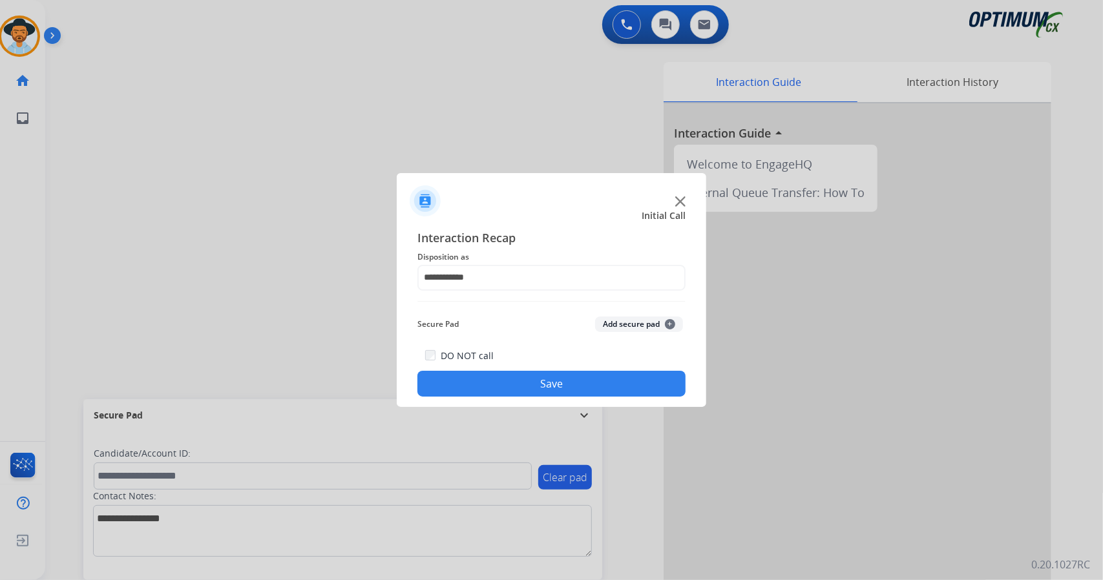
click at [501, 379] on button "Save" at bounding box center [552, 384] width 268 height 26
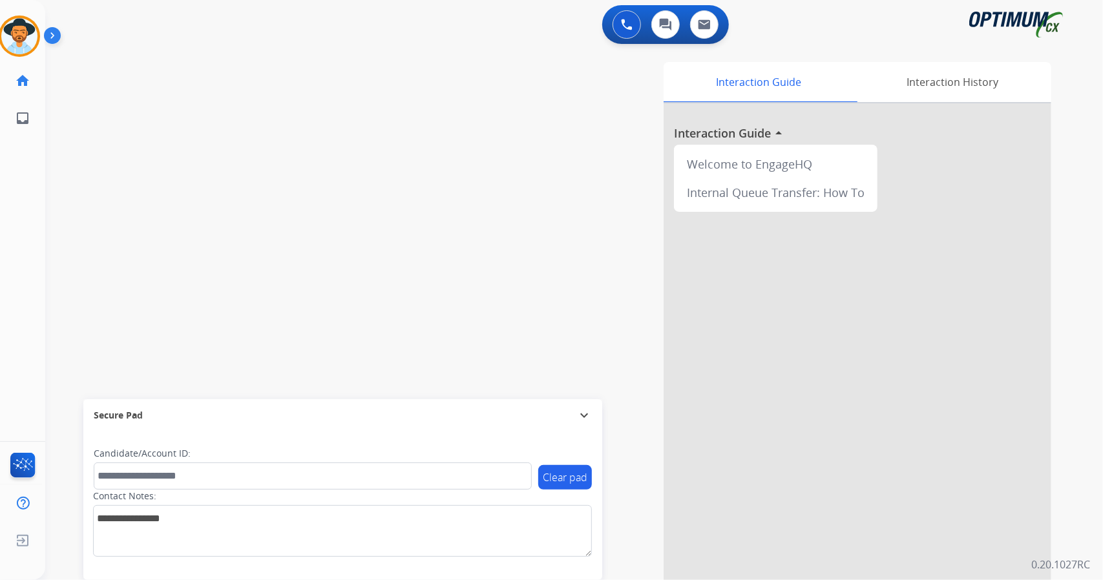
click at [90, 211] on div "swap_horiz Break voice bridge close_fullscreen Connect 3-Way Call merge_type Se…" at bounding box center [558, 316] width 1027 height 539
click at [26, 28] on img at bounding box center [19, 36] width 36 height 36
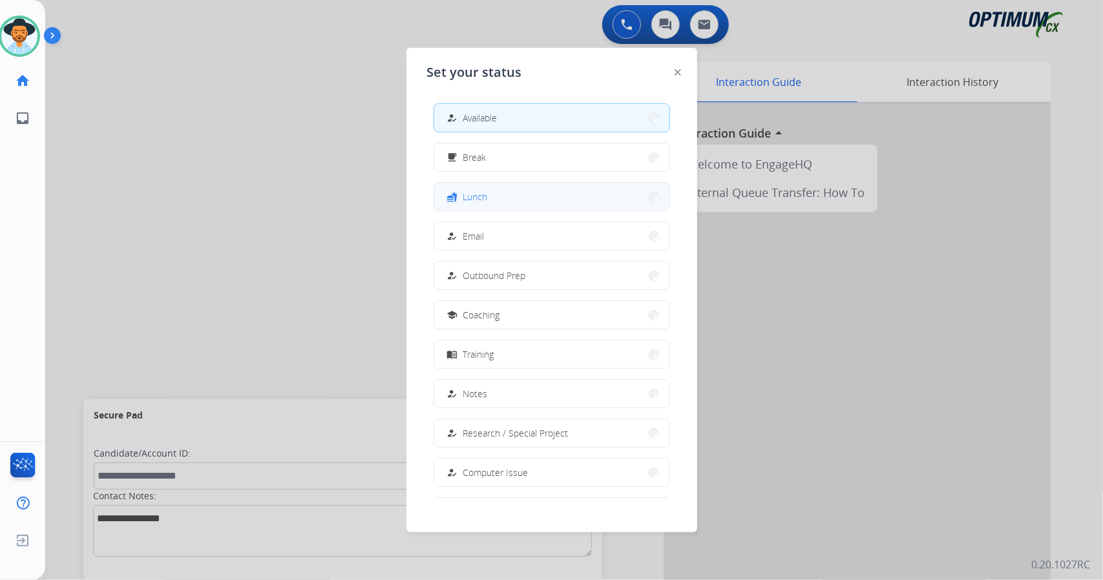
click at [573, 193] on button "fastfood Lunch" at bounding box center [551, 197] width 235 height 28
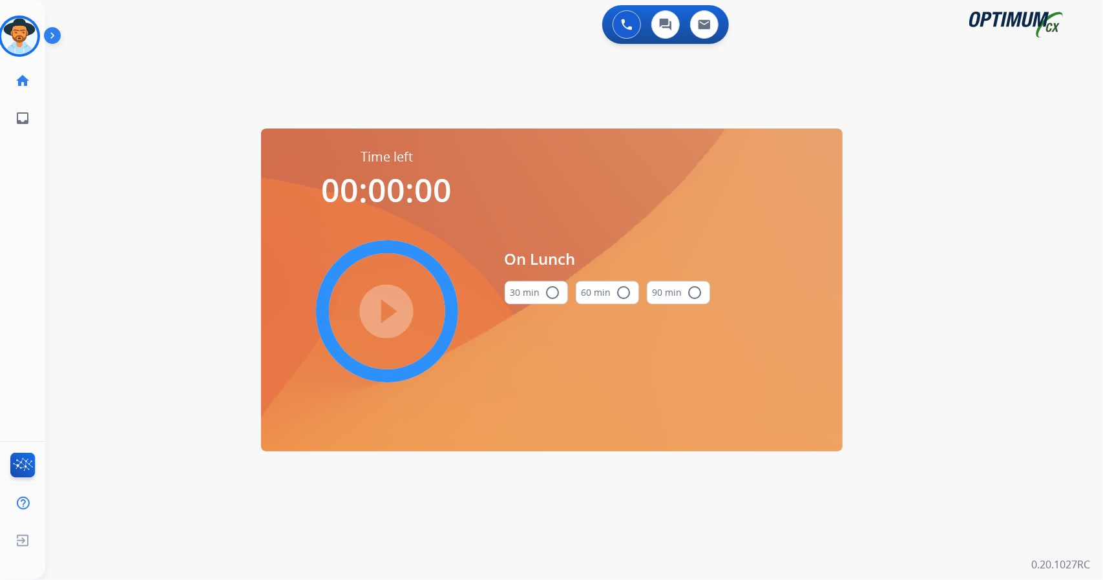
click at [1099, 111] on div "0 Voice Interactions 0 Chat Interactions 0 Email Interactions swap_horiz Break …" at bounding box center [574, 290] width 1058 height 580
click at [527, 293] on button "30 min radio_button_unchecked" at bounding box center [536, 292] width 63 height 23
click at [395, 316] on mat-icon "play_circle_filled" at bounding box center [387, 312] width 16 height 16
